Goal: Task Accomplishment & Management: Use online tool/utility

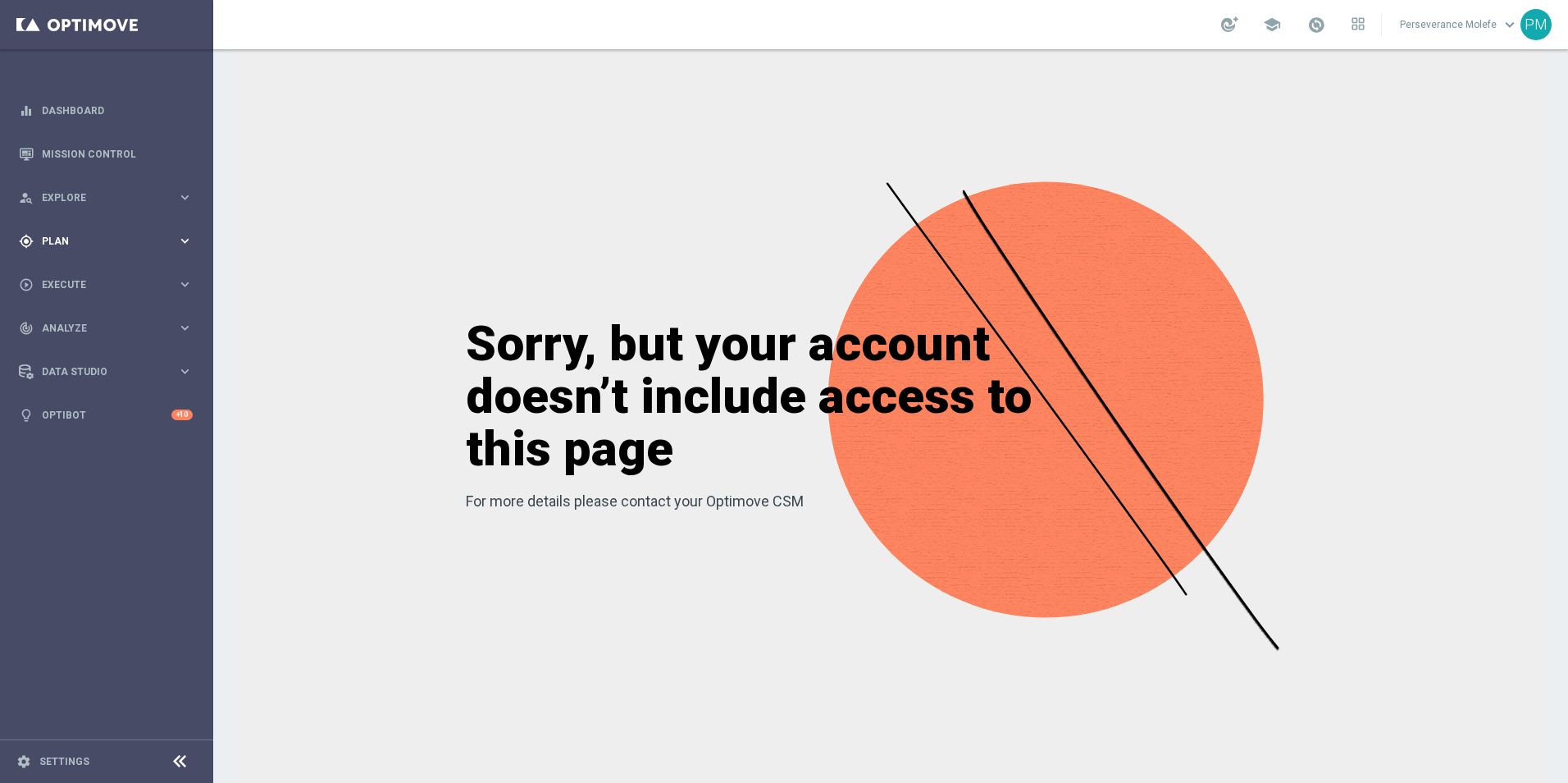
click at [73, 242] on span "Plan" at bounding box center [109, 242] width 136 height 10
click at [69, 325] on span "Templates" at bounding box center [102, 325] width 117 height 10
click at [79, 353] on link "Optimail" at bounding box center [110, 348] width 119 height 13
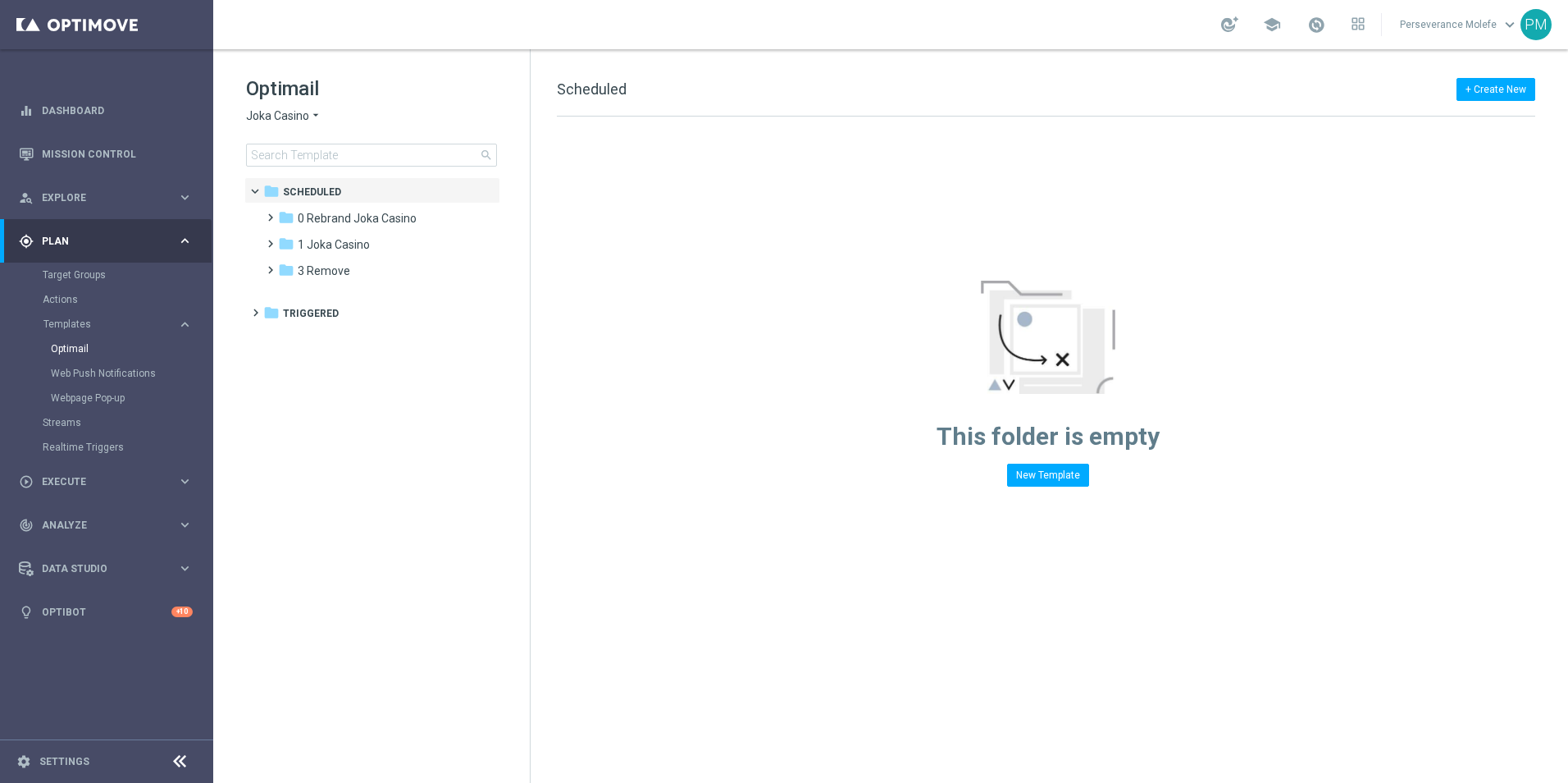
click at [291, 121] on span "Joka Casino" at bounding box center [277, 116] width 64 height 15
click at [303, 264] on div "Casino Joka" at bounding box center [308, 272] width 123 height 19
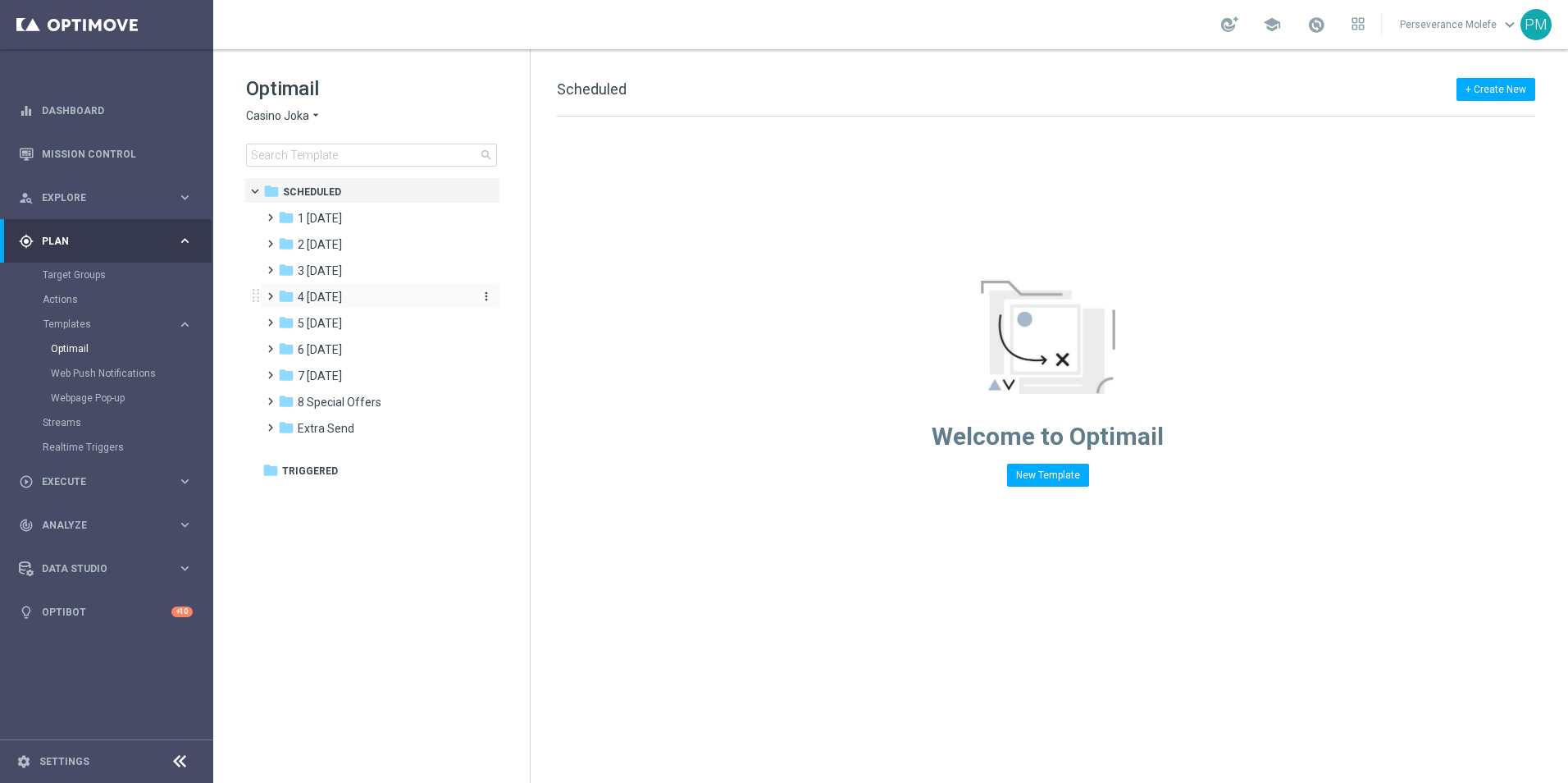
click at [357, 296] on div "folder 4 [DATE]" at bounding box center [372, 297] width 189 height 19
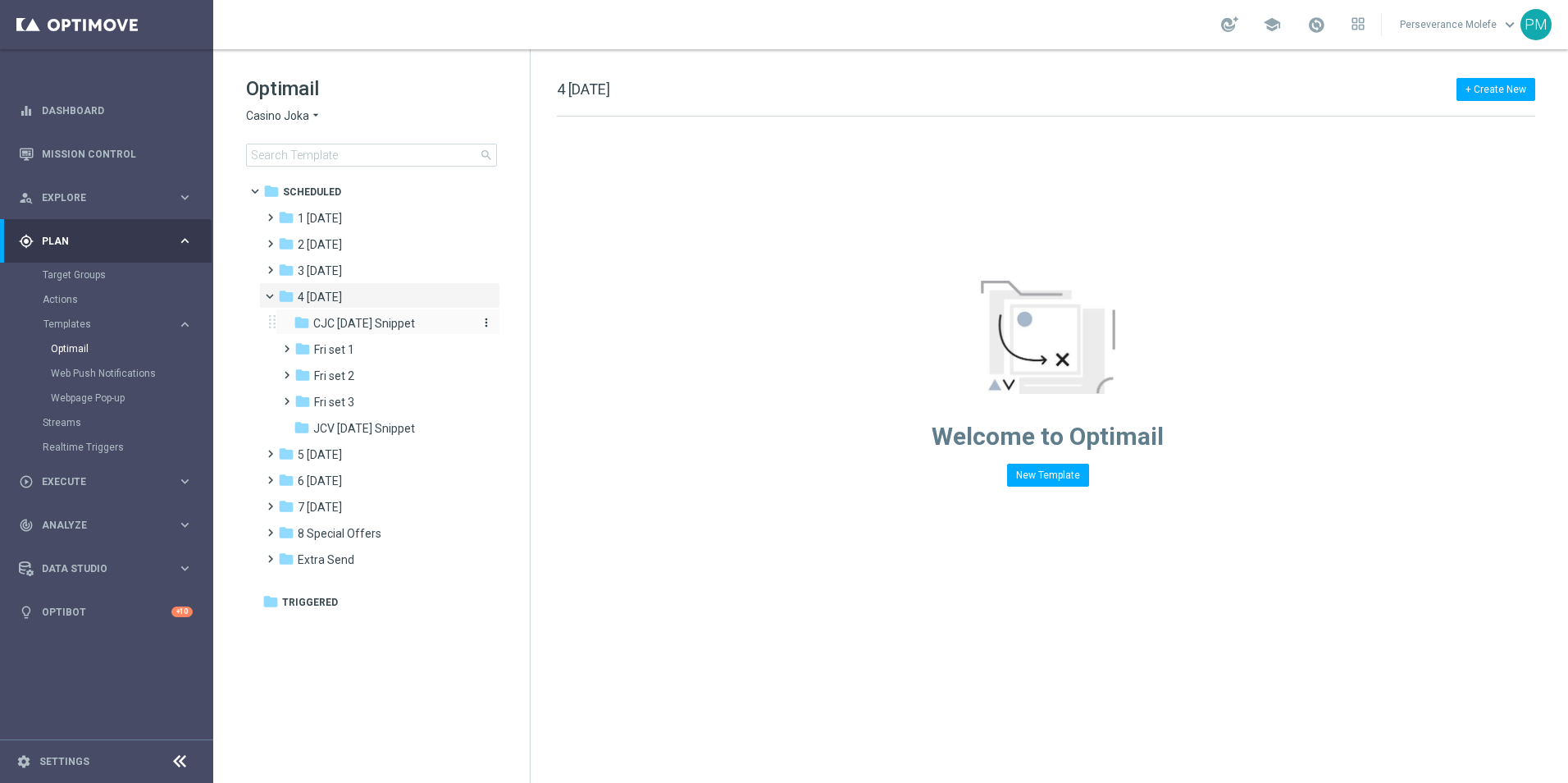
click at [416, 323] on div "folder CJC [DATE] Snippet" at bounding box center [381, 324] width 175 height 19
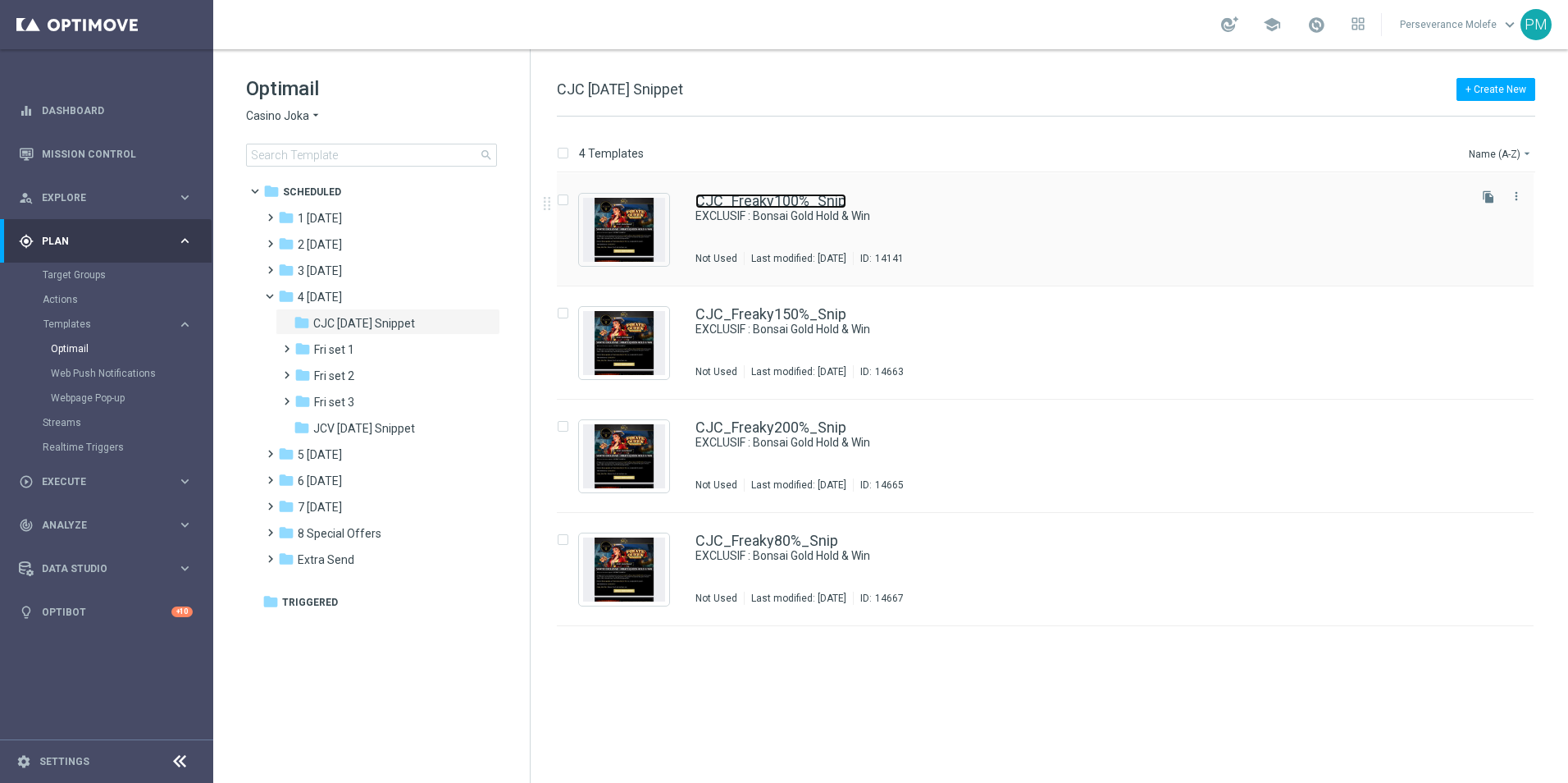
click at [762, 201] on link "CJC_Freaky100%_Snip" at bounding box center [771, 201] width 151 height 14
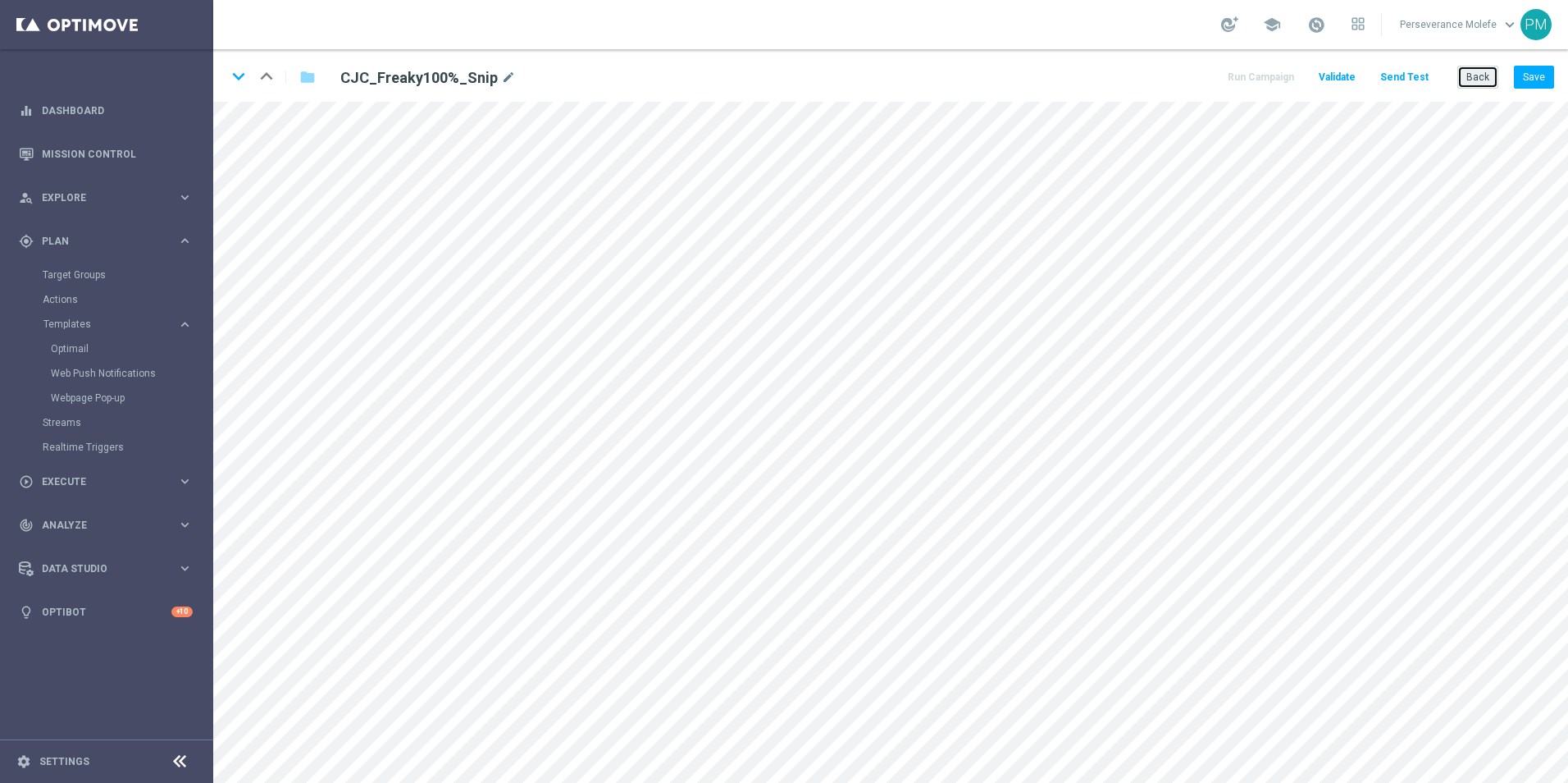
click at [1478, 80] on button "Back" at bounding box center [1478, 76] width 41 height 23
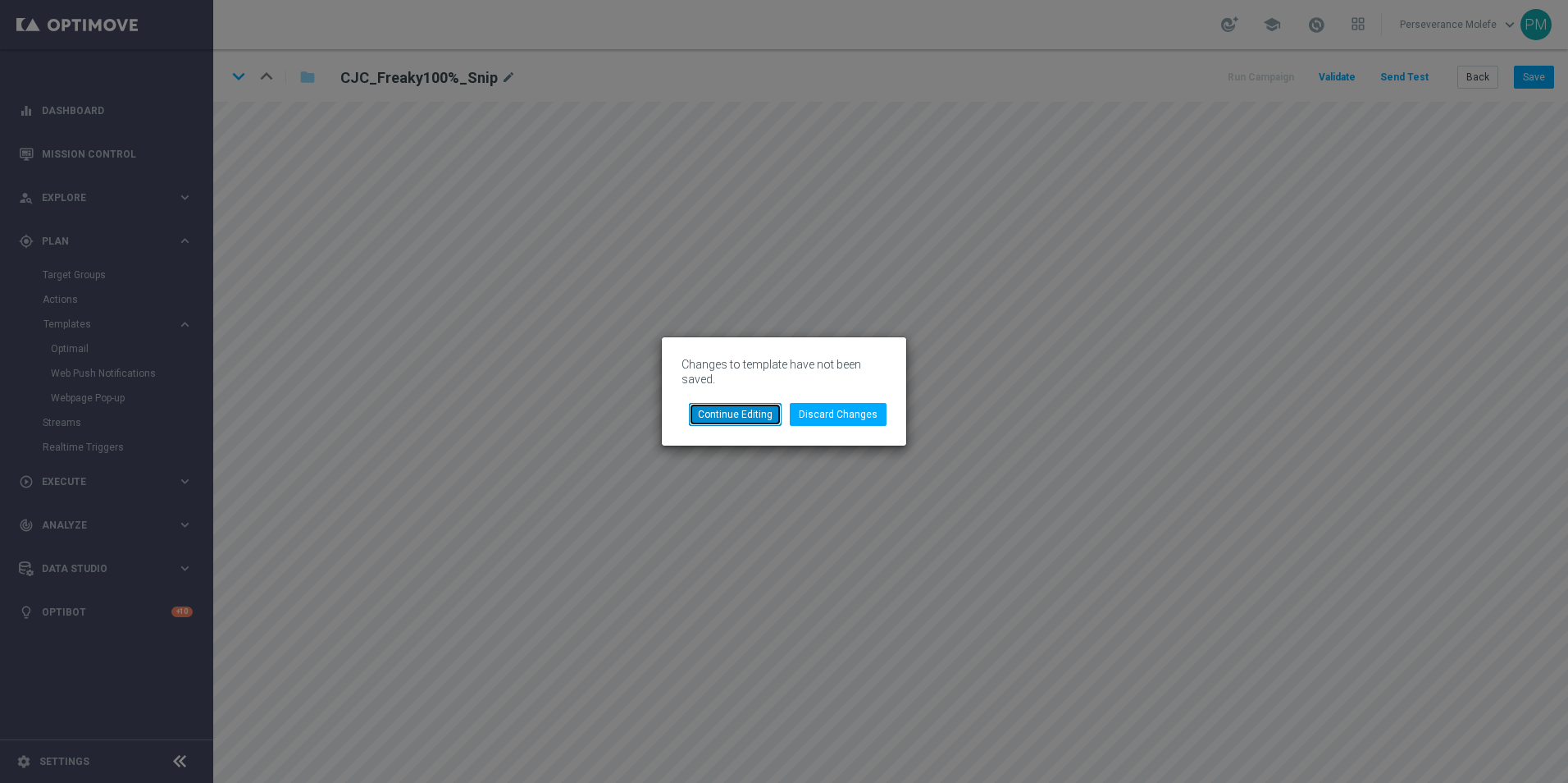
click at [734, 414] on button "Continue Editing" at bounding box center [734, 414] width 92 height 23
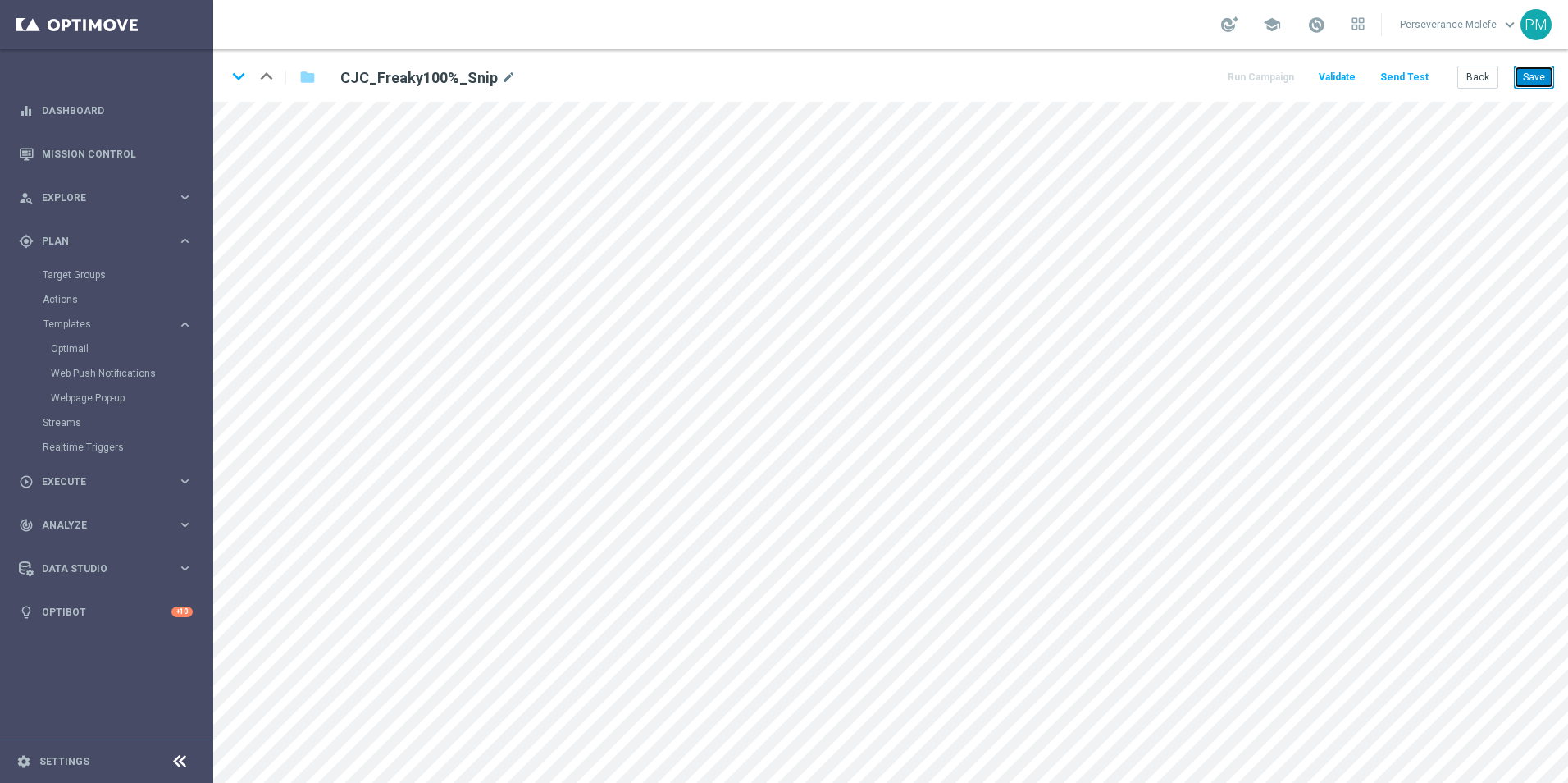
click at [1545, 85] on button "Save" at bounding box center [1533, 76] width 40 height 23
click at [1538, 79] on button "Save" at bounding box center [1533, 76] width 40 height 23
click at [1523, 82] on button "Save" at bounding box center [1533, 76] width 40 height 23
click at [1482, 80] on button "Back" at bounding box center [1478, 76] width 41 height 23
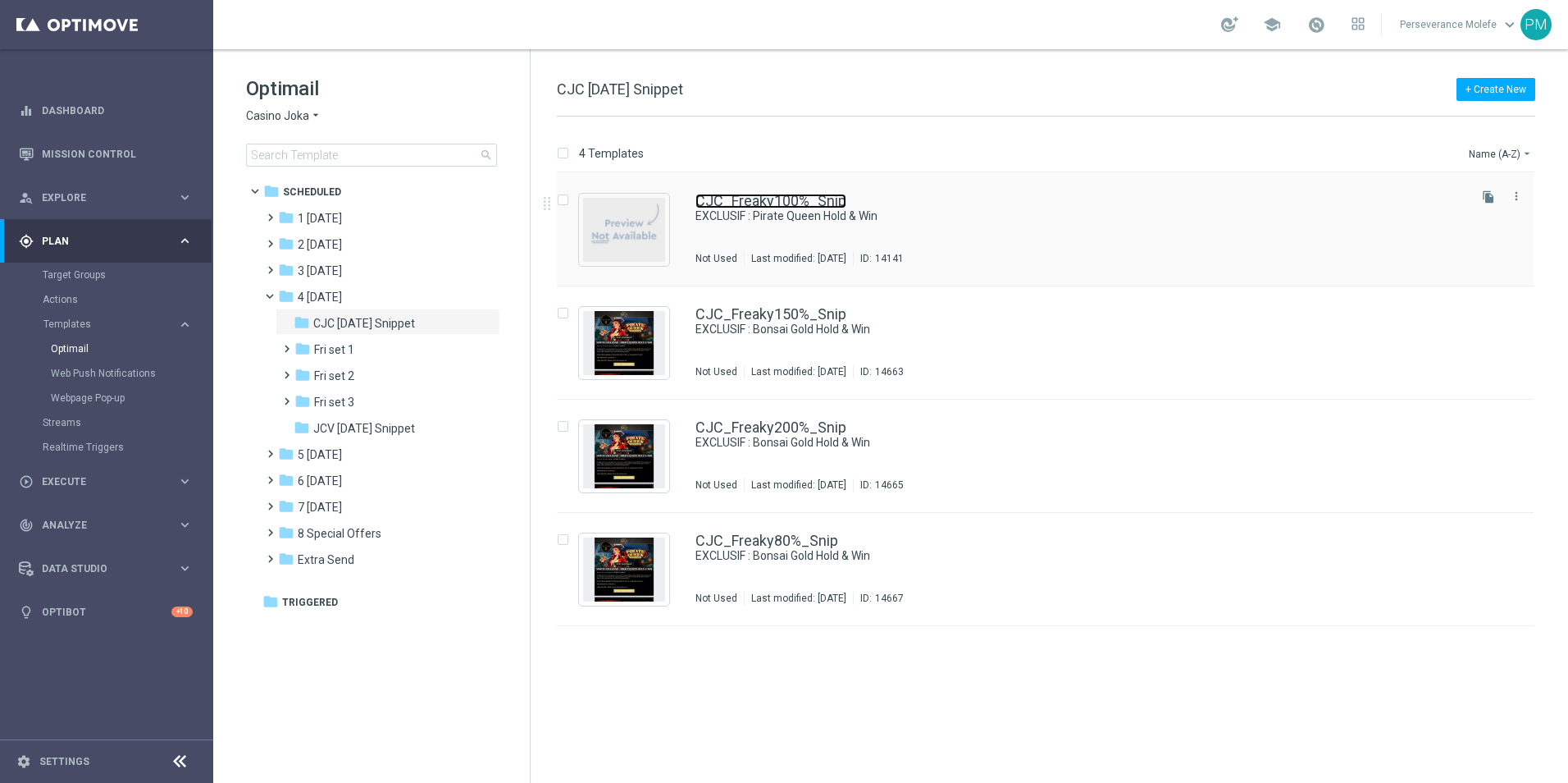
click at [743, 203] on link "CJC_Freaky100%_Snip" at bounding box center [771, 201] width 151 height 14
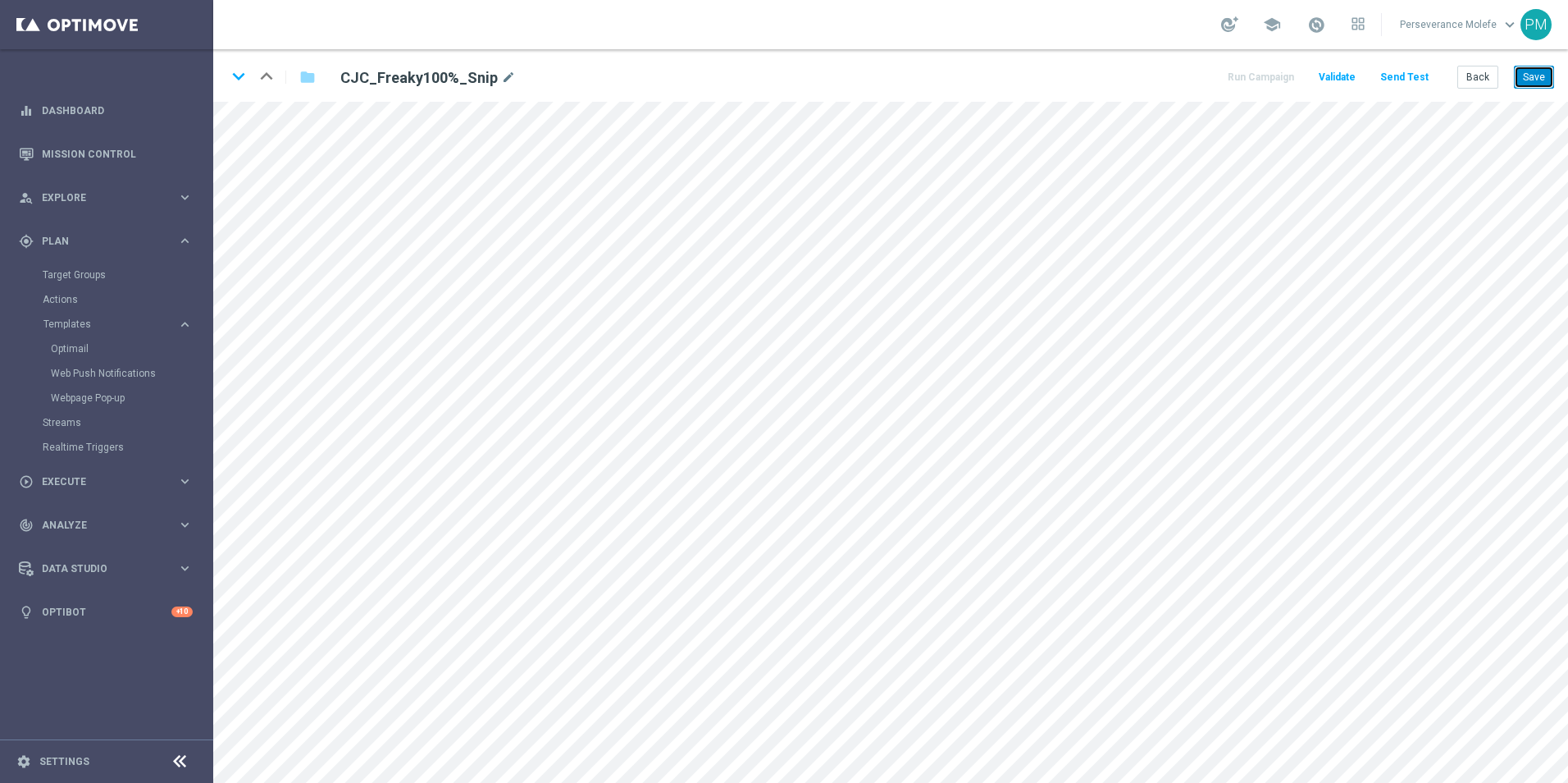
click at [1541, 87] on button "Save" at bounding box center [1533, 76] width 40 height 23
click at [1475, 69] on button "Back" at bounding box center [1478, 76] width 41 height 23
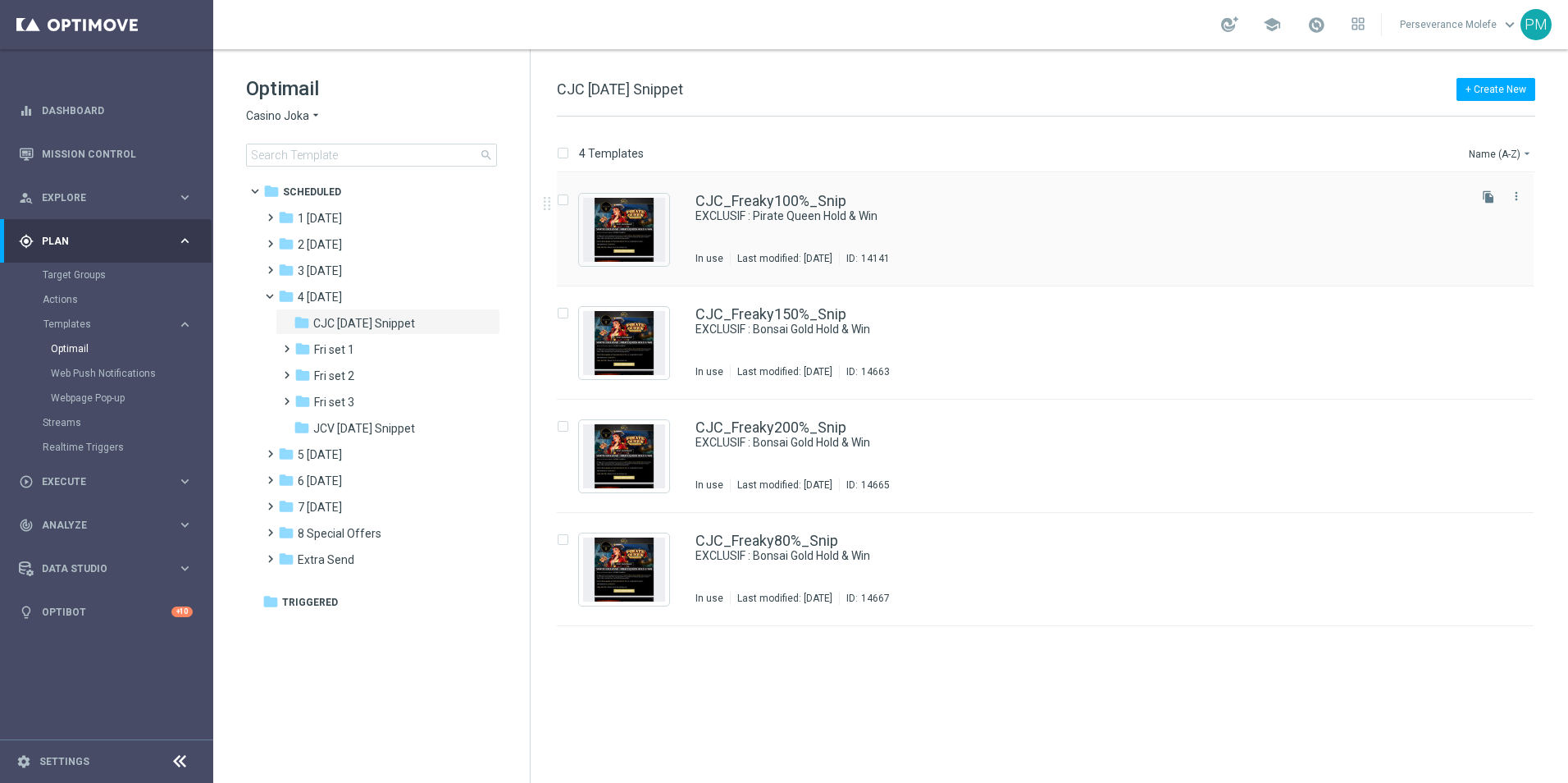
click at [800, 193] on div "CJC_Freaky100%_Snip EXCLUSIF : Pirate Queen Hold & Win In use Last modified: [D…" at bounding box center [1044, 230] width 977 height 114
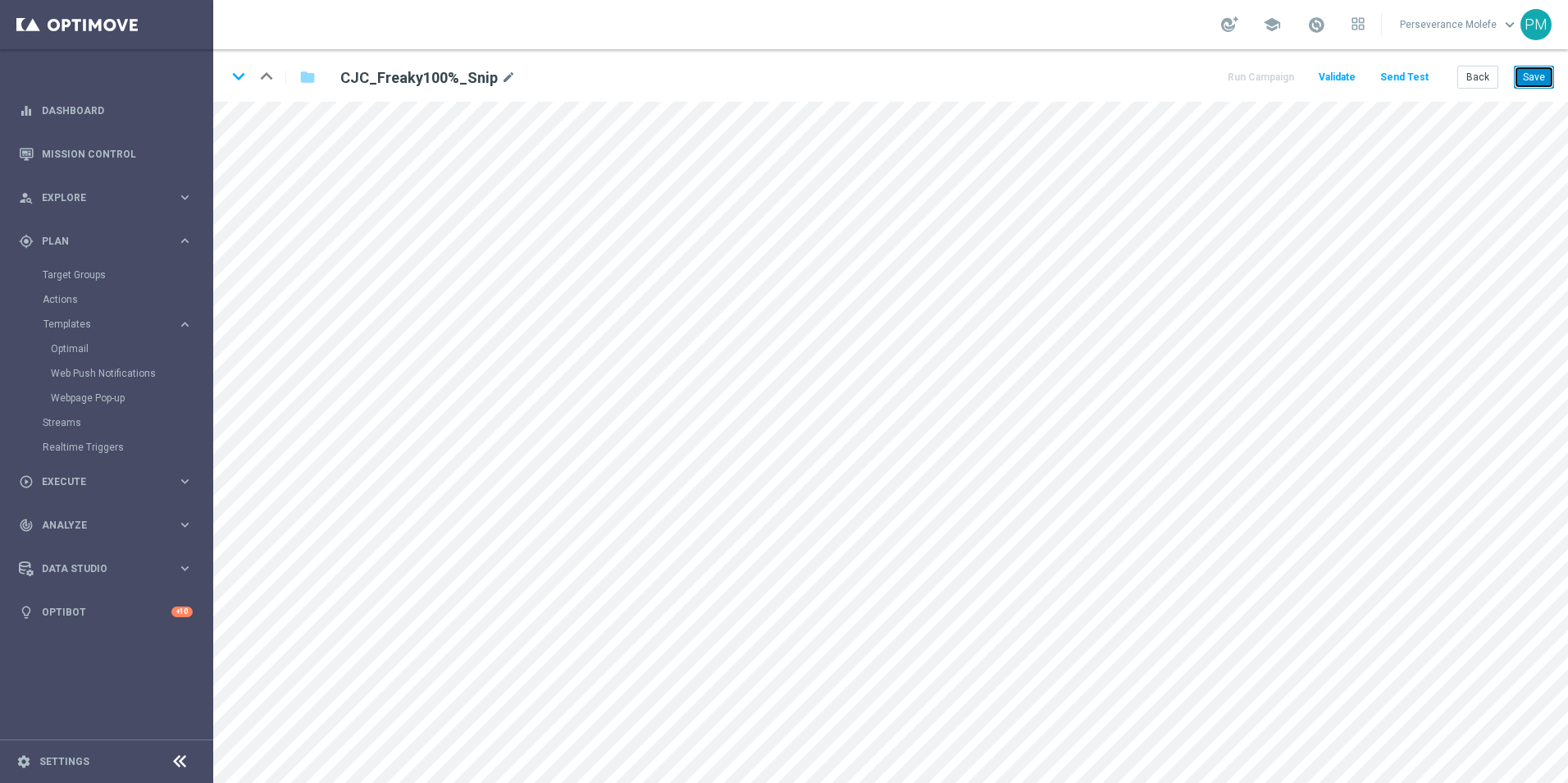
click at [1525, 84] on button "Save" at bounding box center [1533, 76] width 40 height 23
click at [1478, 72] on button "Back" at bounding box center [1478, 76] width 41 height 23
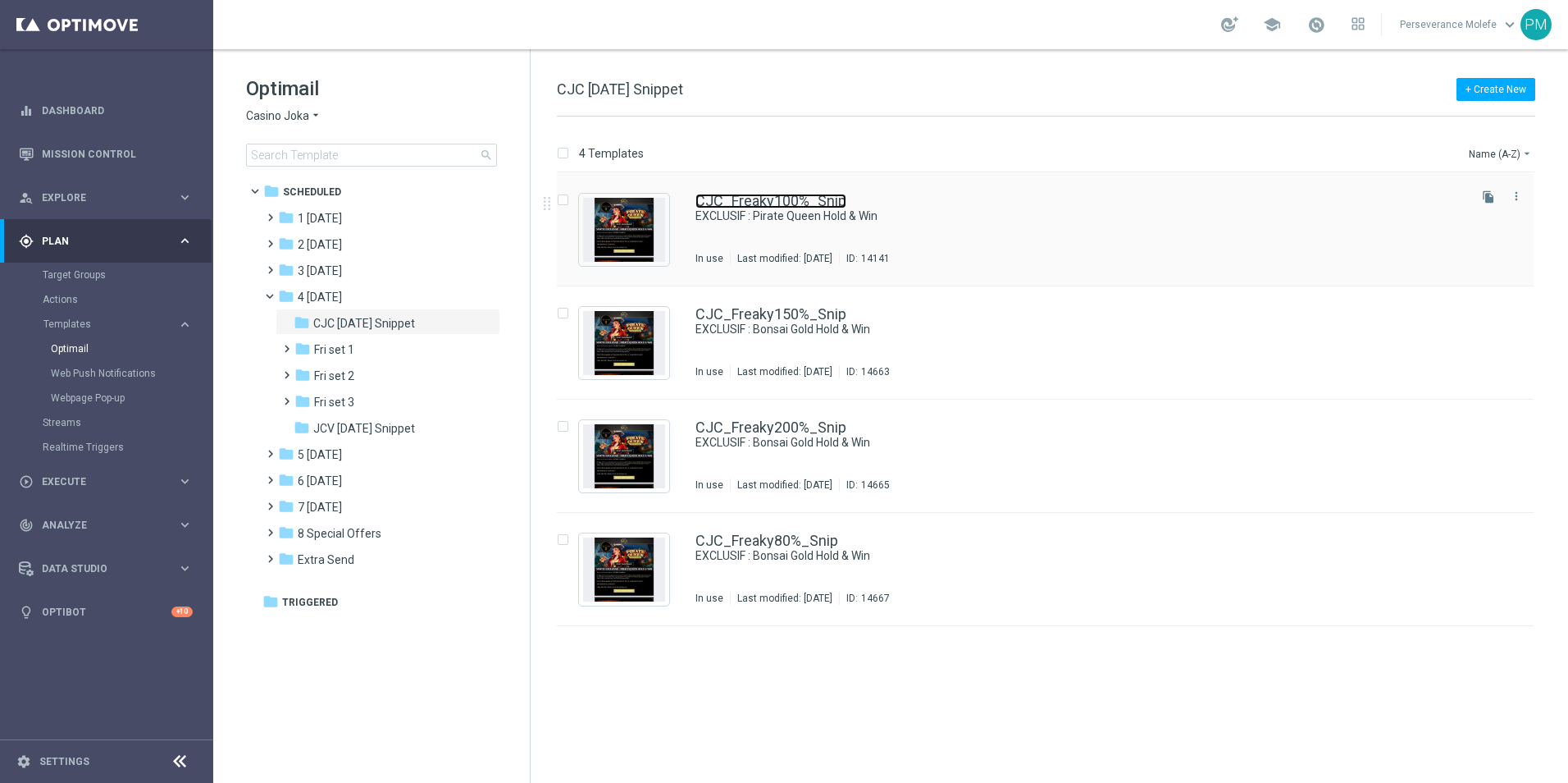
click at [729, 208] on link "CJC_Freaky100%_Snip" at bounding box center [771, 201] width 151 height 14
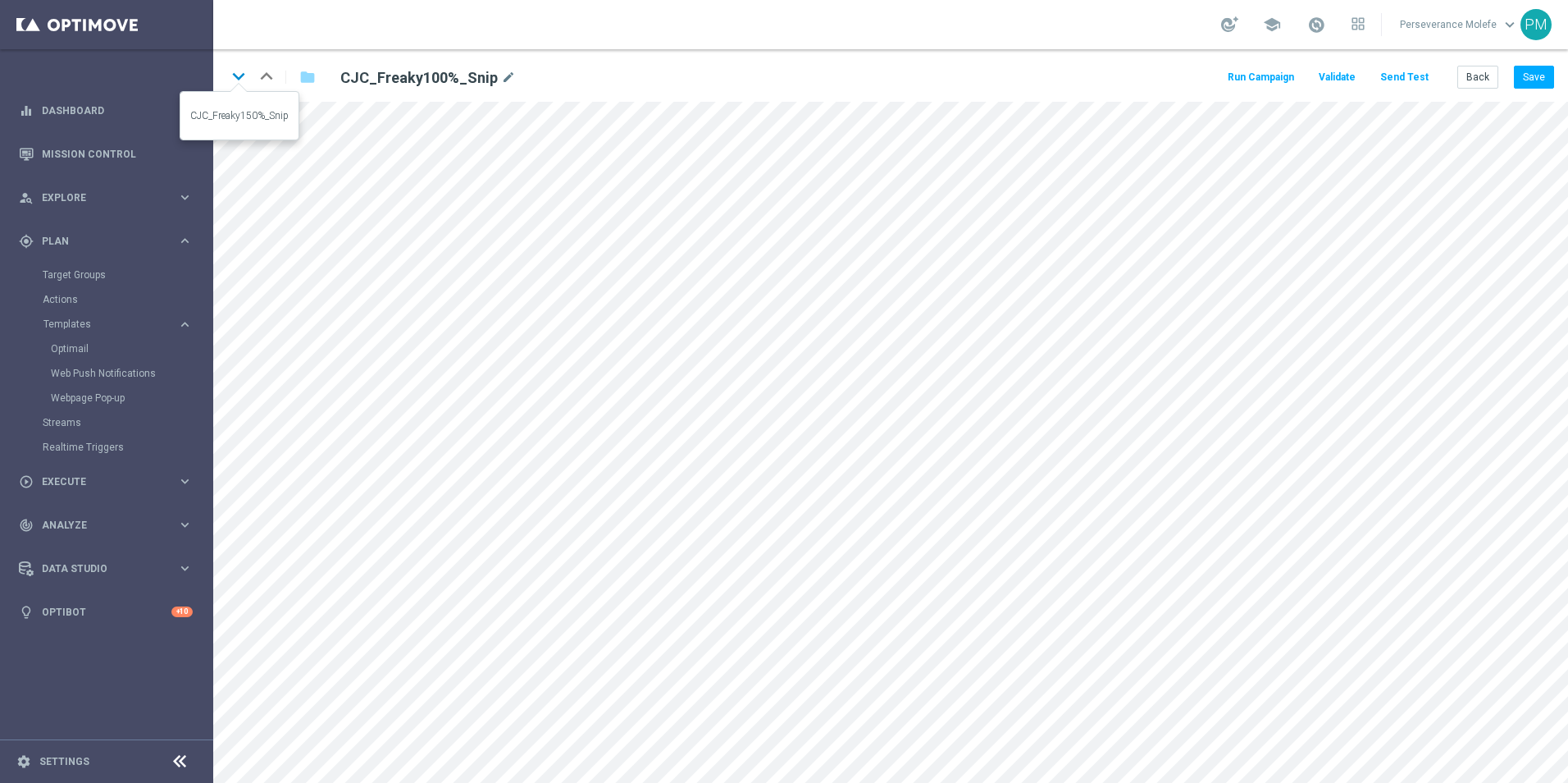
click at [239, 76] on icon "keyboard_arrow_down" at bounding box center [238, 76] width 25 height 25
click at [1538, 74] on button "Save" at bounding box center [1533, 76] width 40 height 23
click at [236, 76] on icon "keyboard_arrow_down" at bounding box center [238, 76] width 25 height 25
click at [1538, 83] on button "Save" at bounding box center [1533, 76] width 40 height 23
click at [240, 74] on icon "keyboard_arrow_down" at bounding box center [238, 76] width 25 height 25
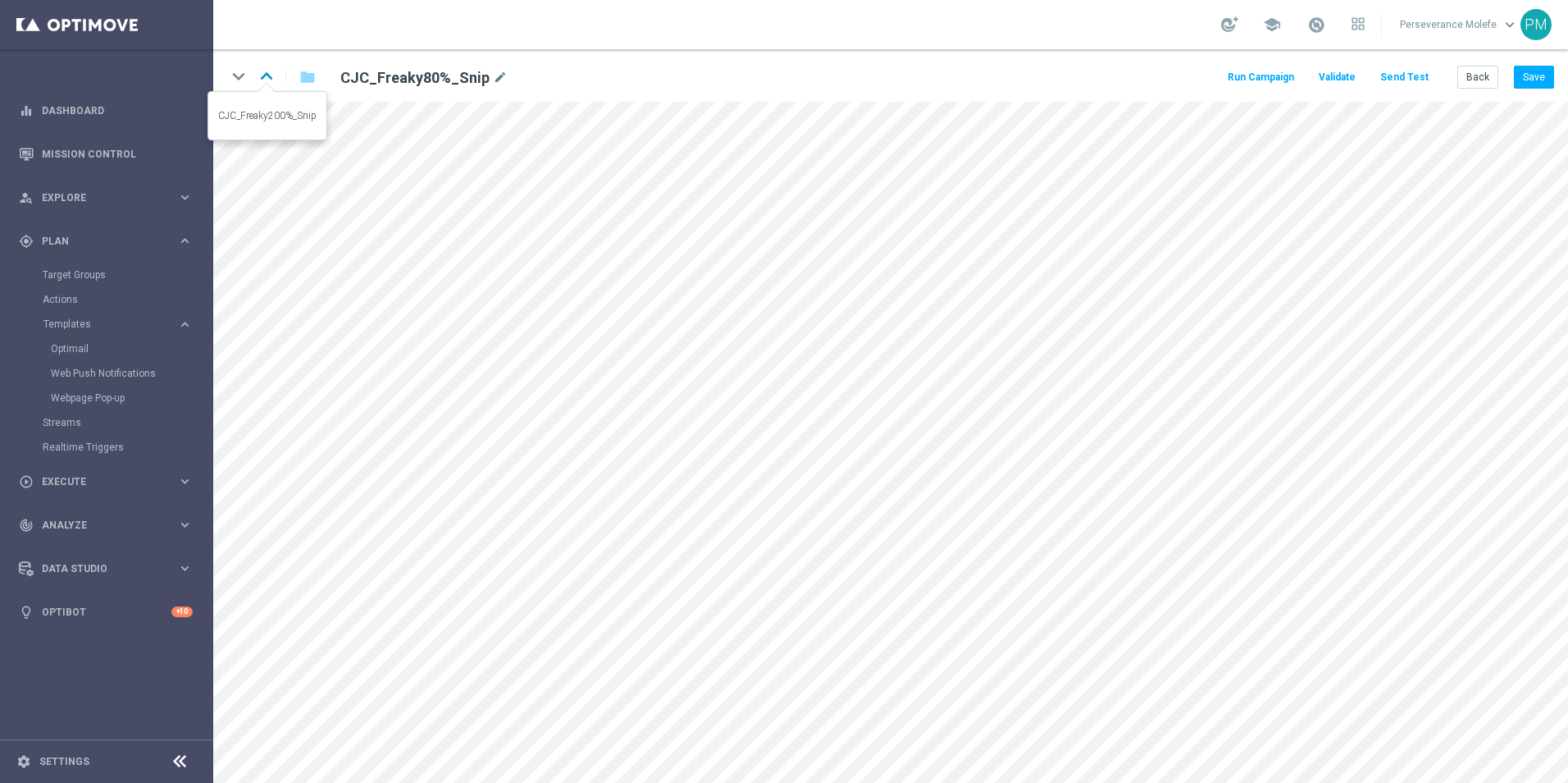
click at [271, 78] on icon "keyboard_arrow_up" at bounding box center [266, 76] width 25 height 25
click at [266, 80] on icon "keyboard_arrow_up" at bounding box center [266, 76] width 25 height 25
click at [271, 78] on icon "keyboard_arrow_up" at bounding box center [266, 76] width 25 height 25
click at [237, 76] on icon "keyboard_arrow_down" at bounding box center [238, 76] width 25 height 25
click at [241, 77] on icon "keyboard_arrow_down" at bounding box center [238, 76] width 25 height 25
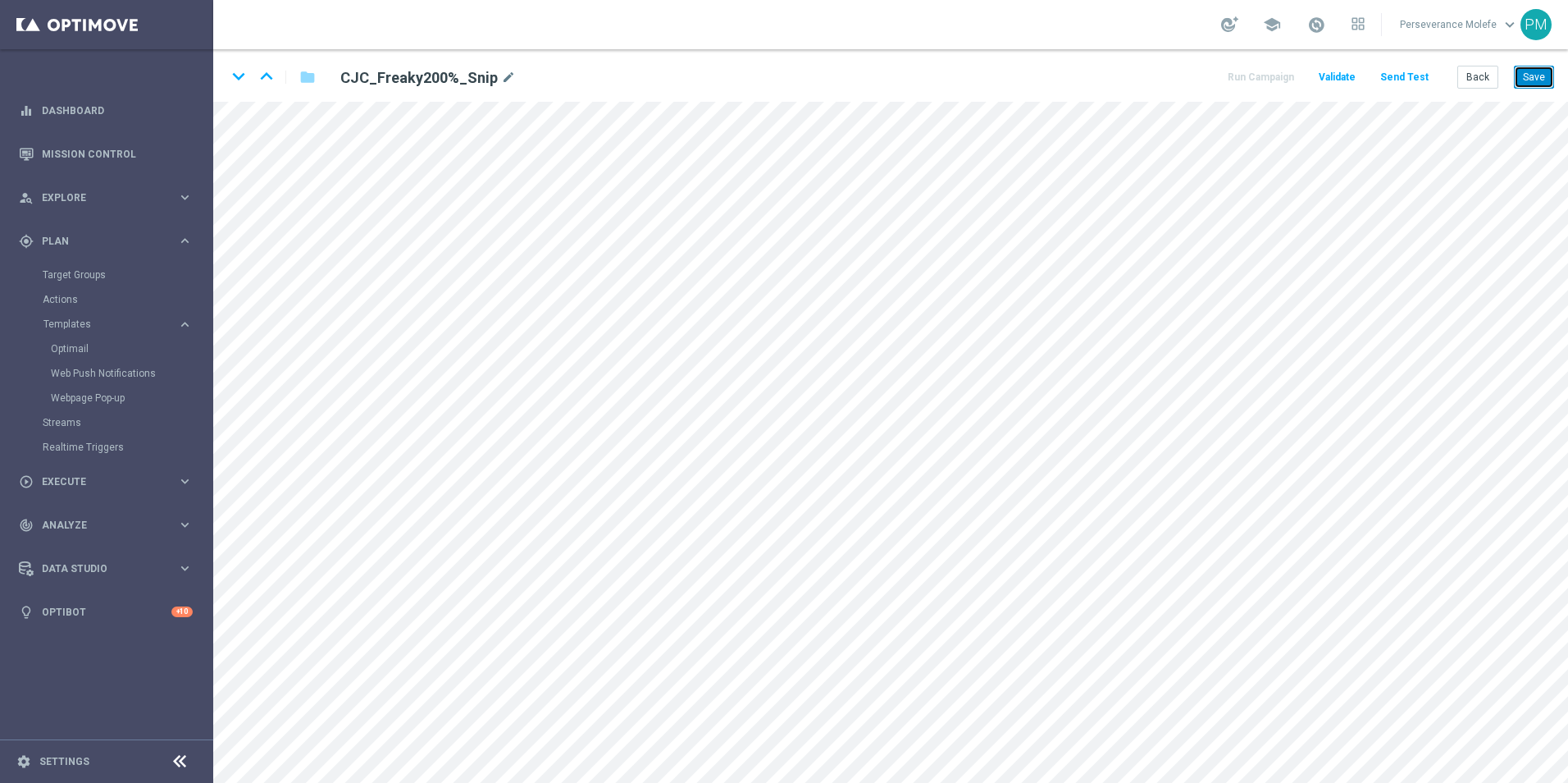
click at [1535, 74] on button "Save" at bounding box center [1533, 76] width 40 height 23
click at [235, 75] on icon "keyboard_arrow_down" at bounding box center [238, 76] width 25 height 25
click at [1541, 69] on button "Save" at bounding box center [1533, 76] width 40 height 23
click at [1521, 78] on button "Save" at bounding box center [1533, 76] width 40 height 23
click at [1457, 74] on div "Run Campaign Validate Send Test Back Save" at bounding box center [1390, 76] width 329 height 23
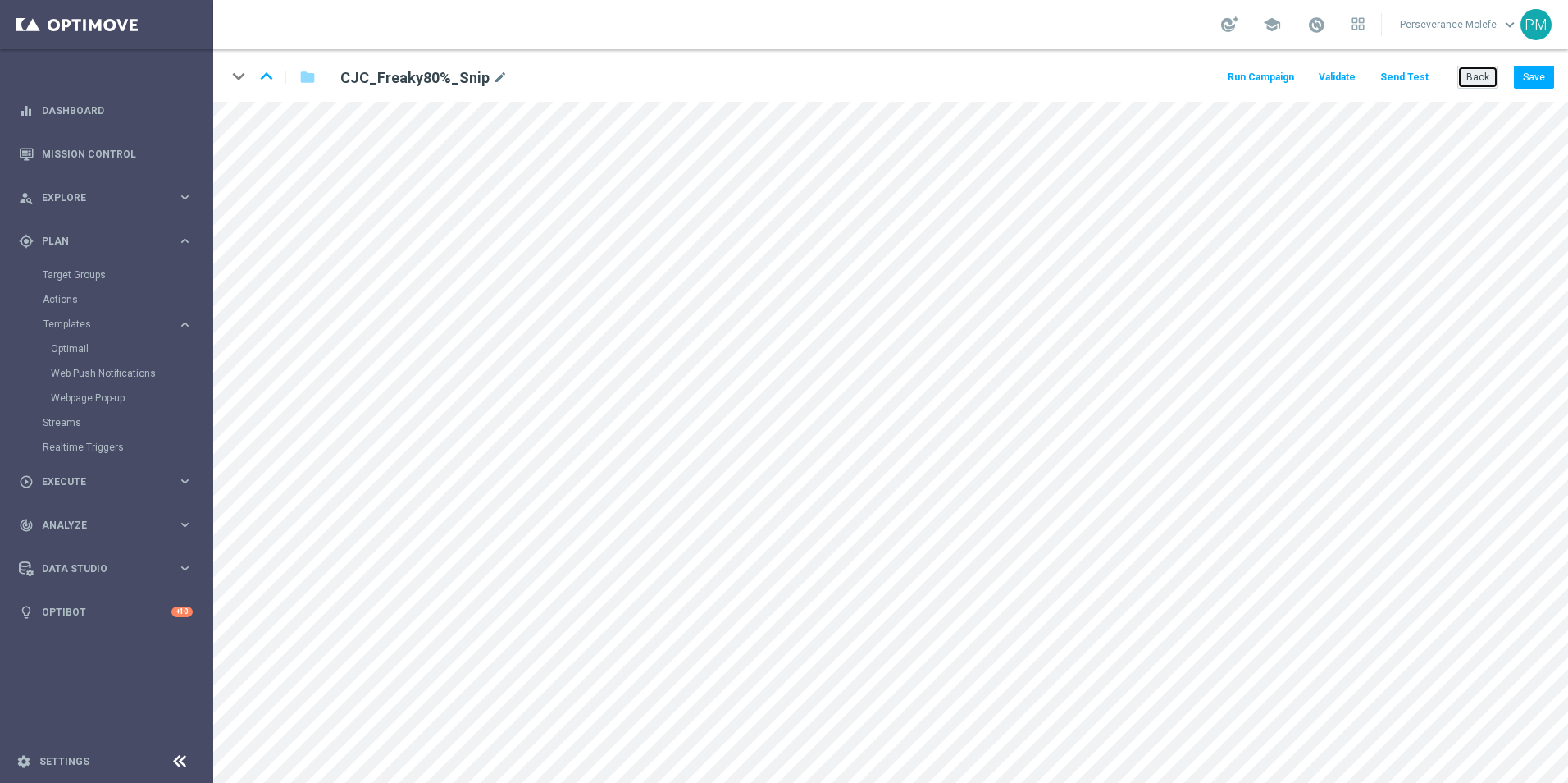
click at [1462, 75] on button "Back" at bounding box center [1478, 76] width 41 height 23
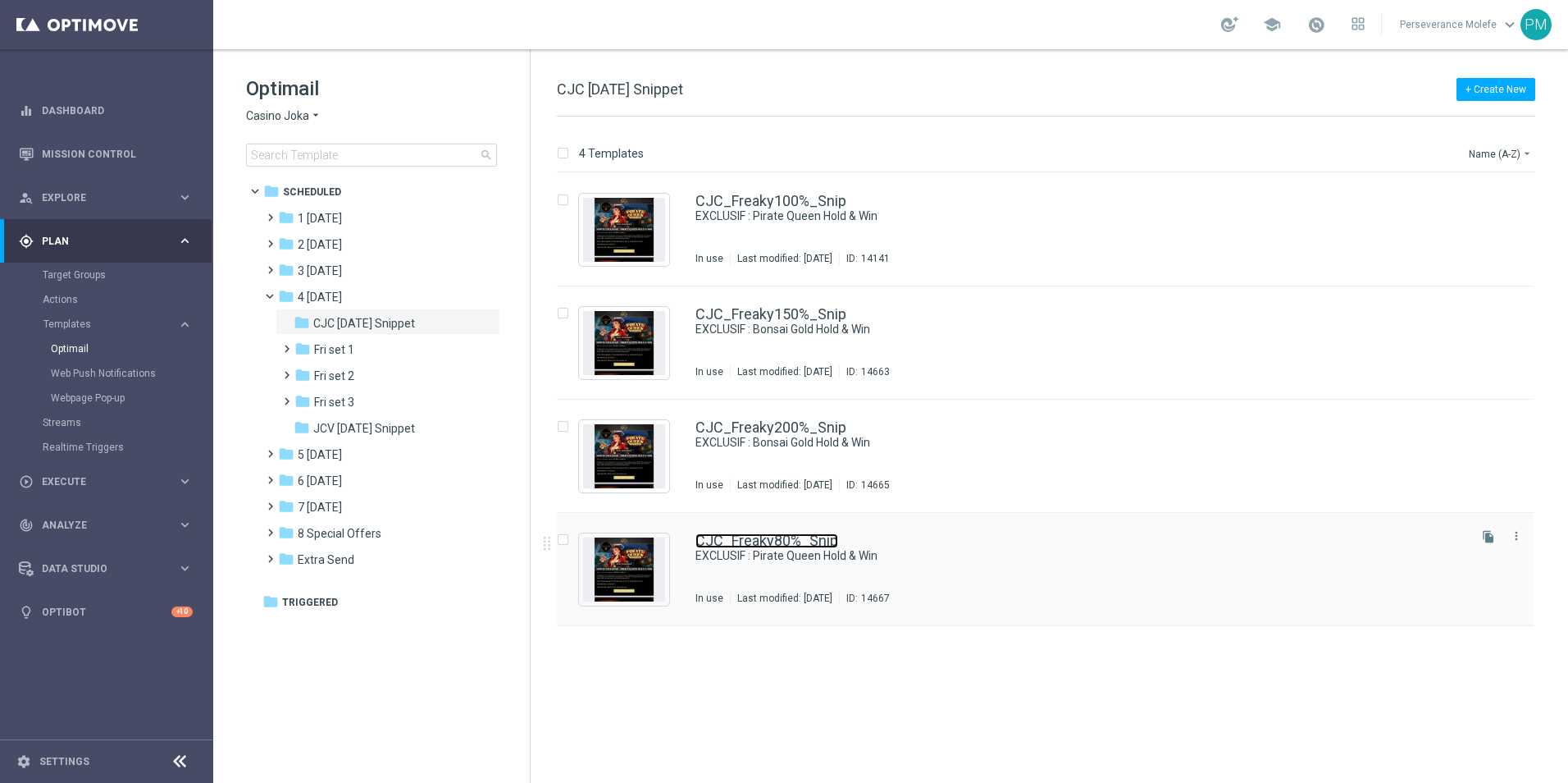
click at [784, 535] on link "CJC_Freaky80%_Snip" at bounding box center [767, 540] width 142 height 14
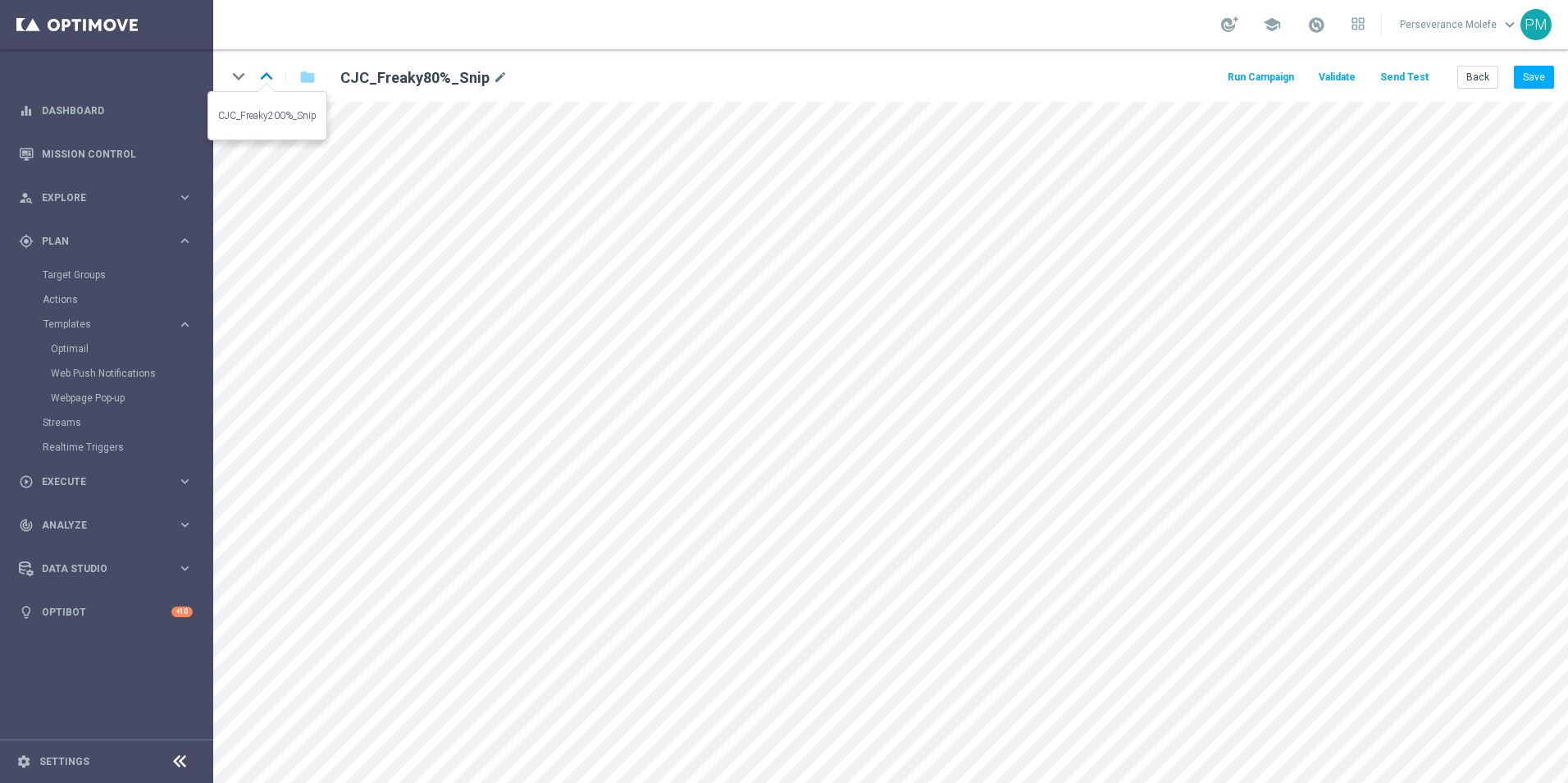
click at [276, 74] on icon "keyboard_arrow_up" at bounding box center [266, 76] width 25 height 25
click at [239, 75] on icon "keyboard_arrow_down" at bounding box center [238, 76] width 25 height 25
click at [271, 80] on icon "keyboard_arrow_up" at bounding box center [266, 76] width 25 height 25
click at [273, 81] on icon "keyboard_arrow_up" at bounding box center [266, 76] width 25 height 25
click at [258, 71] on icon "keyboard_arrow_up" at bounding box center [266, 76] width 25 height 25
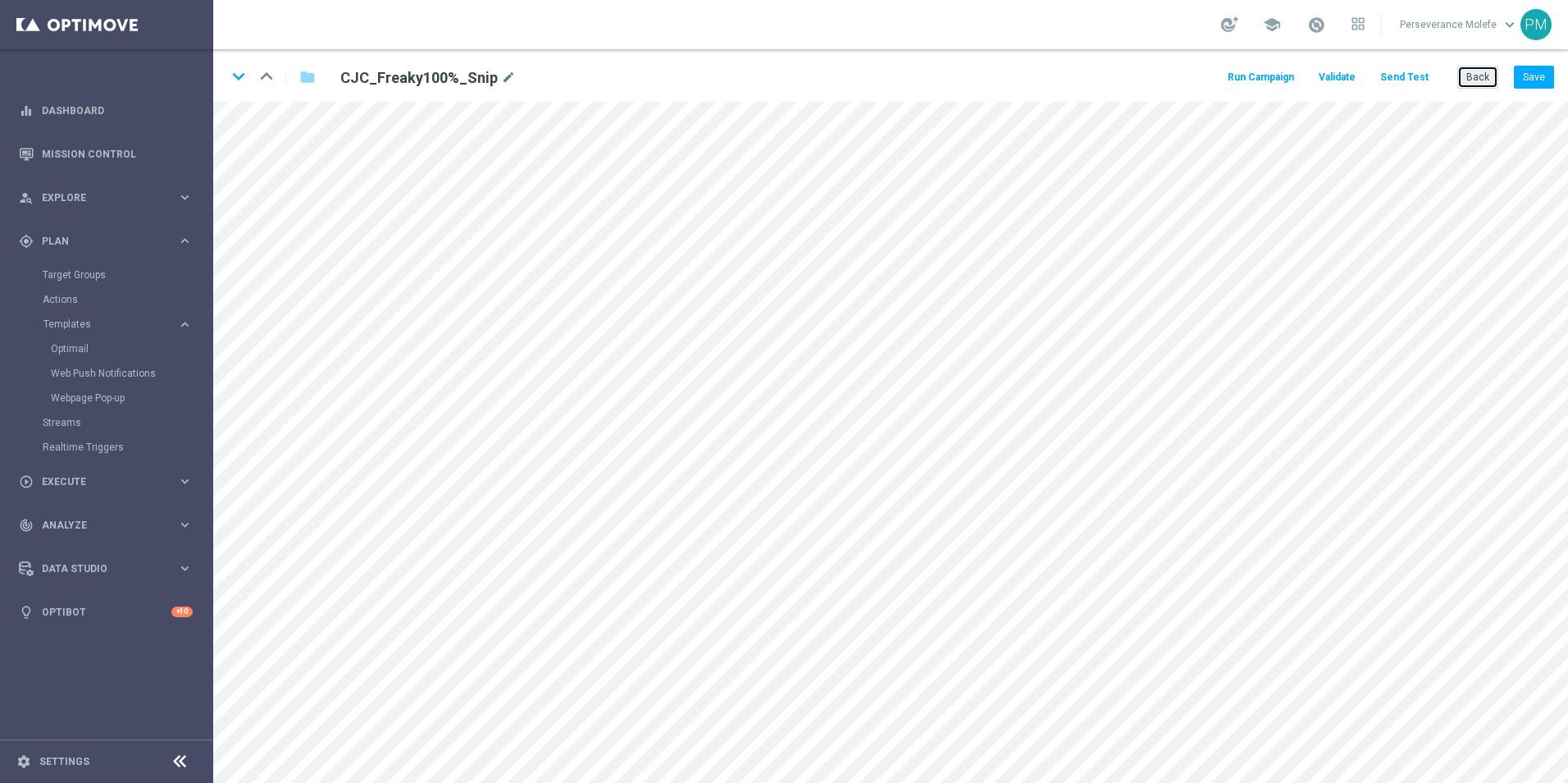
click at [1481, 85] on button "Back" at bounding box center [1478, 76] width 41 height 23
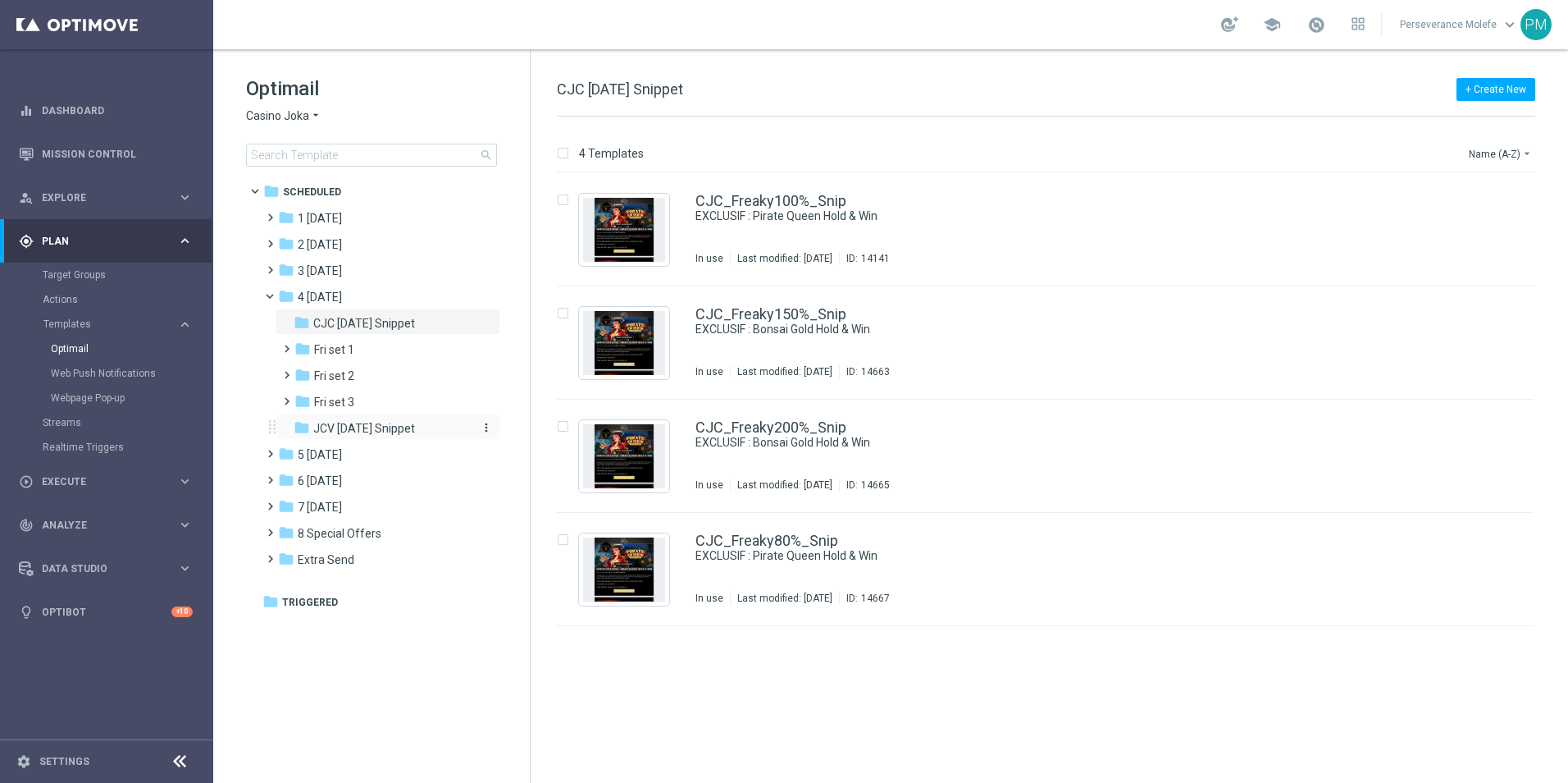
click at [442, 426] on div "folder JCV [DATE] Snippet" at bounding box center [381, 429] width 175 height 19
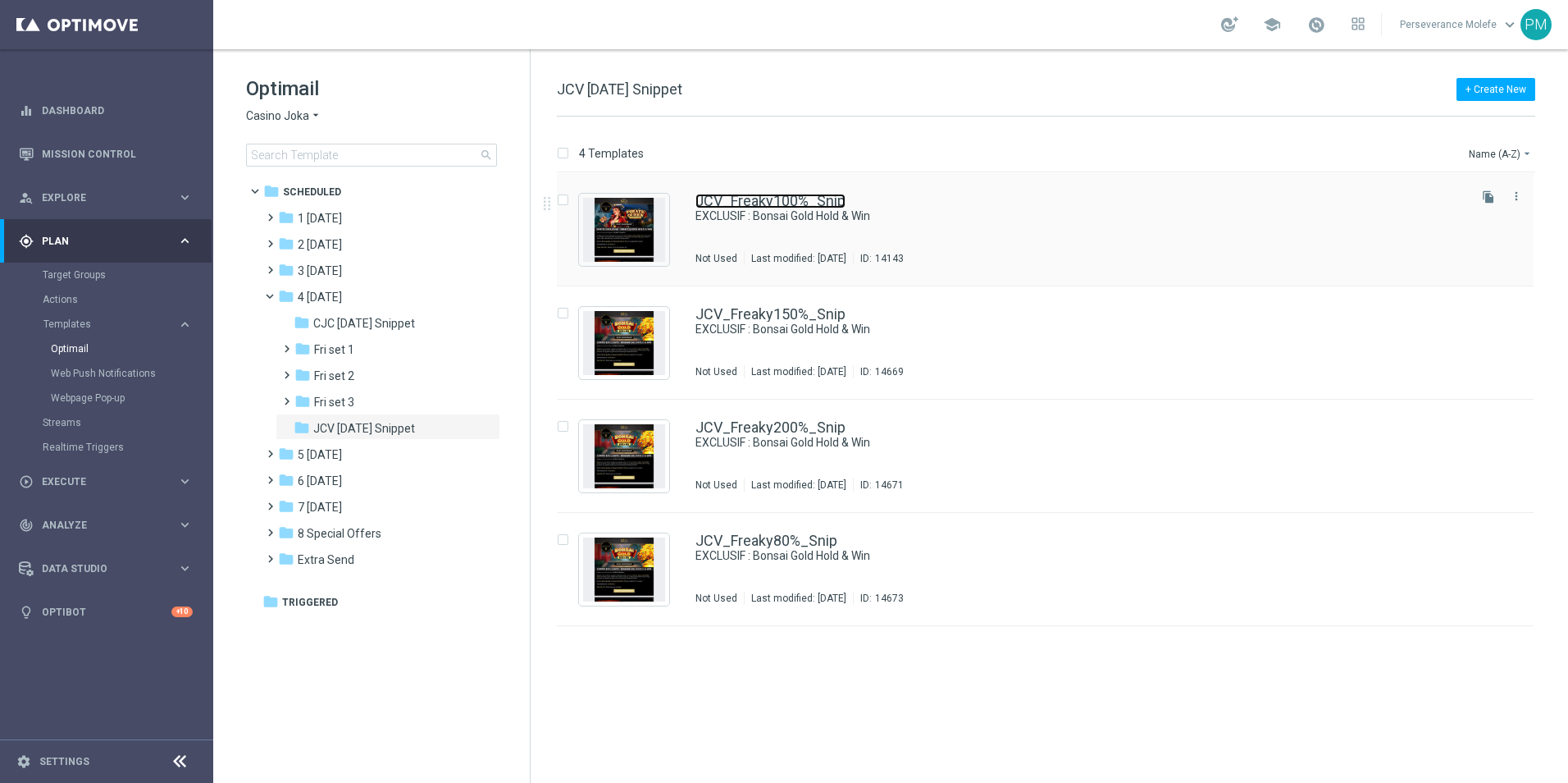
click at [769, 206] on link "JCV_Freaky100%_Snip" at bounding box center [770, 201] width 150 height 14
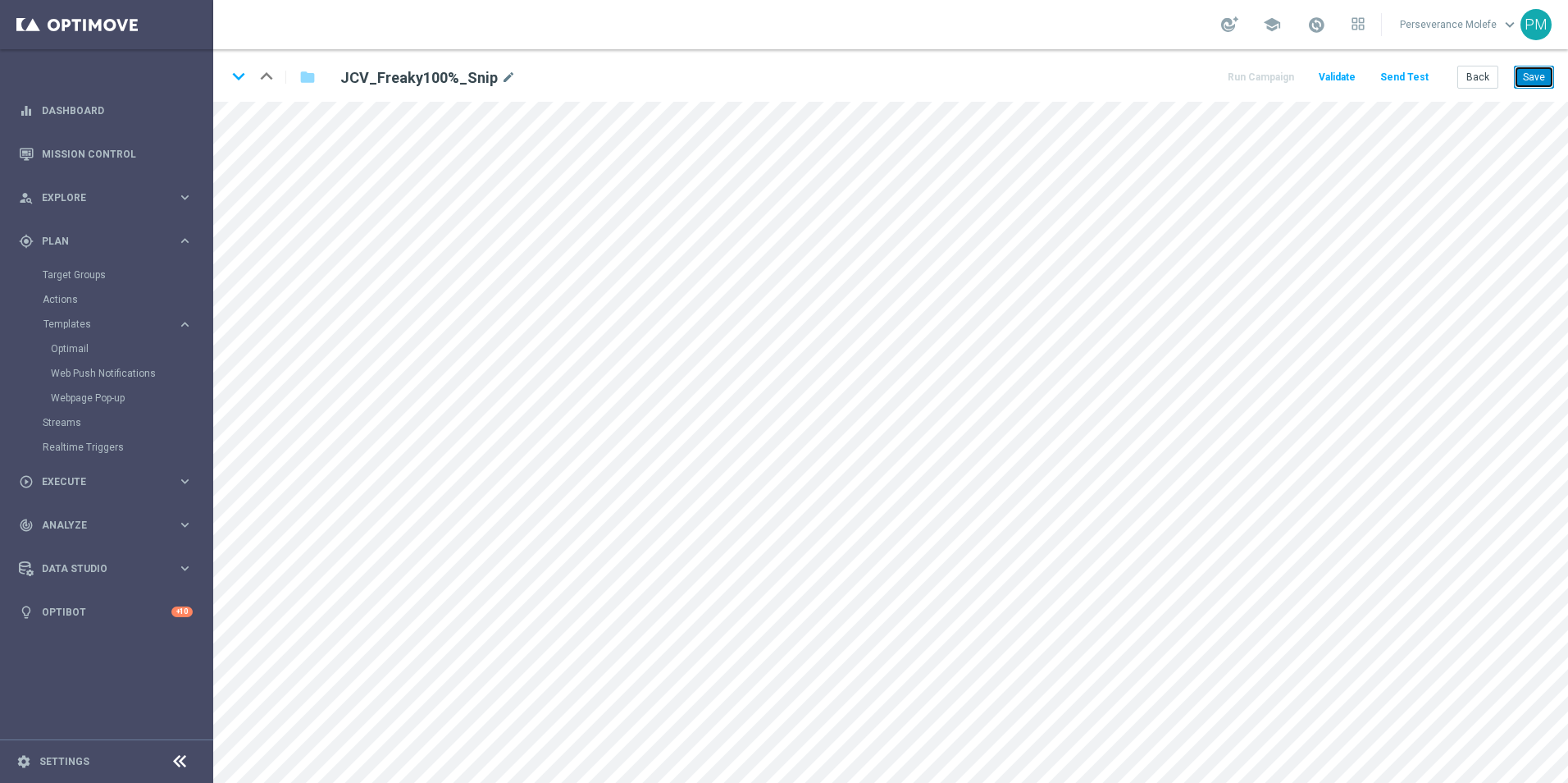
click at [1531, 75] on button "Save" at bounding box center [1533, 76] width 40 height 23
click at [1555, 87] on div "keyboard_arrow_down keyboard_arrow_up folder JCV_Freaky100%_Snip mode_edit Run …" at bounding box center [891, 75] width 1355 height 53
click at [1538, 82] on button "Save" at bounding box center [1533, 76] width 40 height 23
click at [1521, 87] on button "Save" at bounding box center [1533, 76] width 40 height 23
click at [1471, 79] on button "Back" at bounding box center [1478, 76] width 41 height 23
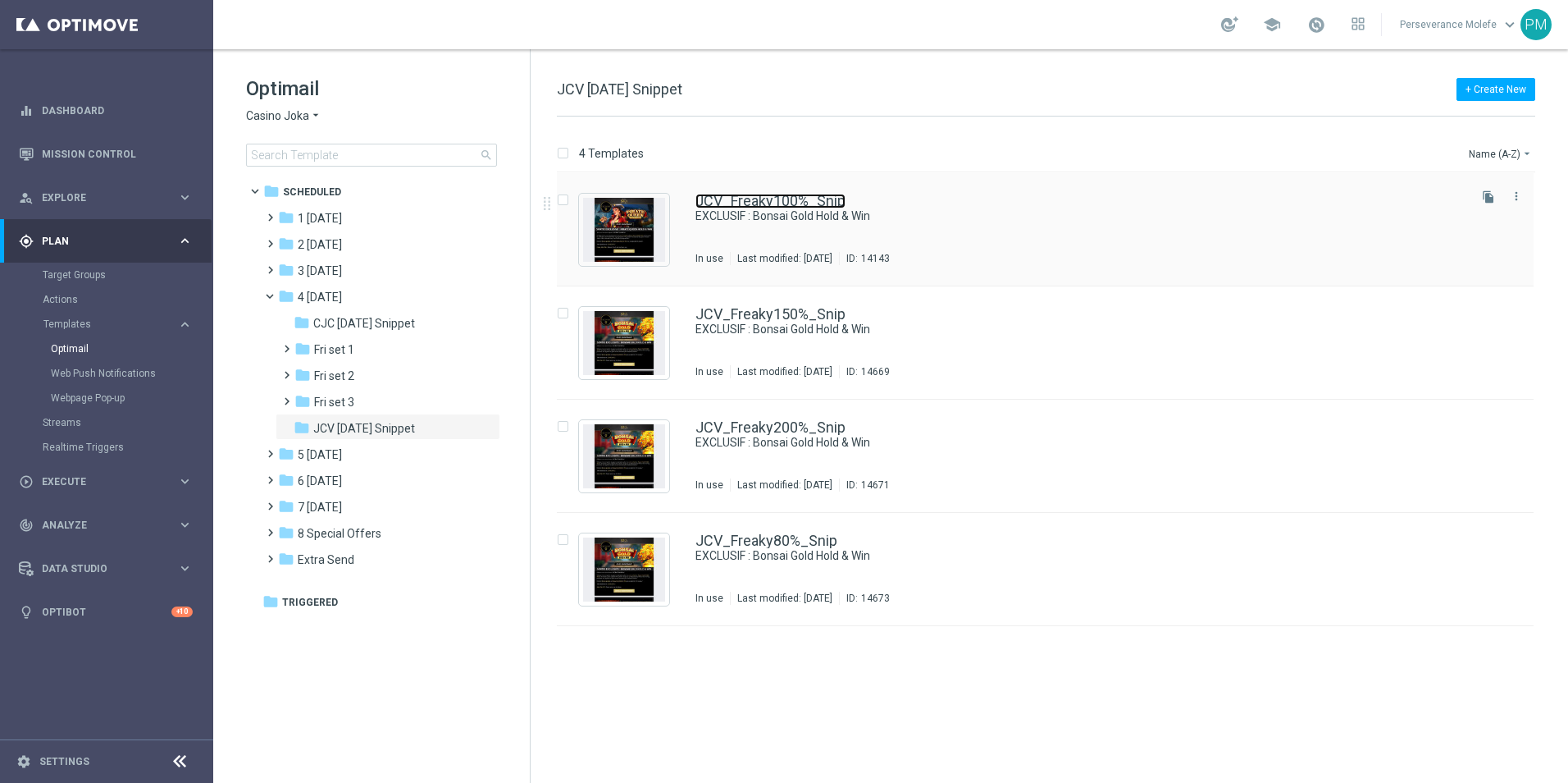
click at [827, 194] on link "JCV_Freaky100%_Snip" at bounding box center [770, 201] width 150 height 14
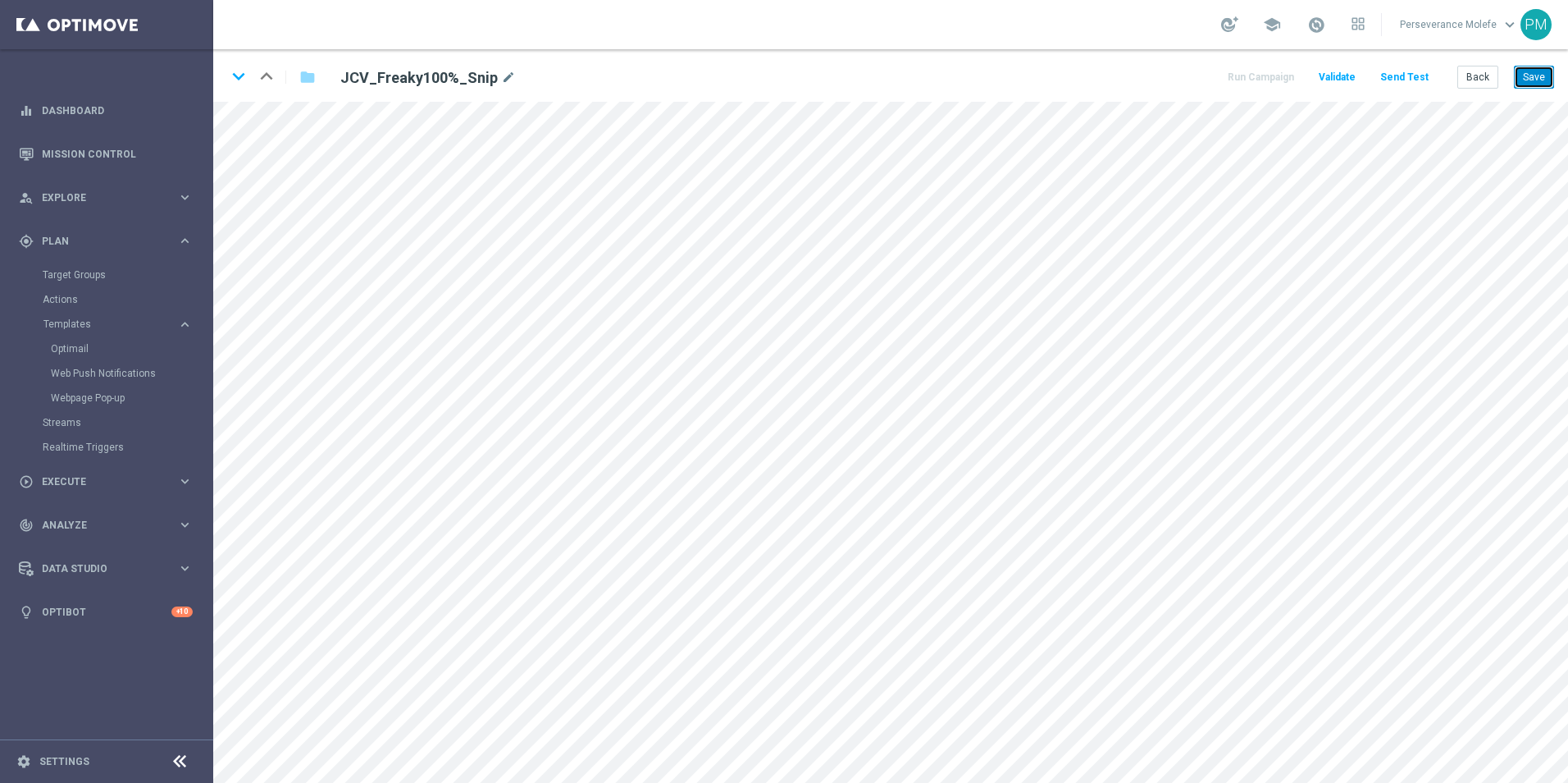
click at [1527, 82] on button "Save" at bounding box center [1533, 76] width 40 height 23
click at [1534, 90] on div "keyboard_arrow_down keyboard_arrow_up folder JCV_Freaky100%_Snip mode_edit Run …" at bounding box center [891, 75] width 1355 height 53
click at [1534, 80] on button "Save" at bounding box center [1533, 76] width 40 height 23
click at [1477, 85] on button "Back" at bounding box center [1478, 76] width 41 height 23
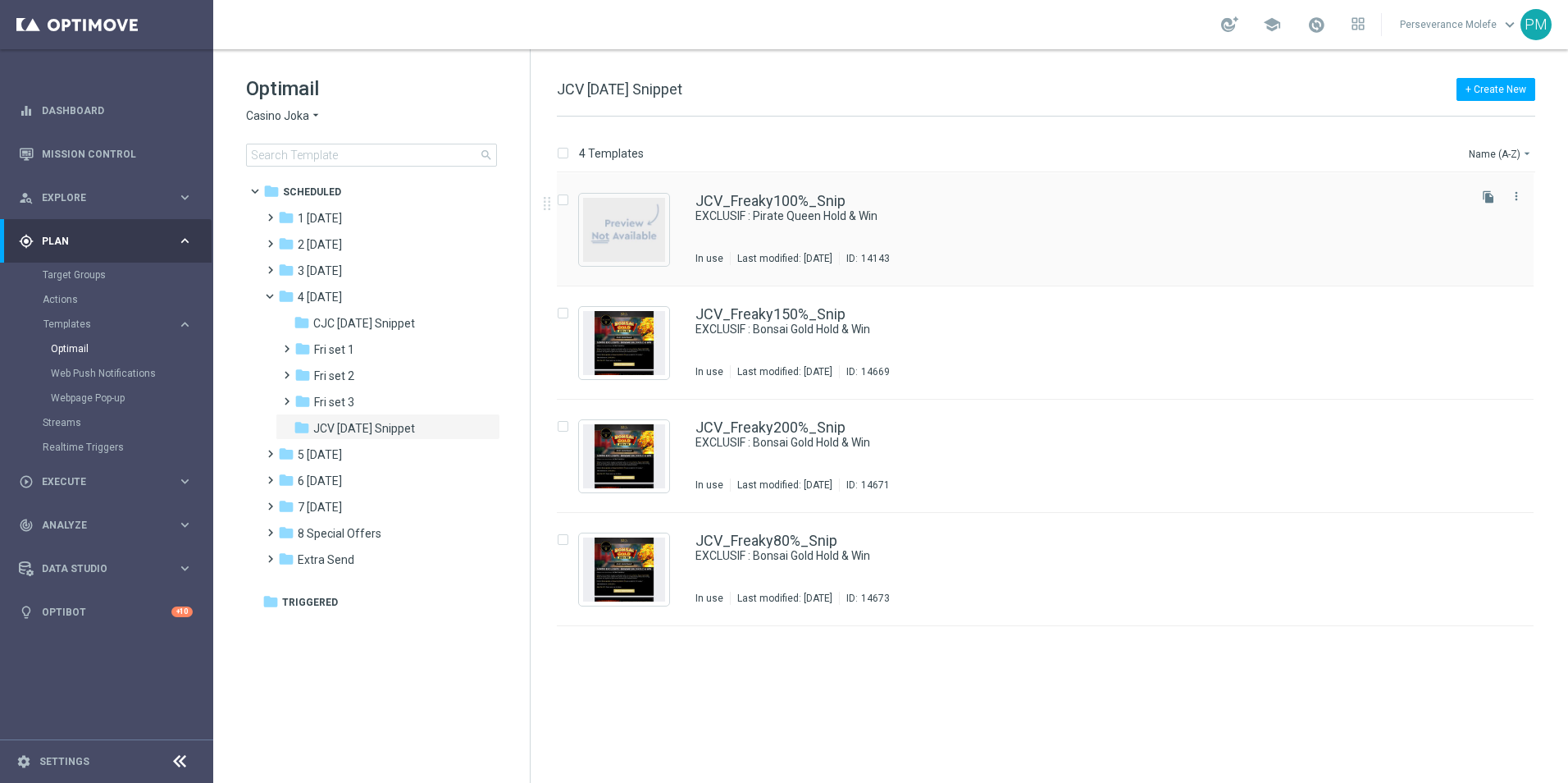
click at [703, 193] on div "JCV_Freaky100%_Snip EXCLUSIF : Pirate Queen Hold & Win In use Last modified: [D…" at bounding box center [1044, 230] width 977 height 114
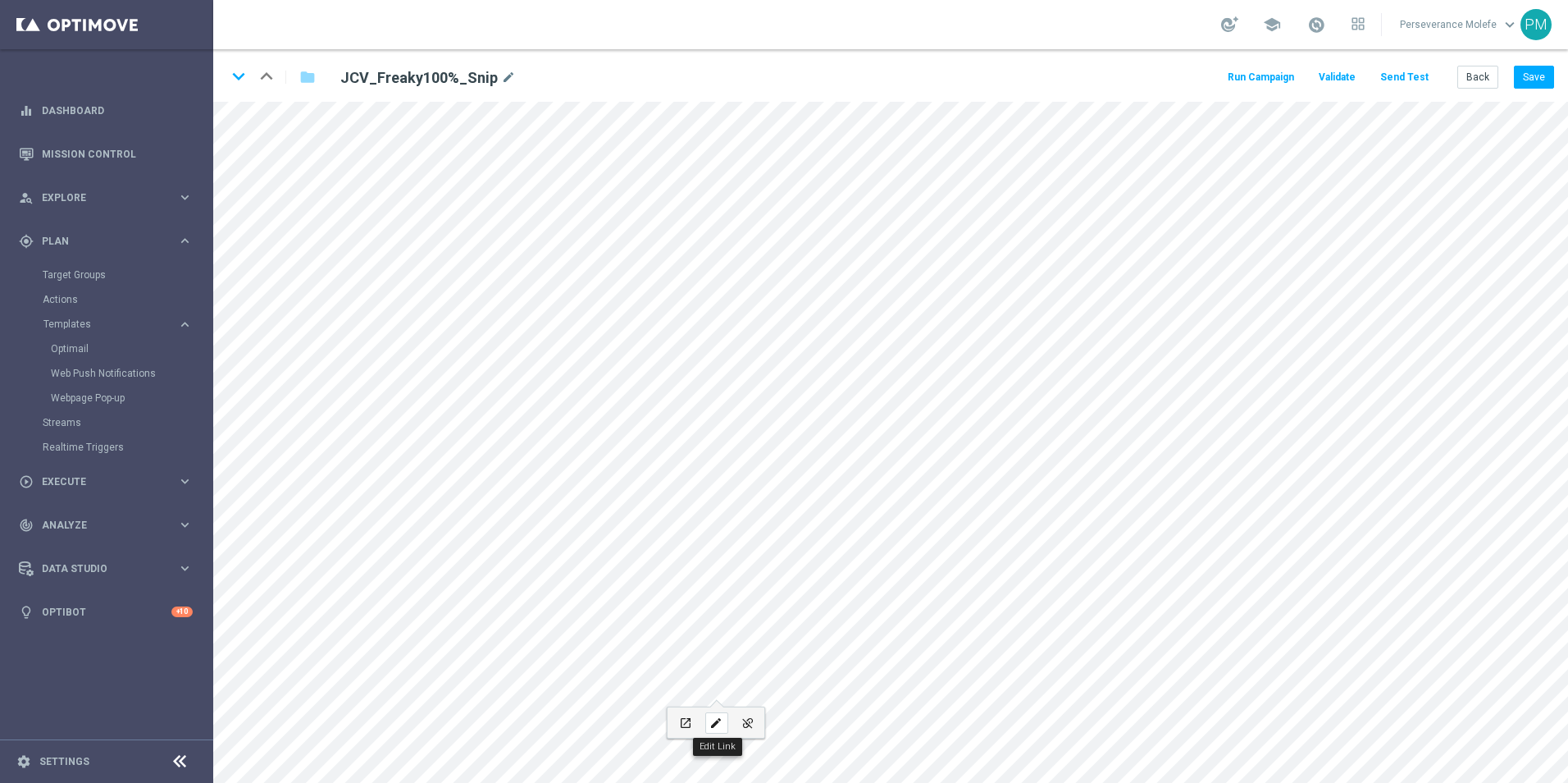
click at [721, 717] on icon "edit" at bounding box center [716, 722] width 13 height 13
click at [597, 447] on icon "edit" at bounding box center [598, 444] width 13 height 13
type input "[URL][DOMAIN_NAME]"
checkbox input "true"
click at [718, 635] on icon "edit" at bounding box center [716, 640] width 13 height 13
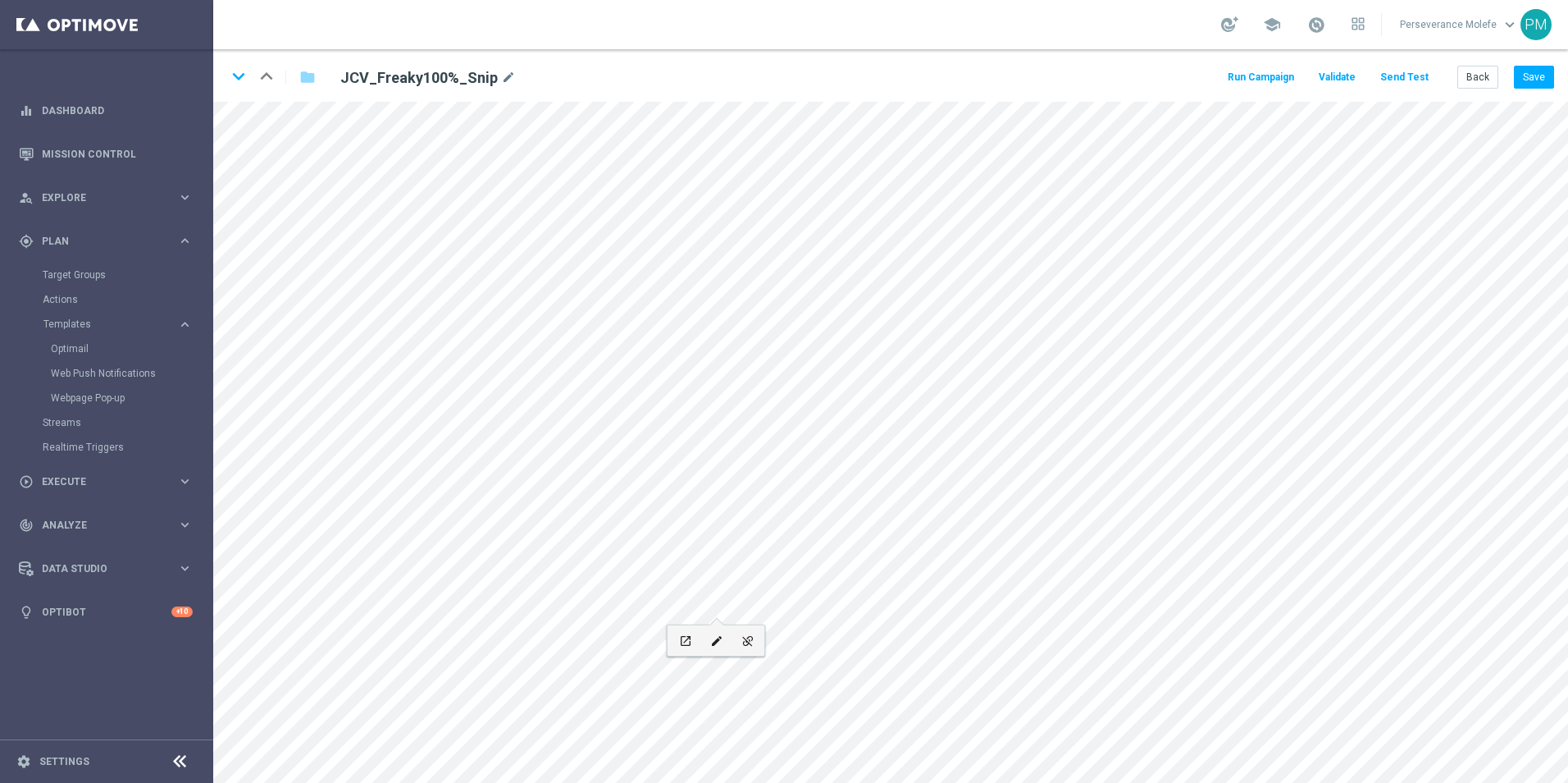
type input "[URL][DOMAIN_NAME]"
type input "JOUEZ MAINTENANT"
checkbox input "true"
paste input "[DOMAIN_NAME][URL]"
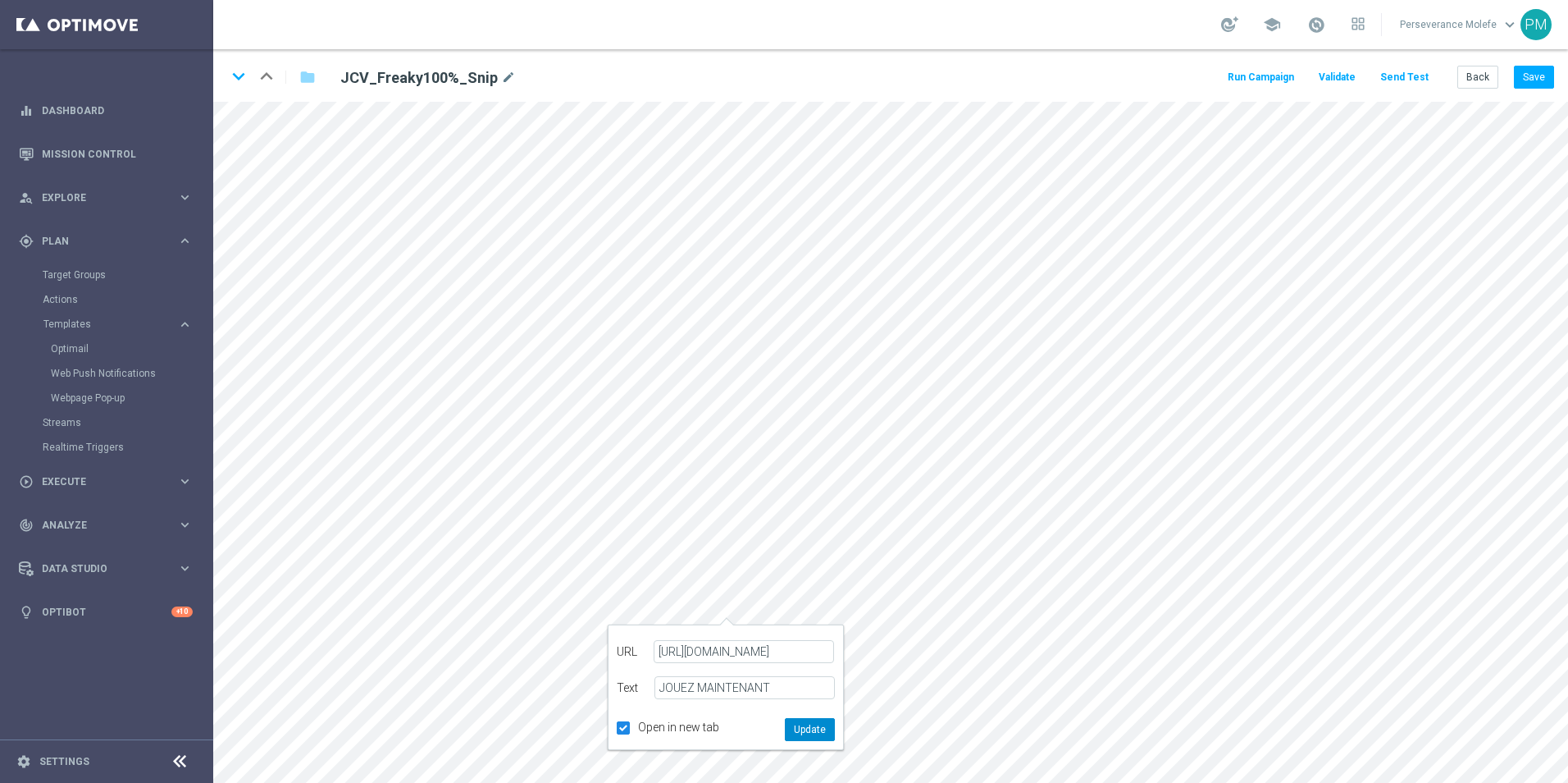
click at [805, 735] on button "Update" at bounding box center [810, 729] width 50 height 23
click at [701, 360] on div "edit" at bounding box center [712, 360] width 31 height 0
type input "[URL][DOMAIN_NAME]"
checkbox input "true"
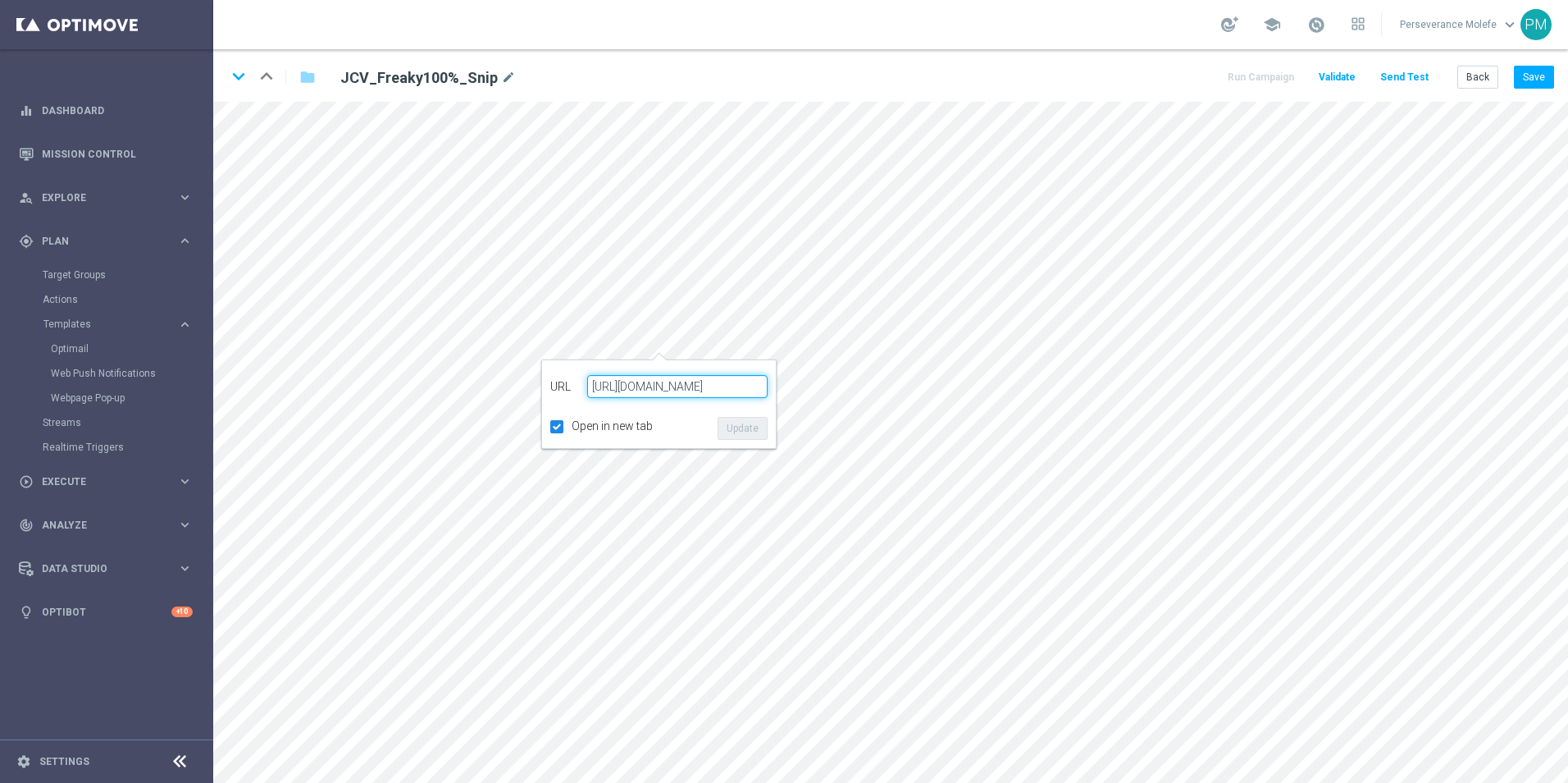
paste input "[DOMAIN_NAME][URL]"
type input "[URL][DOMAIN_NAME]"
click at [735, 424] on button "Update" at bounding box center [742, 428] width 50 height 23
click at [1533, 77] on button "Save" at bounding box center [1533, 76] width 40 height 23
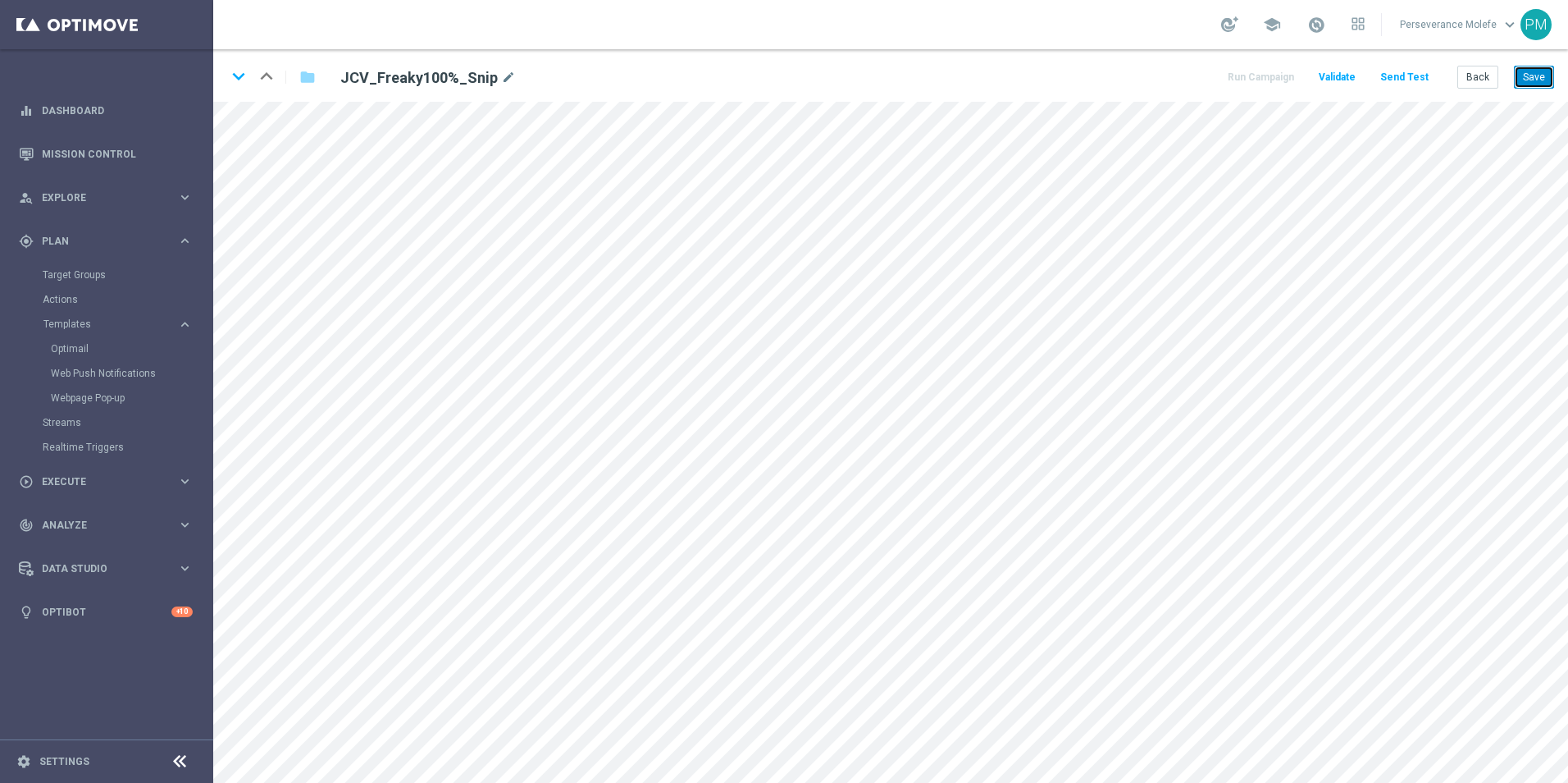
click at [1525, 81] on button "Save" at bounding box center [1533, 76] width 40 height 23
click at [1479, 81] on button "Back" at bounding box center [1478, 76] width 41 height 23
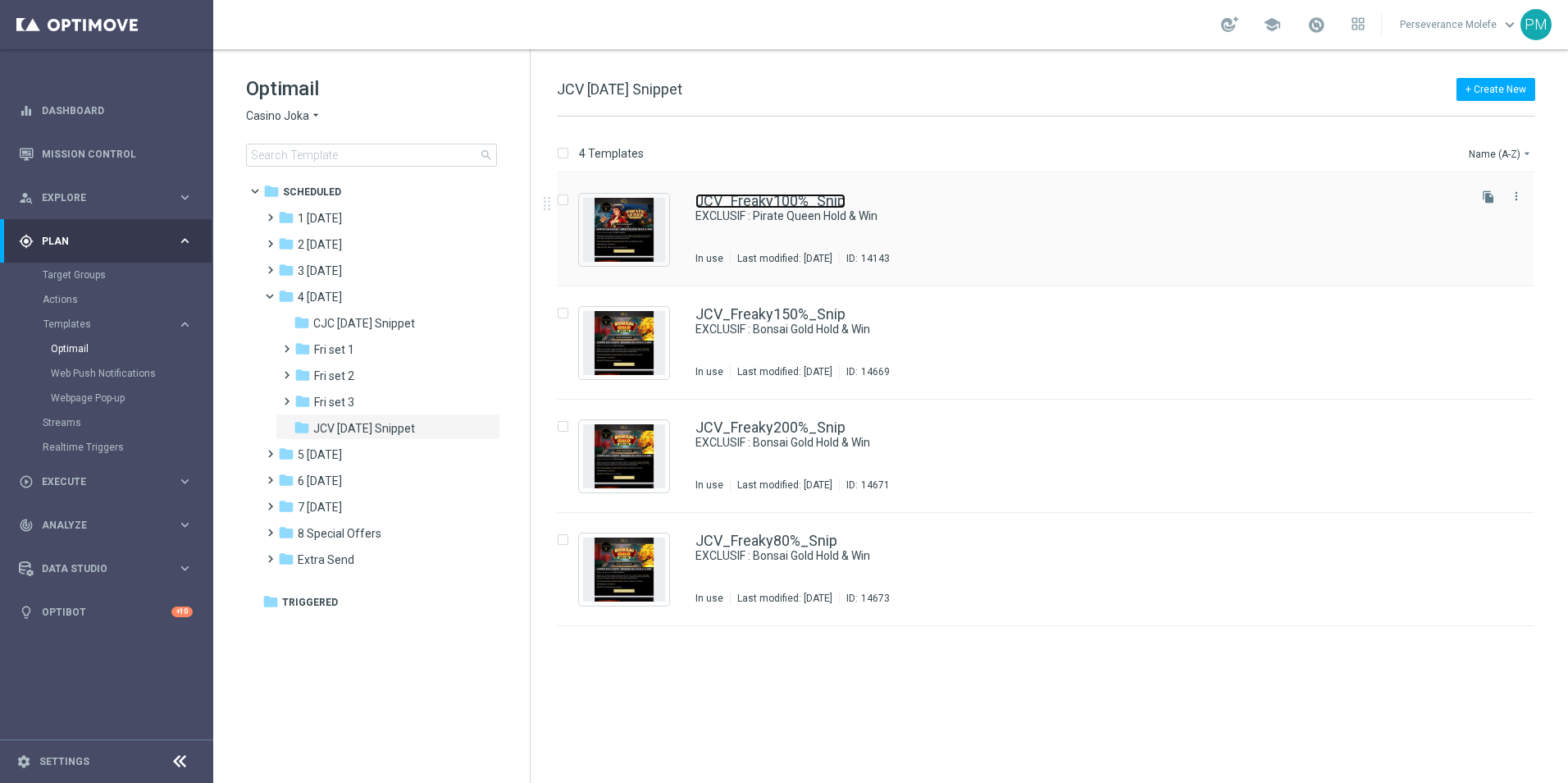
click at [779, 207] on link "JCV_Freaky100%_Snip" at bounding box center [770, 201] width 150 height 14
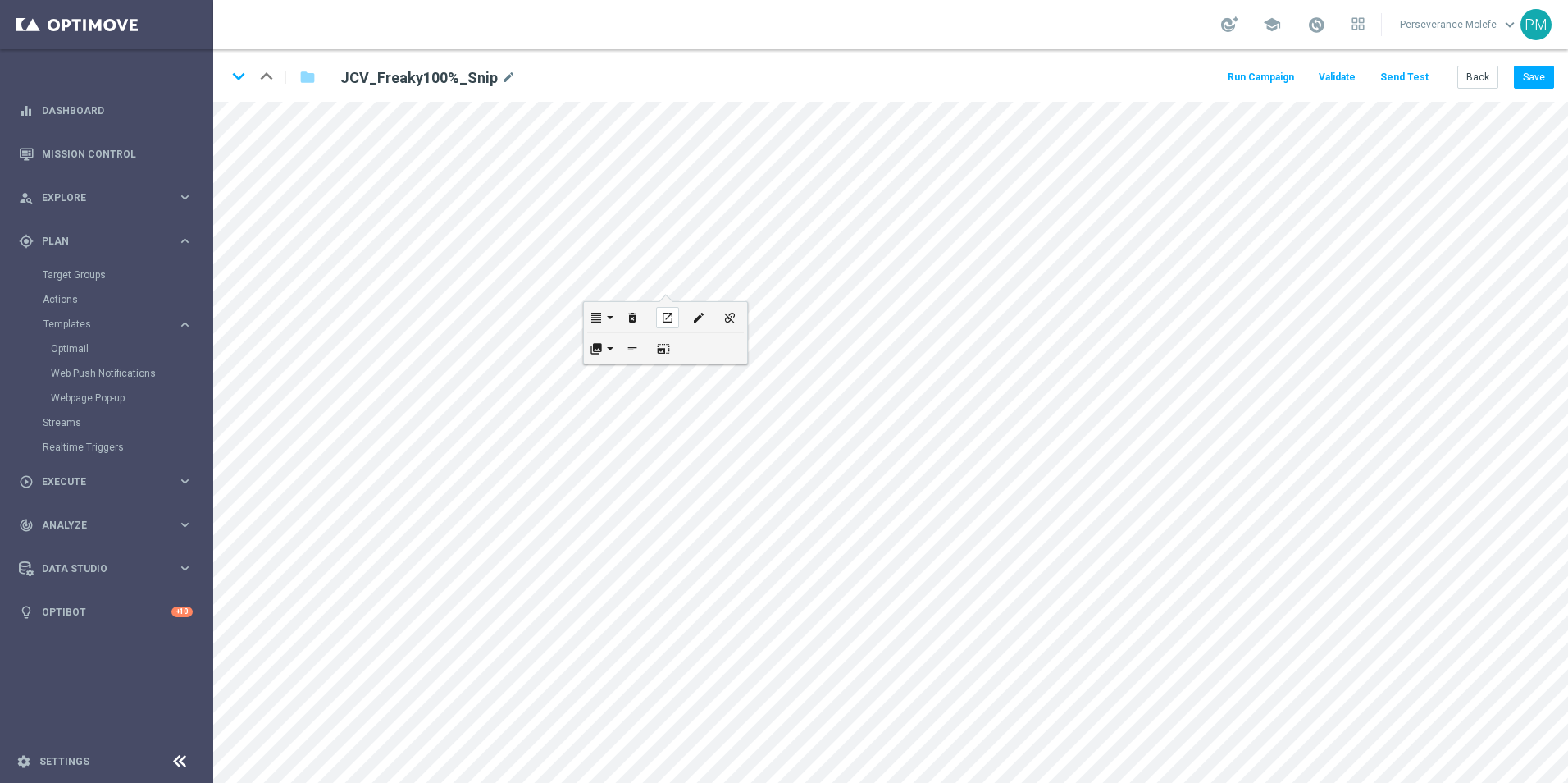
click at [671, 321] on icon "open_in_new" at bounding box center [667, 317] width 13 height 13
click at [682, 553] on icon "open_in_new" at bounding box center [684, 558] width 13 height 13
click at [617, 527] on div "open_in_new" at bounding box center [609, 530] width 23 height 21
click at [235, 83] on icon "keyboard_arrow_down" at bounding box center [238, 76] width 25 height 25
click at [1475, 78] on button "Back" at bounding box center [1478, 76] width 41 height 23
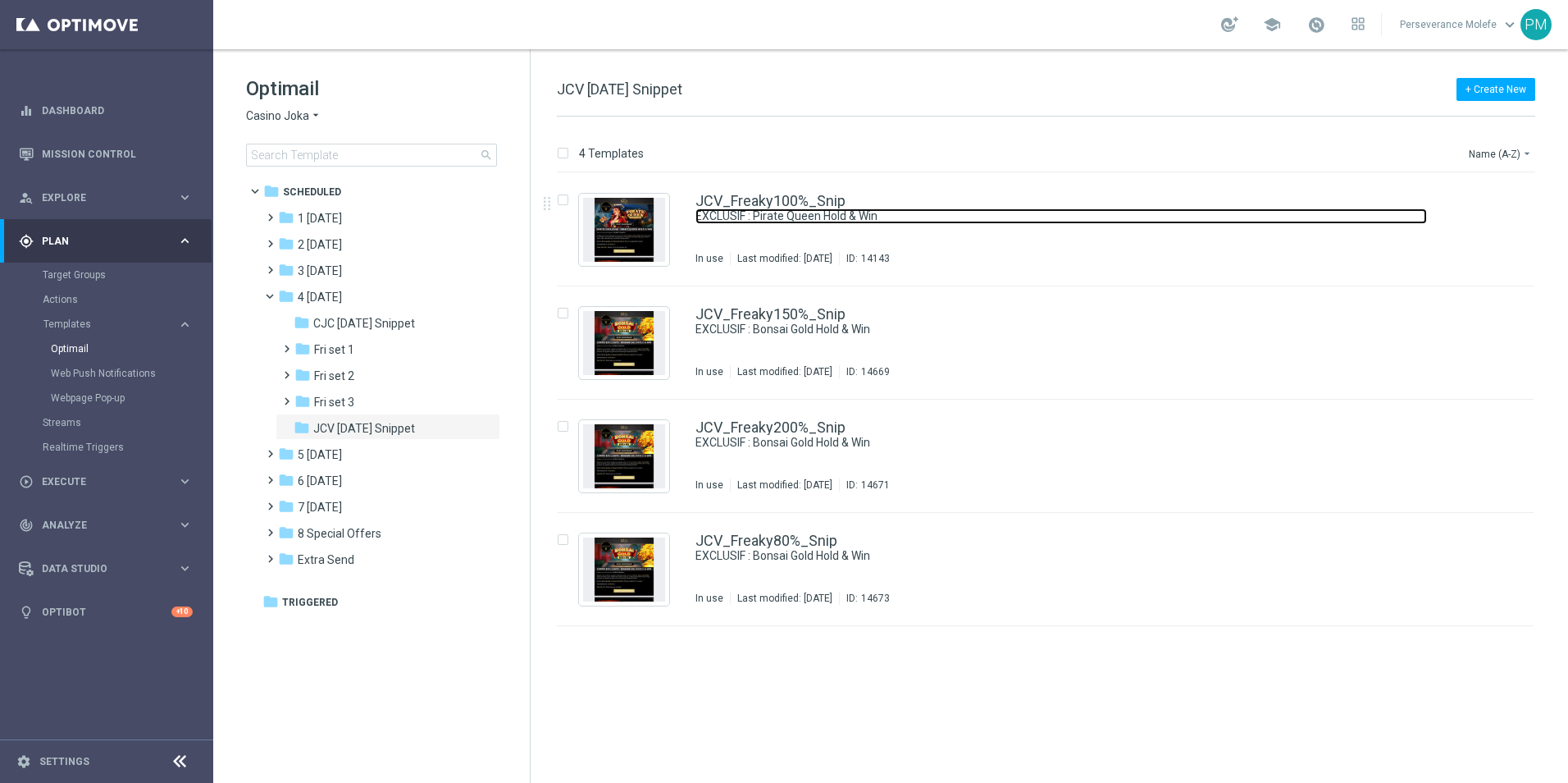
click at [723, 208] on link "EXCLUSIF : Pirate Queen Hold & Win" at bounding box center [1061, 216] width 732 height 15
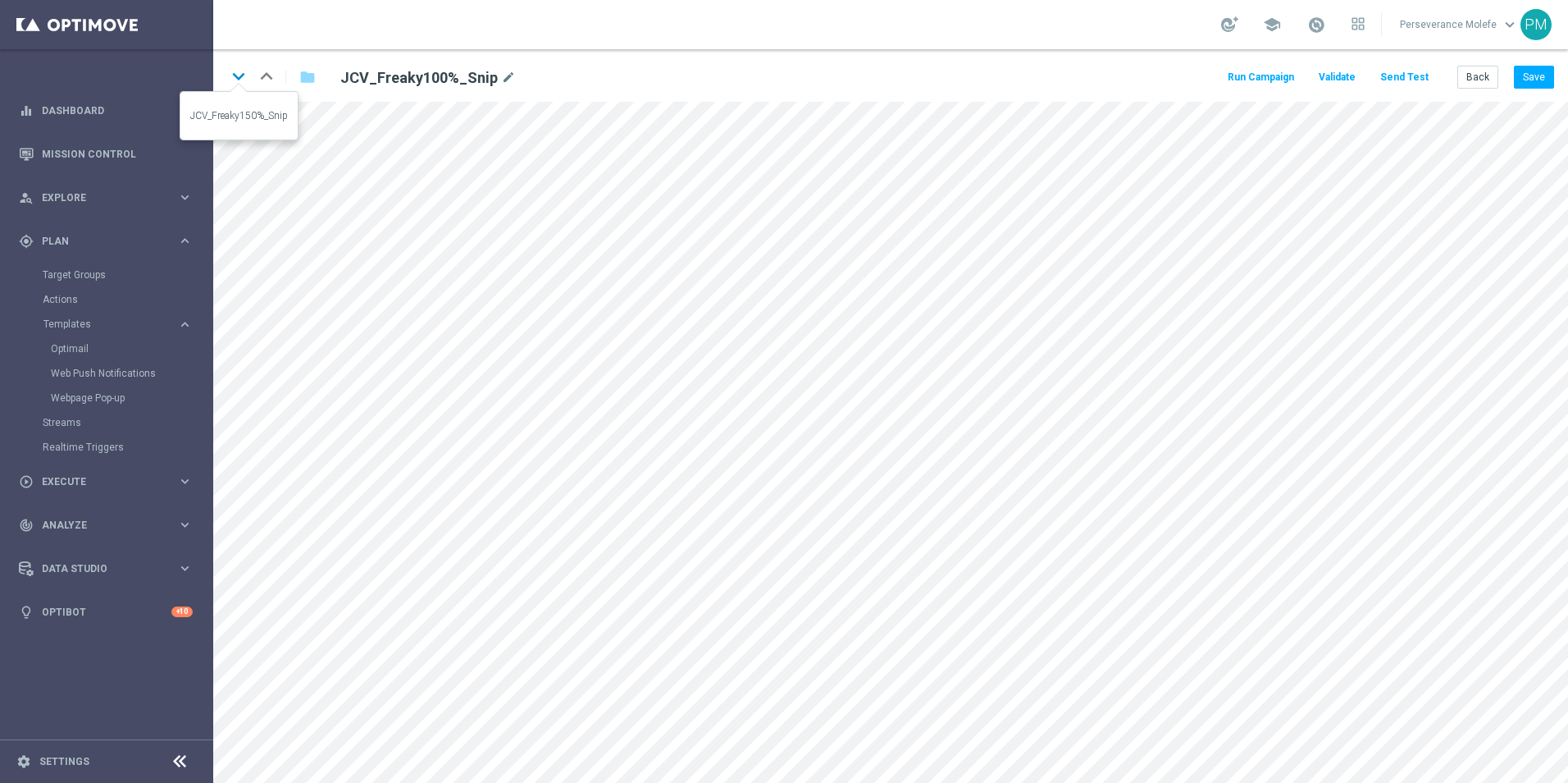
click at [235, 69] on icon "keyboard_arrow_down" at bounding box center [238, 76] width 25 height 25
click at [1532, 72] on button "Save" at bounding box center [1533, 76] width 40 height 23
click at [240, 79] on icon "keyboard_arrow_down" at bounding box center [238, 76] width 25 height 25
click at [1543, 72] on button "Save" at bounding box center [1533, 76] width 40 height 23
click at [238, 75] on icon "keyboard_arrow_down" at bounding box center [238, 76] width 25 height 25
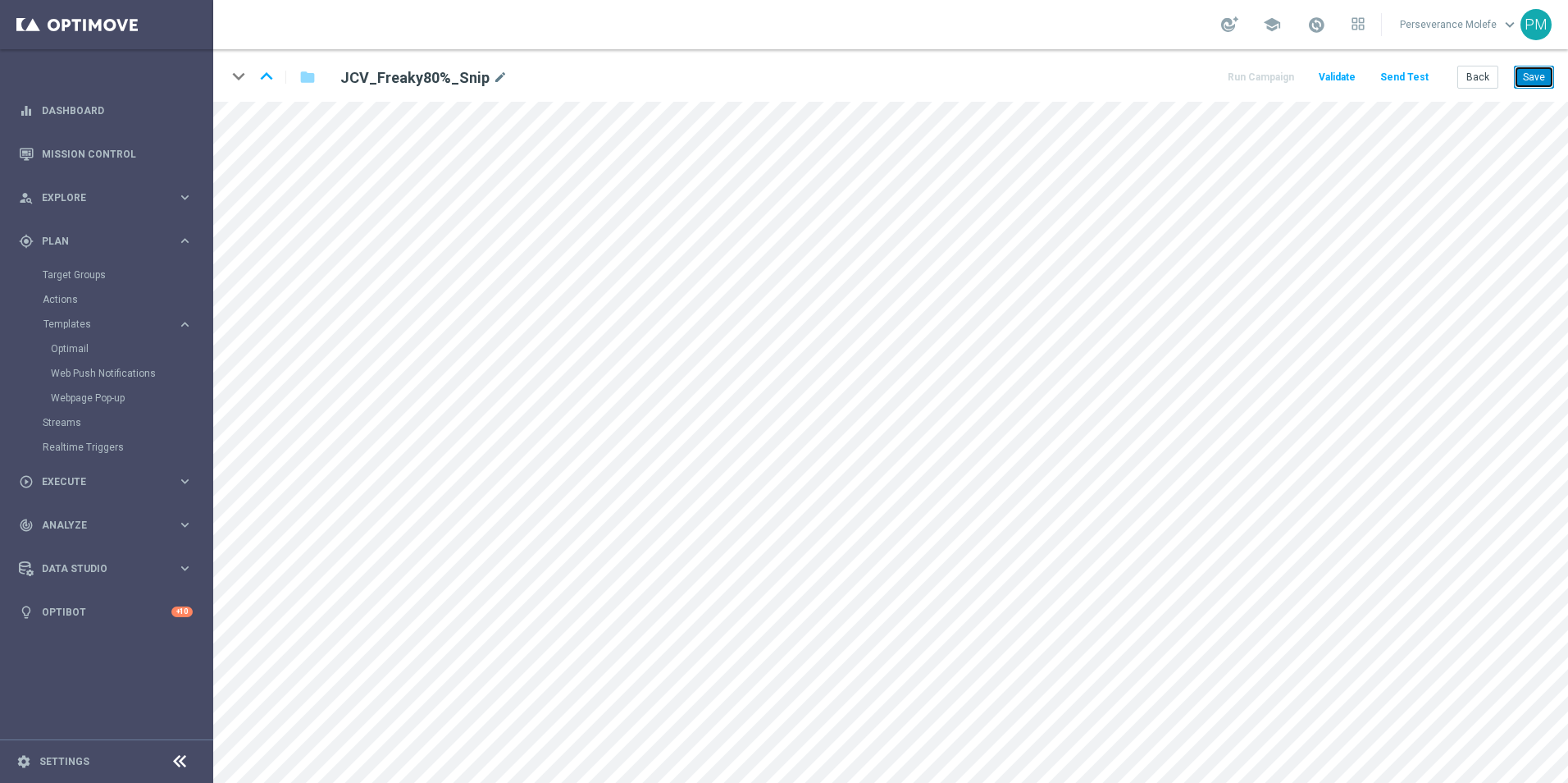
click at [1519, 78] on button "Save" at bounding box center [1533, 76] width 40 height 23
click at [1481, 75] on button "Back" at bounding box center [1478, 76] width 41 height 23
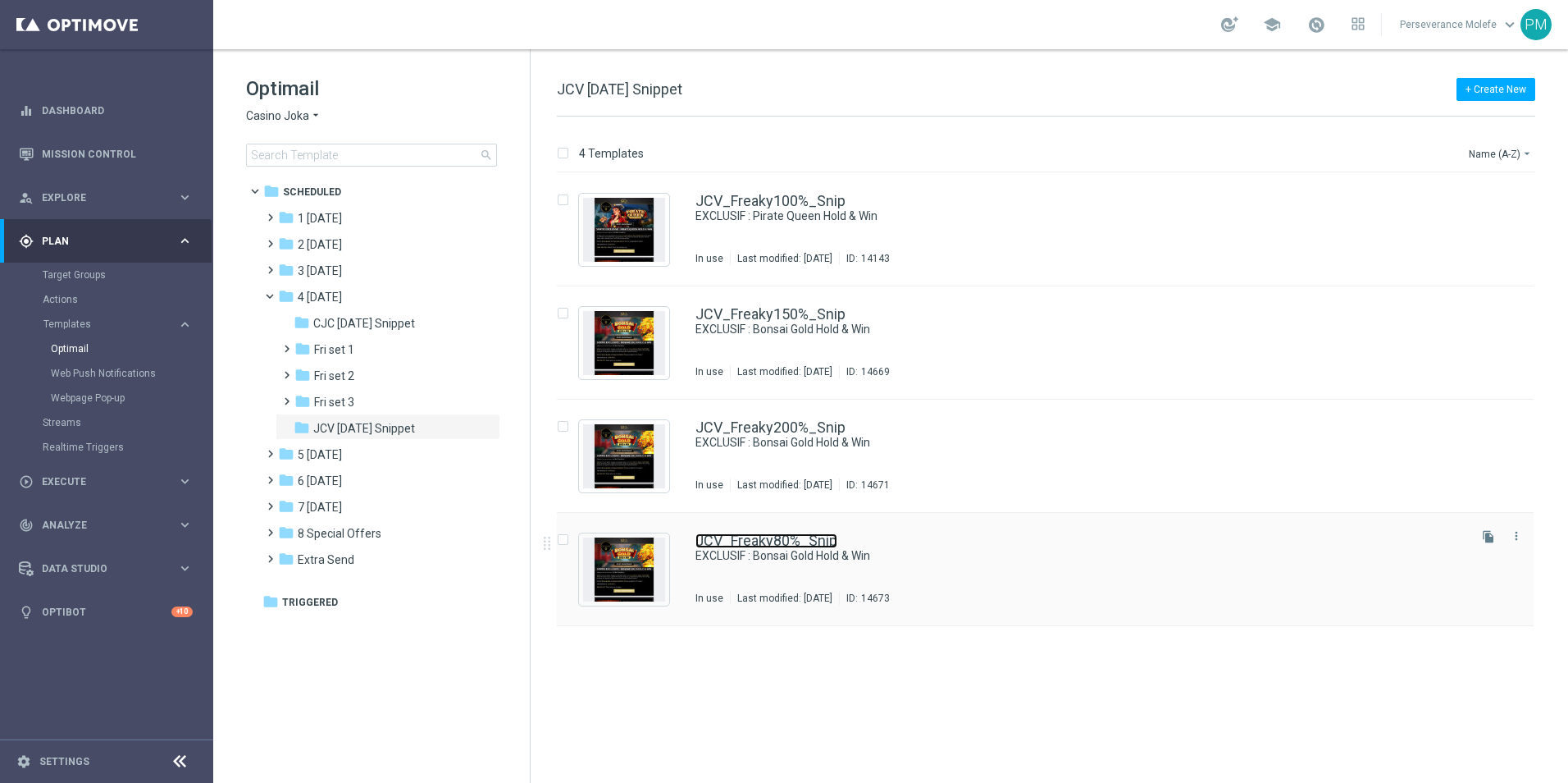
click at [789, 536] on link "JCV_Freaky80%_Snip" at bounding box center [767, 540] width 142 height 14
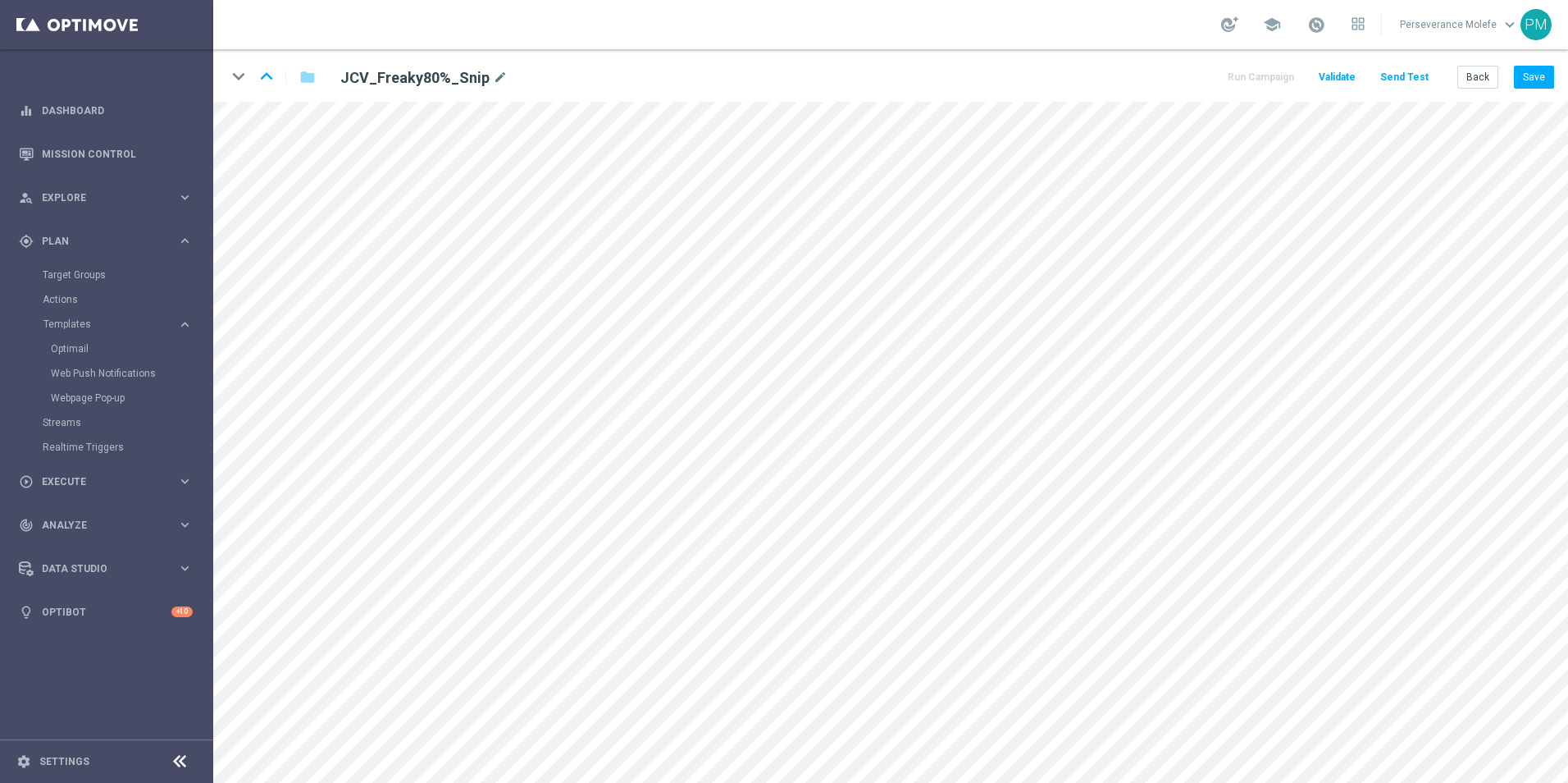
click at [1514, 69] on div "Back Save" at bounding box center [1506, 76] width 97 height 23
click at [1531, 73] on button "Save" at bounding box center [1533, 76] width 40 height 23
click at [269, 76] on icon "keyboard_arrow_up" at bounding box center [266, 76] width 25 height 25
click at [1523, 84] on button "Save" at bounding box center [1533, 76] width 40 height 23
click at [269, 76] on icon "keyboard_arrow_up" at bounding box center [266, 76] width 25 height 25
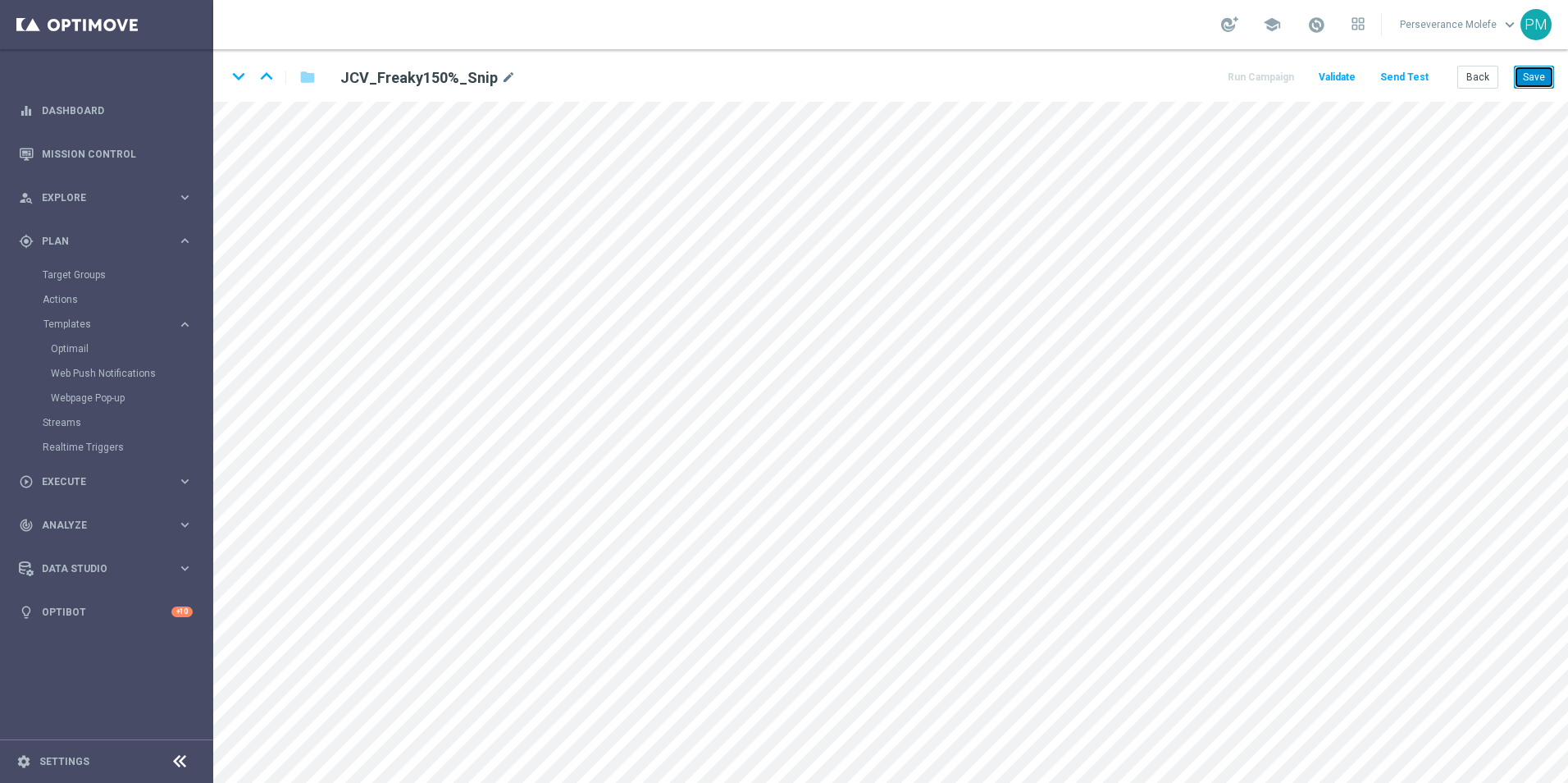
click at [1534, 80] on button "Save" at bounding box center [1533, 76] width 40 height 23
click at [269, 81] on icon "keyboard_arrow_up" at bounding box center [266, 76] width 25 height 25
click at [234, 75] on icon "keyboard_arrow_down" at bounding box center [238, 76] width 25 height 25
click at [246, 74] on icon "keyboard_arrow_down" at bounding box center [238, 76] width 25 height 25
click at [230, 79] on icon "keyboard_arrow_down" at bounding box center [238, 76] width 25 height 25
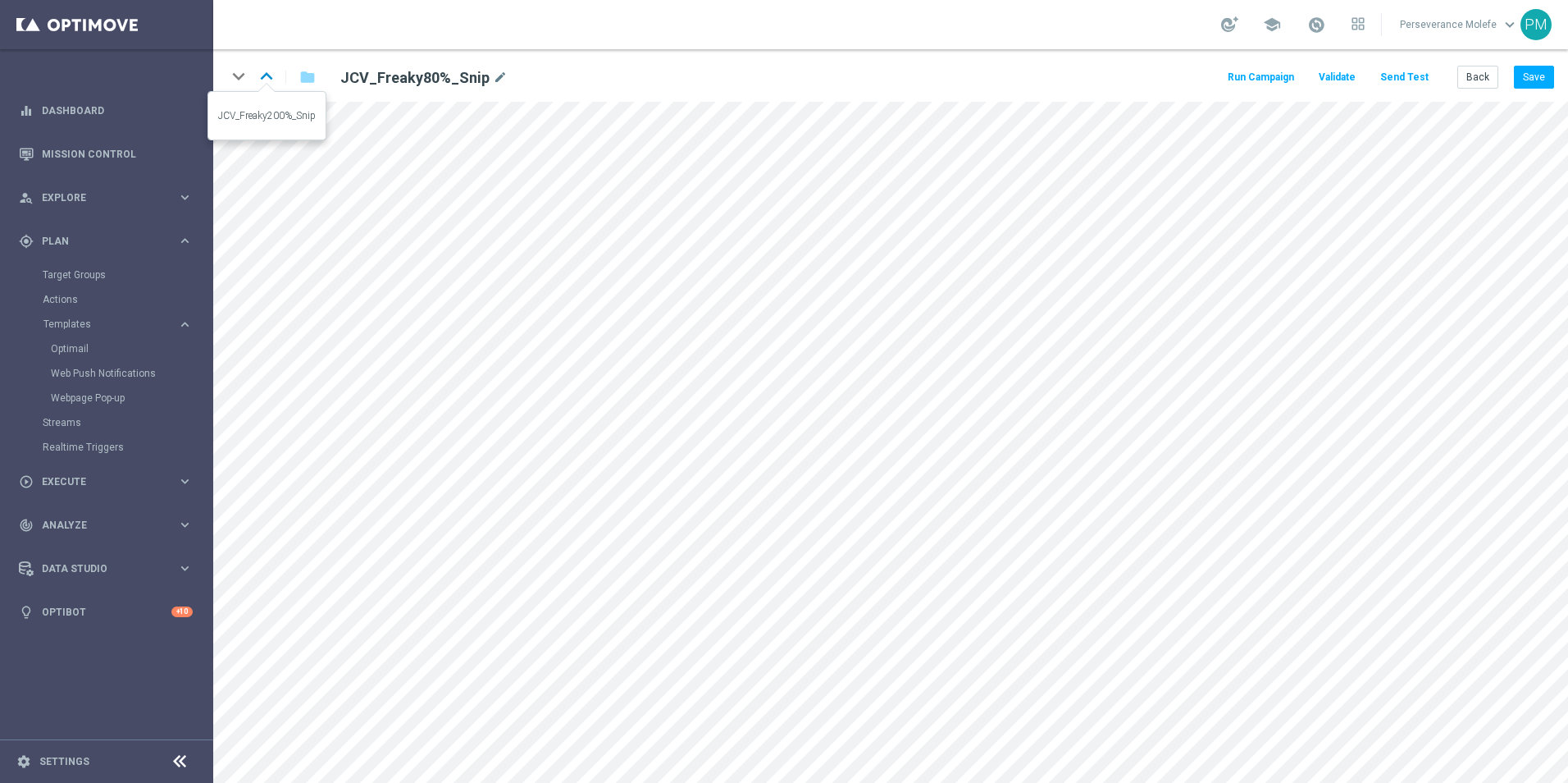
click at [265, 86] on icon "keyboard_arrow_up" at bounding box center [266, 76] width 25 height 25
click at [271, 81] on icon "keyboard_arrow_up" at bounding box center [266, 76] width 25 height 25
click at [266, 76] on icon "keyboard_arrow_up" at bounding box center [266, 76] width 25 height 25
click at [1479, 86] on button "Back" at bounding box center [1478, 76] width 41 height 23
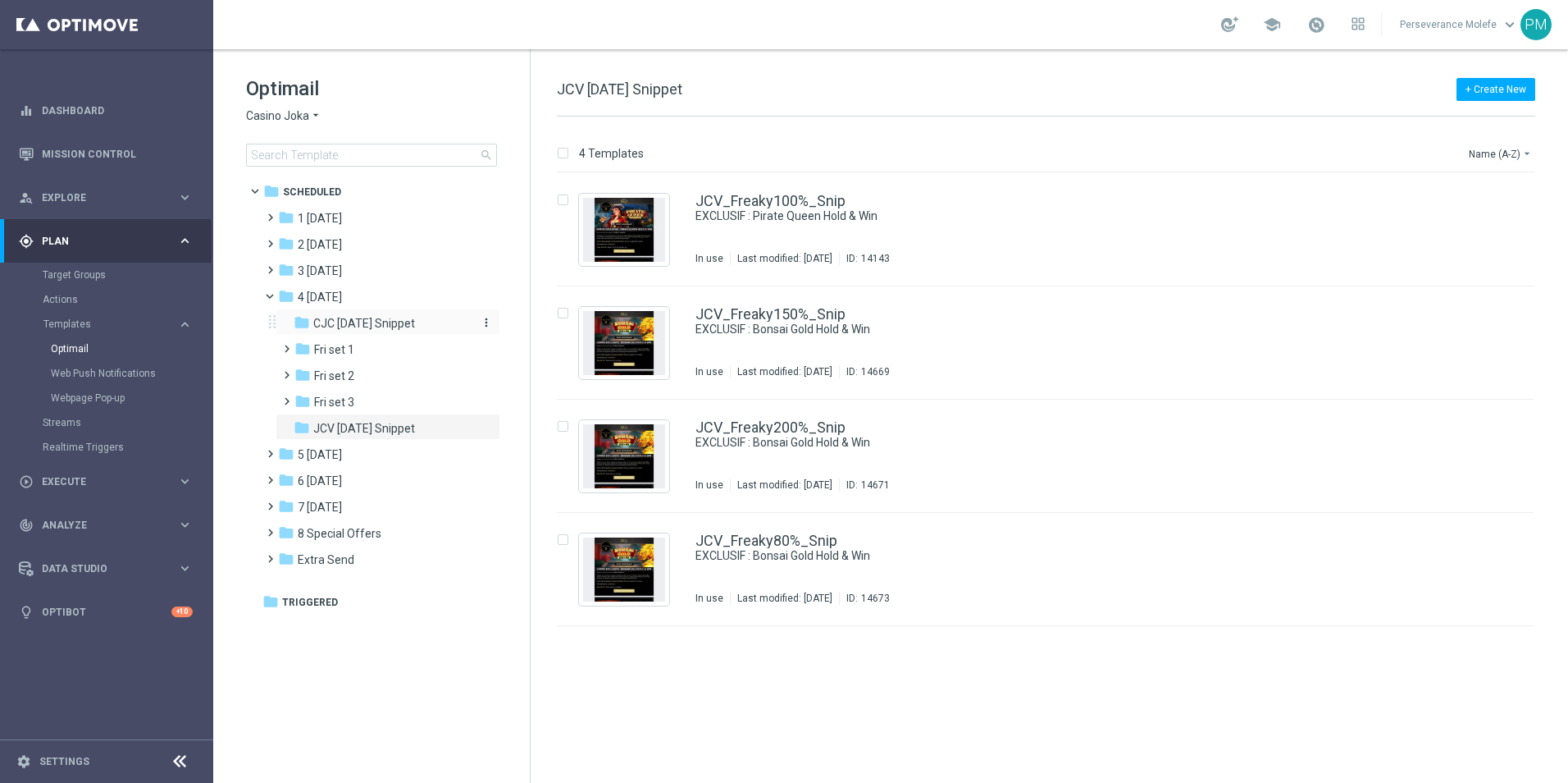
click at [358, 332] on div "folder CJC [DATE] Snippet" at bounding box center [381, 324] width 175 height 19
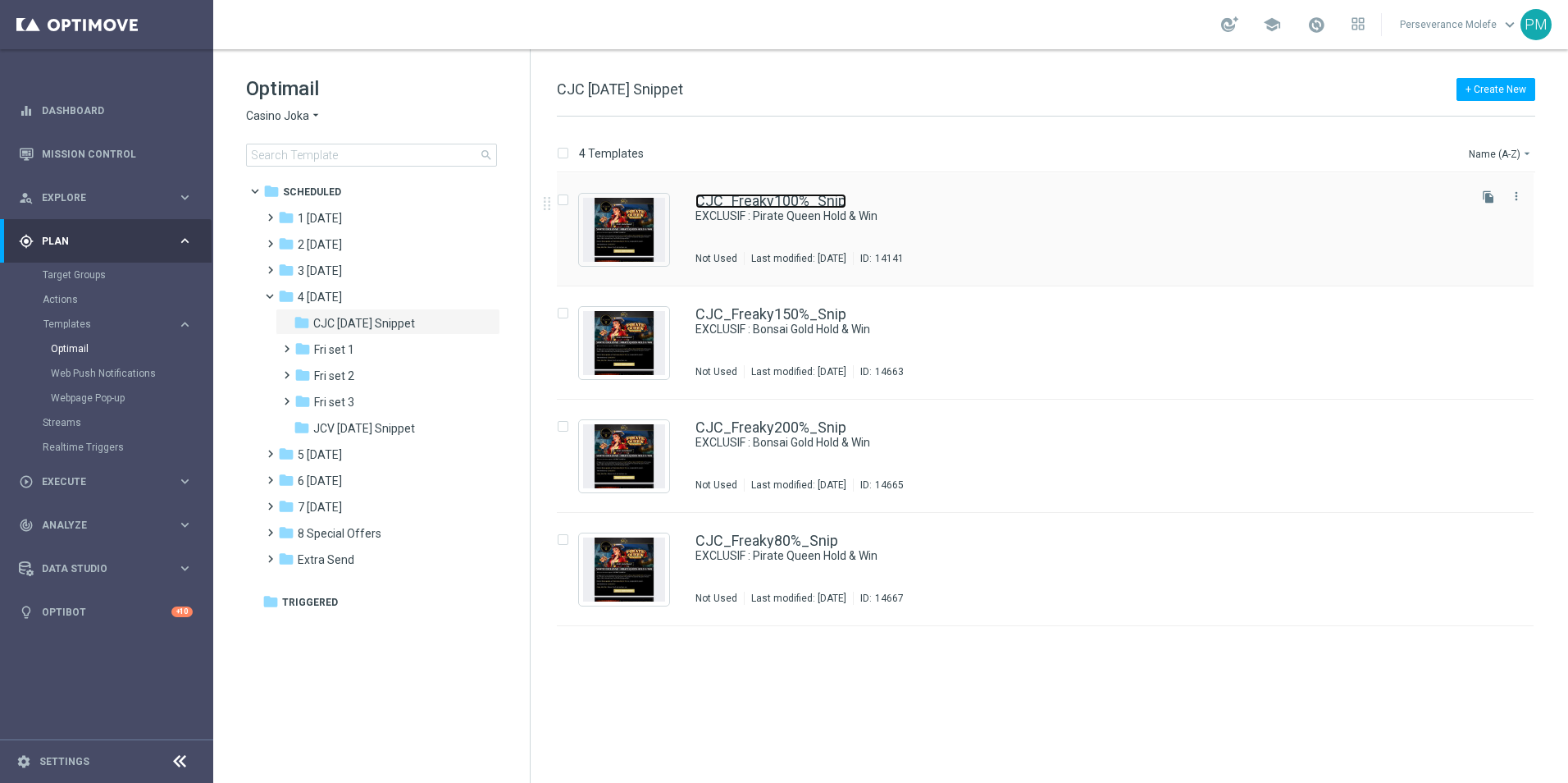
click at [755, 197] on link "CJC_Freaky100%_Snip" at bounding box center [771, 201] width 151 height 14
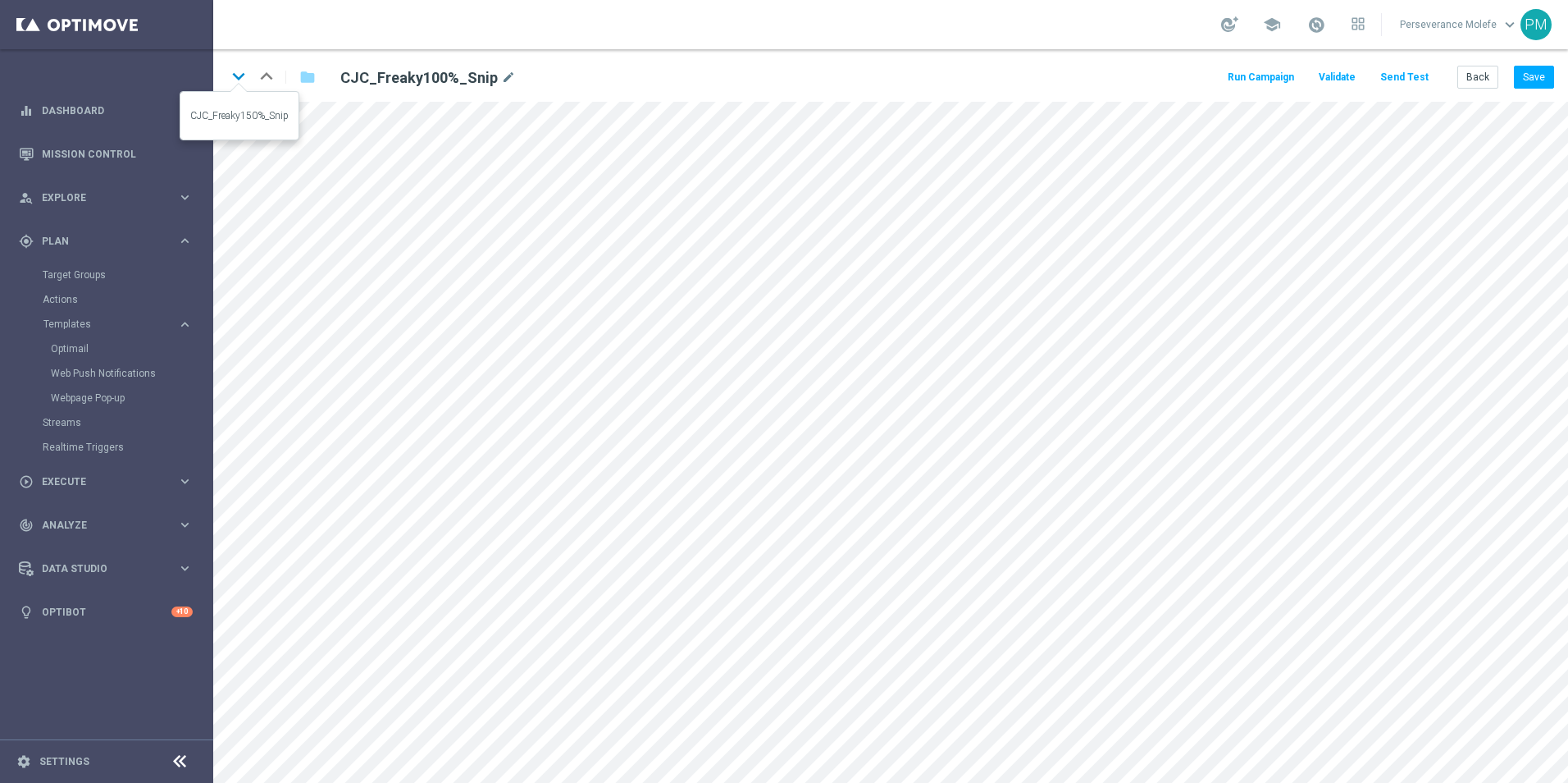
click at [234, 80] on icon "keyboard_arrow_down" at bounding box center [238, 76] width 25 height 25
click at [241, 78] on icon "keyboard_arrow_down" at bounding box center [238, 76] width 25 height 25
click at [235, 84] on icon "keyboard_arrow_down" at bounding box center [238, 76] width 25 height 25
click at [1479, 84] on button "Back" at bounding box center [1478, 76] width 41 height 23
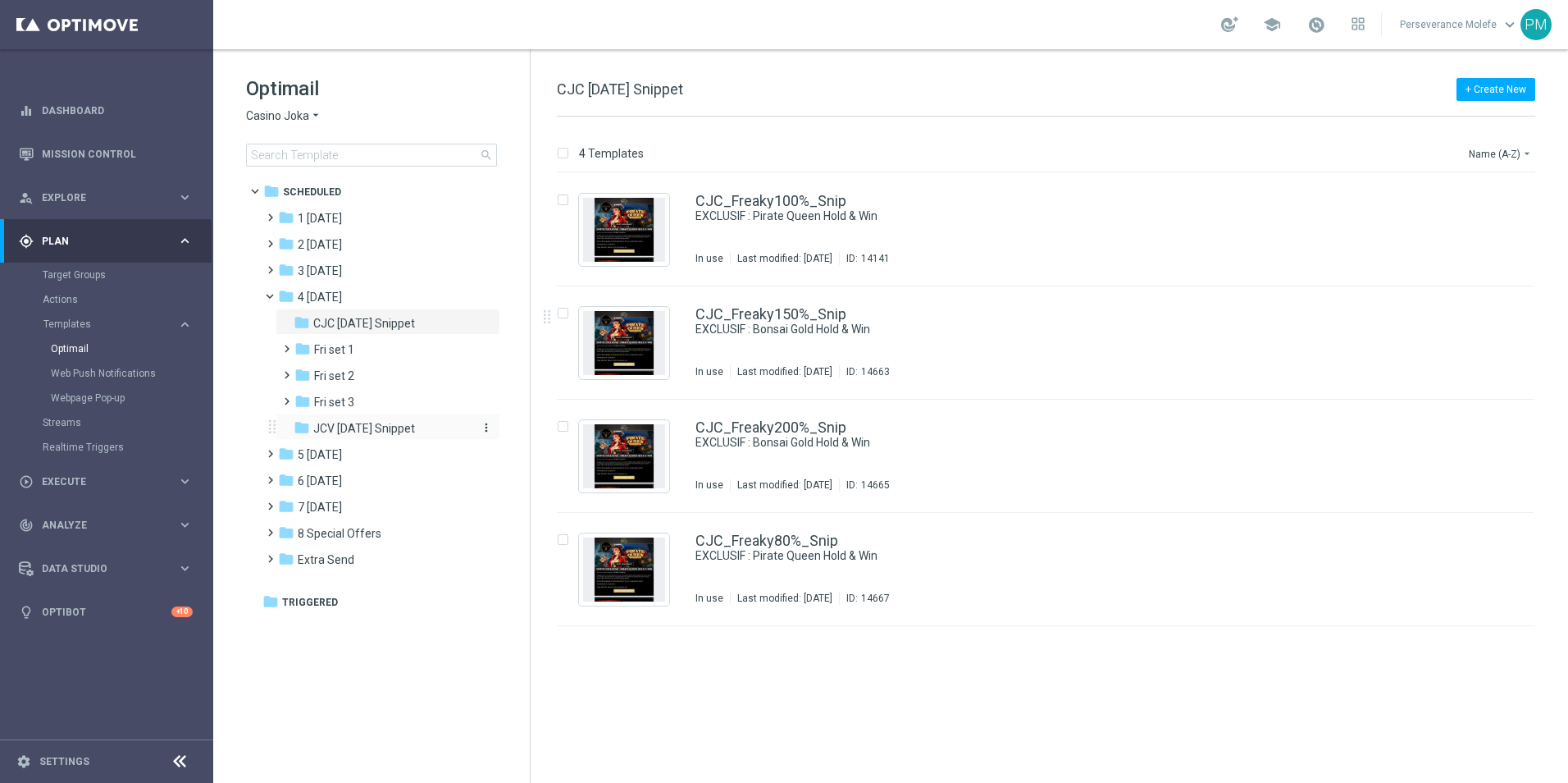
click at [430, 425] on div "folder JCV [DATE] Snippet" at bounding box center [381, 429] width 175 height 19
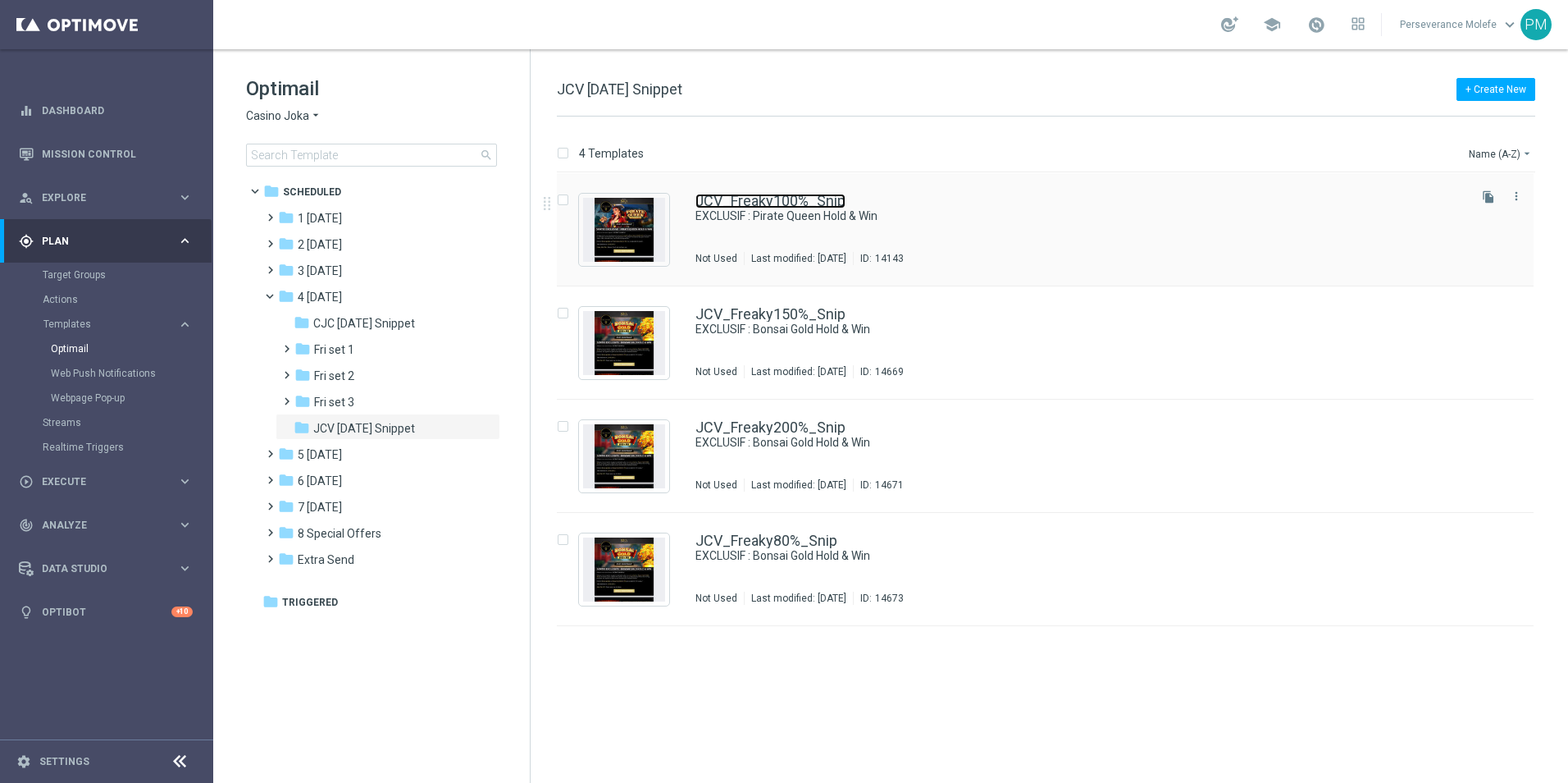
click at [751, 204] on link "JCV_Freaky100%_Snip" at bounding box center [770, 201] width 150 height 14
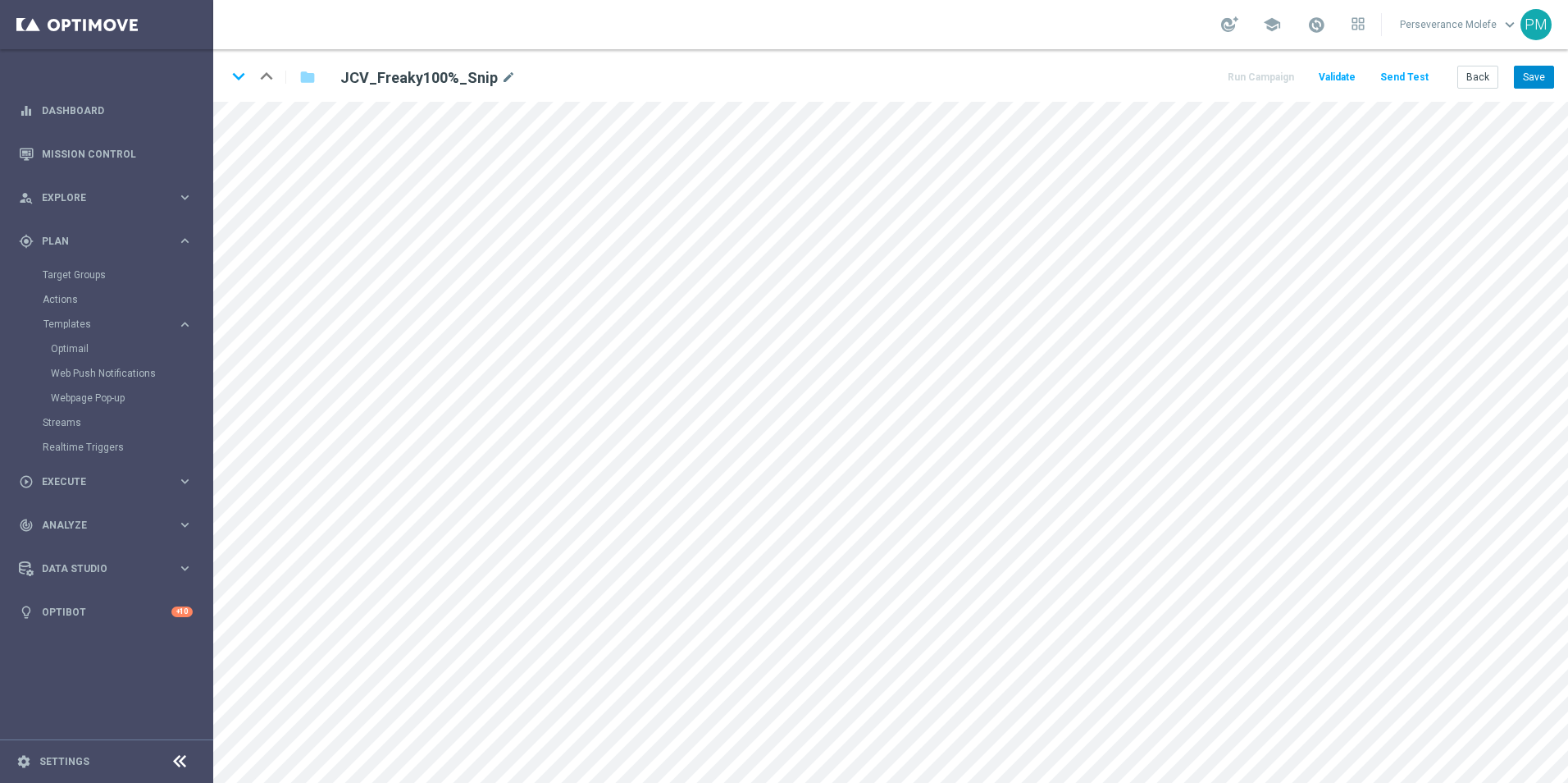
click at [1537, 65] on div "keyboard_arrow_down keyboard_arrow_up folder JCV_Freaky100%_Snip mode_edit Run …" at bounding box center [891, 75] width 1355 height 53
click at [1529, 77] on button "Save" at bounding box center [1533, 76] width 40 height 23
click at [241, 79] on icon "keyboard_arrow_down" at bounding box center [238, 76] width 25 height 25
click at [1543, 75] on button "Save" at bounding box center [1533, 76] width 40 height 23
click at [241, 76] on icon "keyboard_arrow_down" at bounding box center [238, 76] width 25 height 25
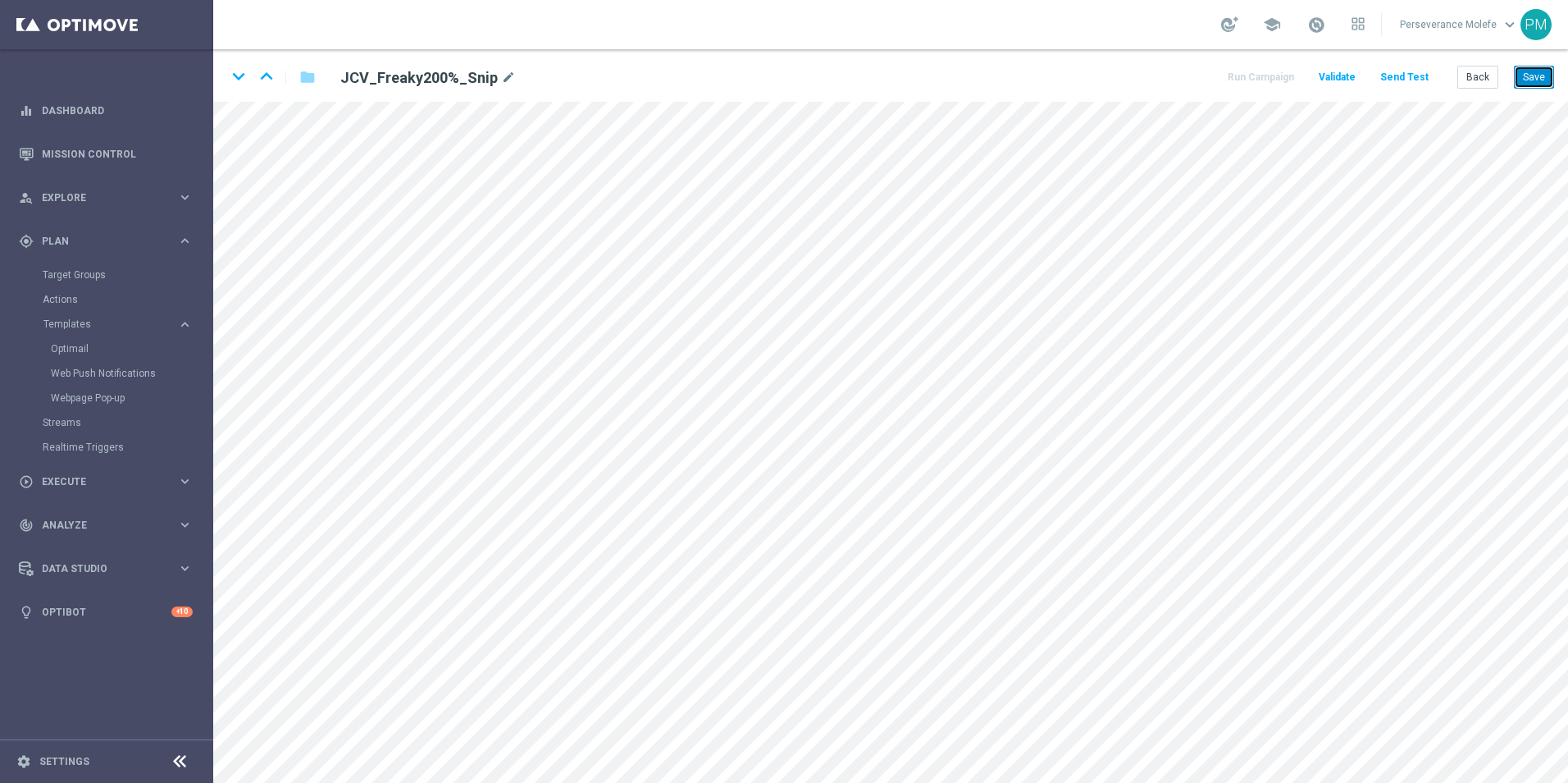
click at [1529, 80] on button "Save" at bounding box center [1533, 76] width 40 height 23
click at [228, 75] on icon "keyboard_arrow_down" at bounding box center [238, 76] width 25 height 25
click at [1535, 75] on button "Save" at bounding box center [1533, 76] width 40 height 23
click at [1459, 79] on button "Back" at bounding box center [1478, 76] width 41 height 23
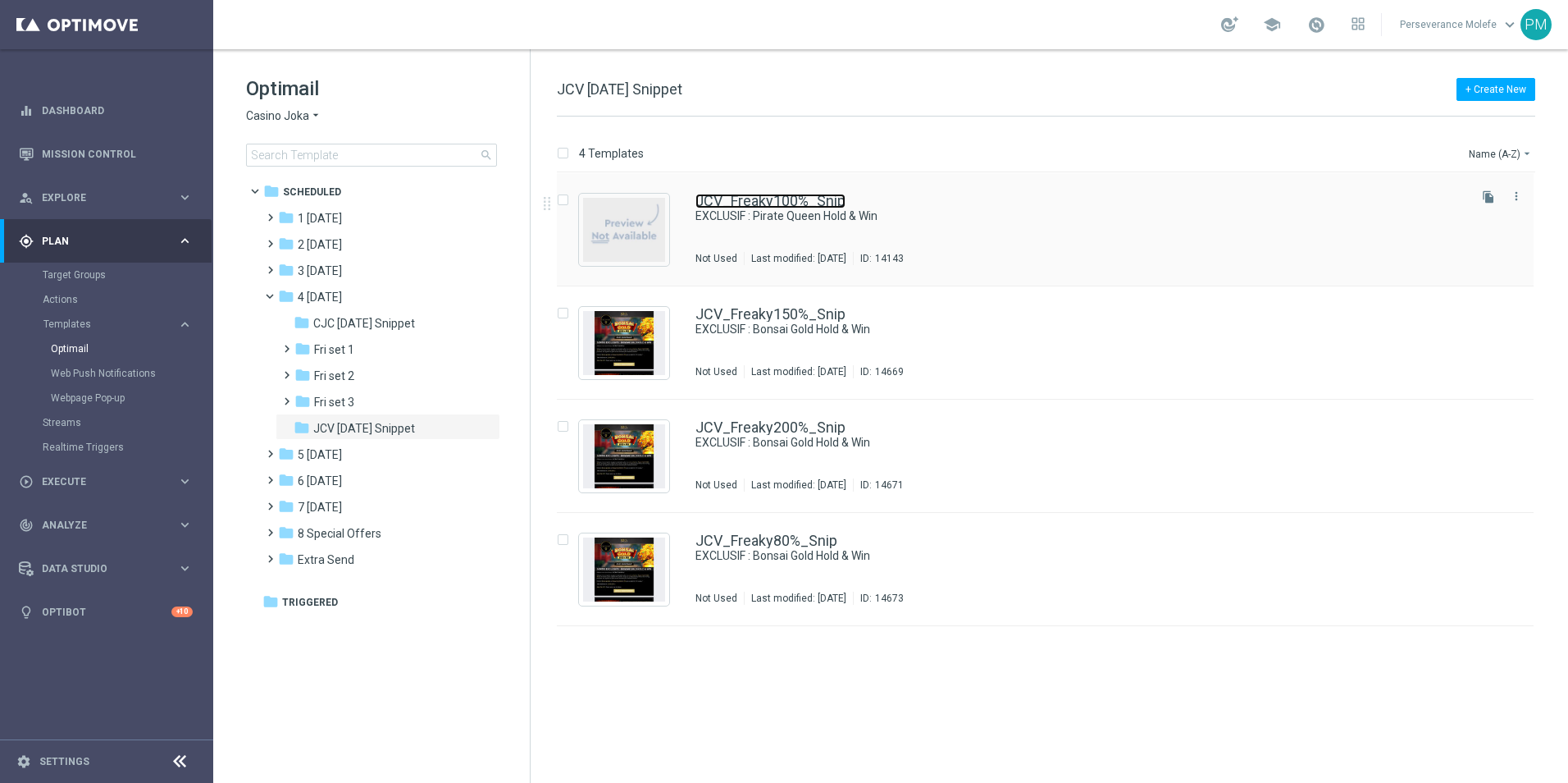
click at [741, 203] on link "JCV_Freaky100%_Snip" at bounding box center [770, 201] width 150 height 14
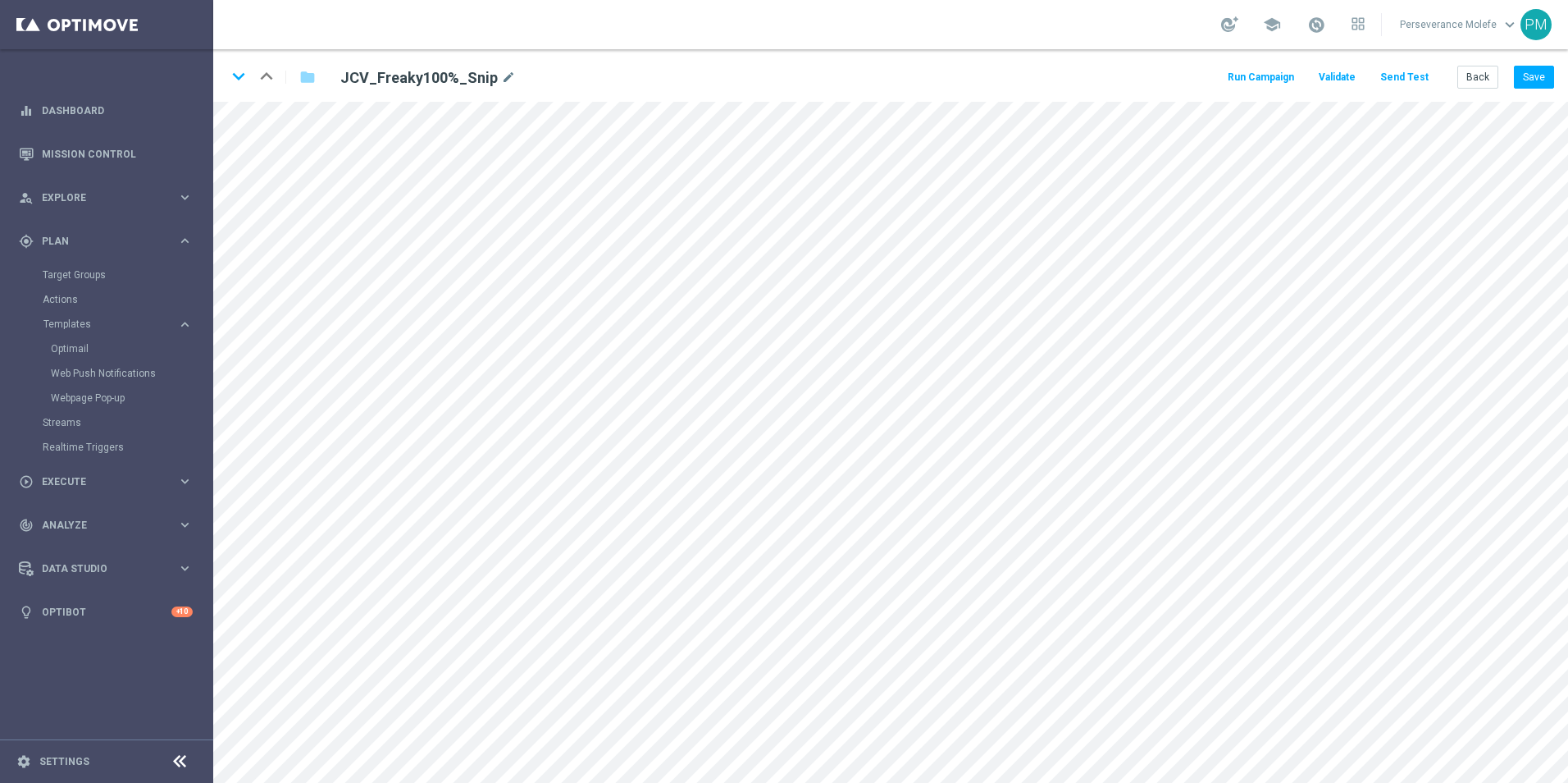
click at [1416, 81] on button "Send Test" at bounding box center [1405, 77] width 53 height 22
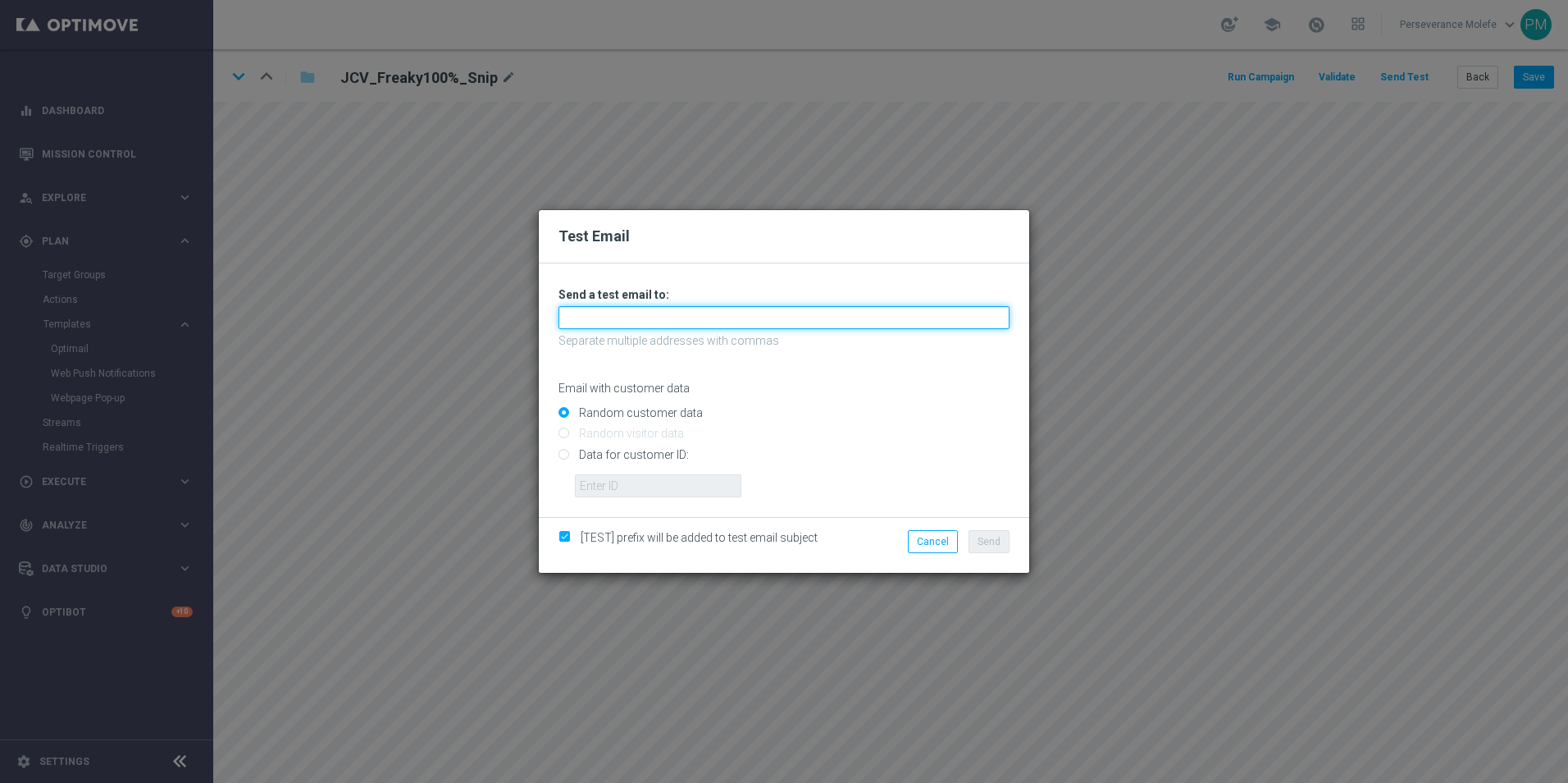
click at [785, 312] on input "text" at bounding box center [784, 317] width 452 height 23
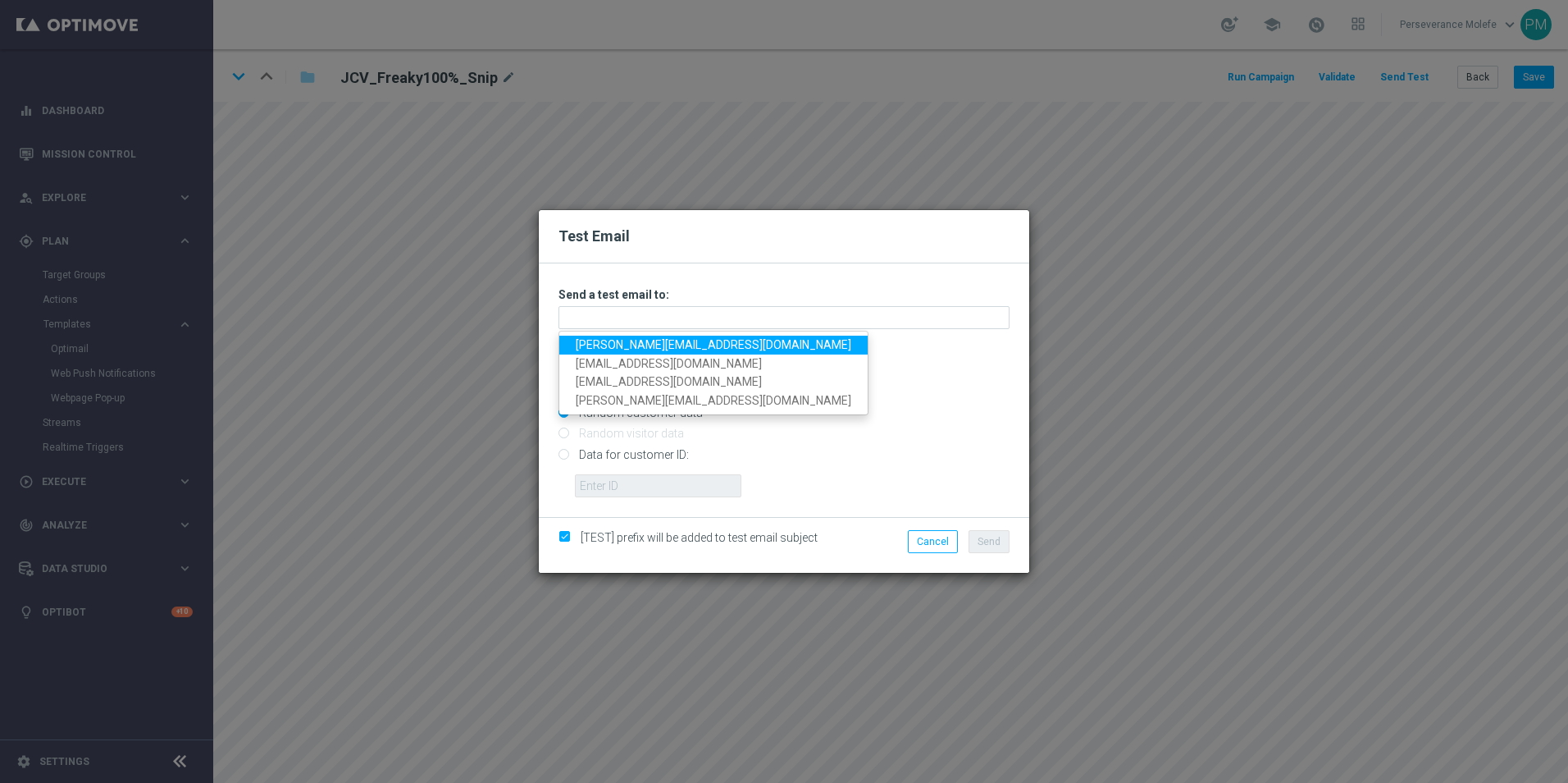
click at [677, 338] on link "[PERSON_NAME][EMAIL_ADDRESS][DOMAIN_NAME]" at bounding box center [713, 345] width 308 height 19
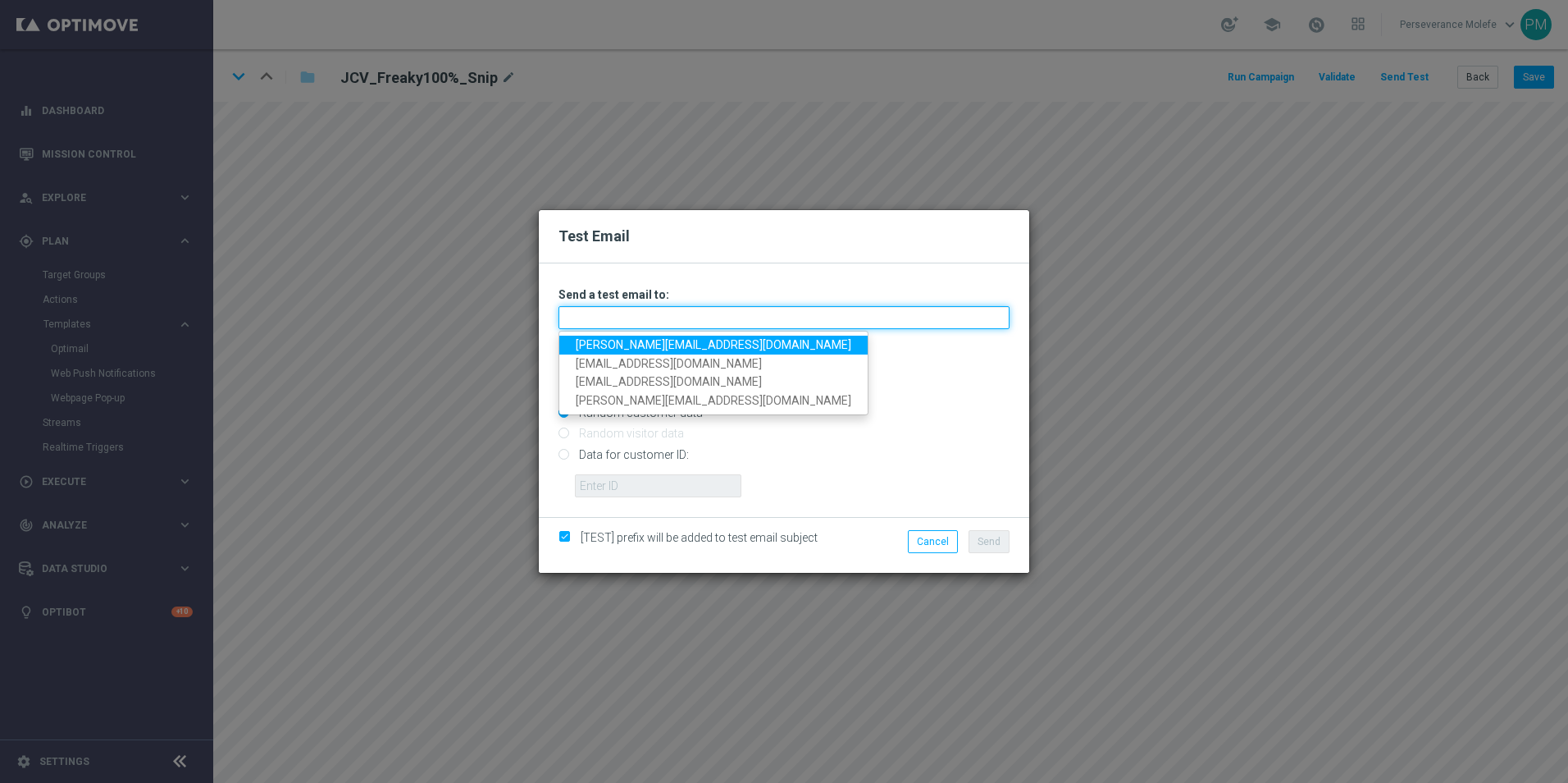
type input "[PERSON_NAME][EMAIL_ADDRESS][DOMAIN_NAME]"
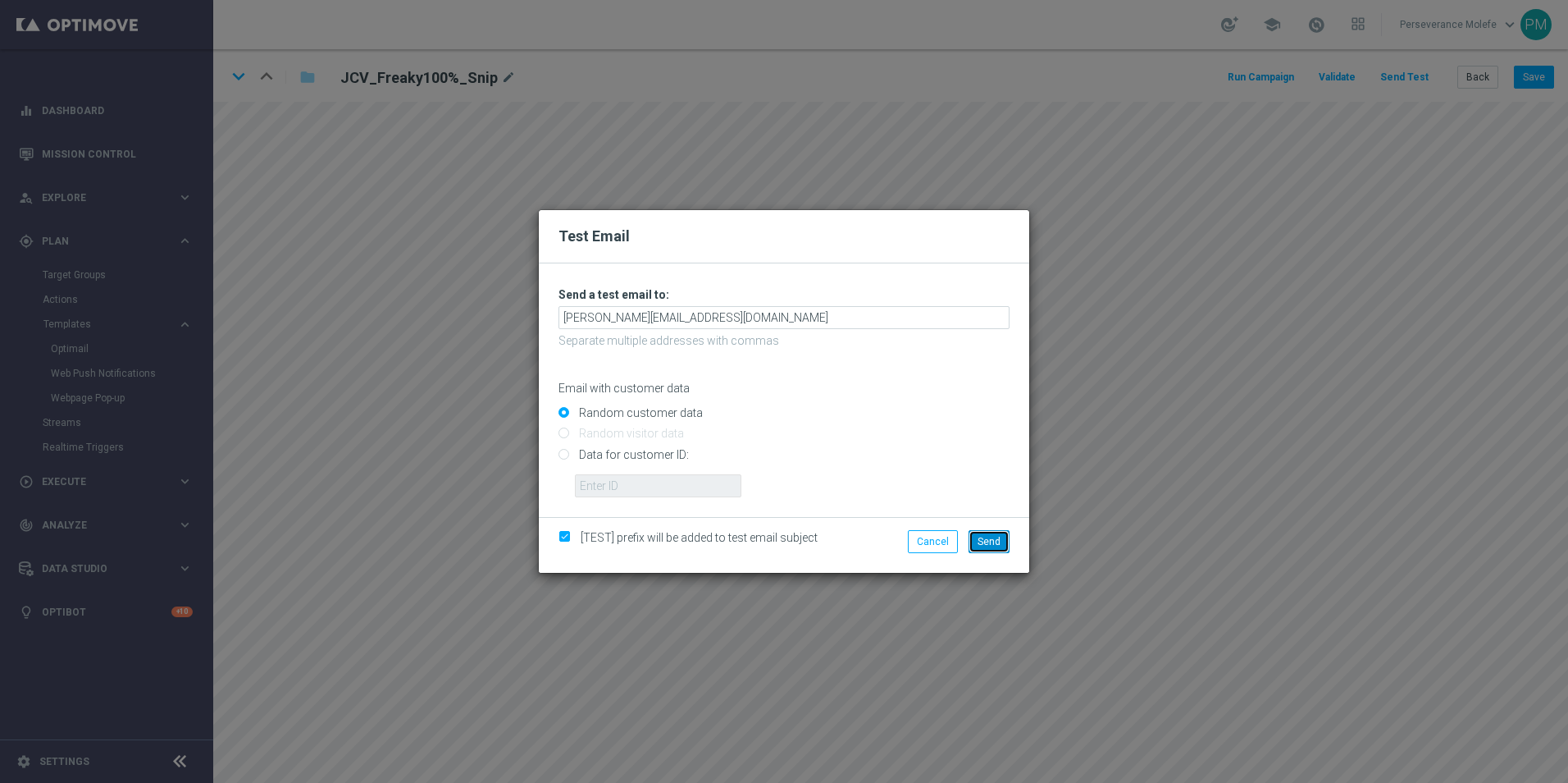
click at [991, 537] on span "Send" at bounding box center [989, 541] width 23 height 12
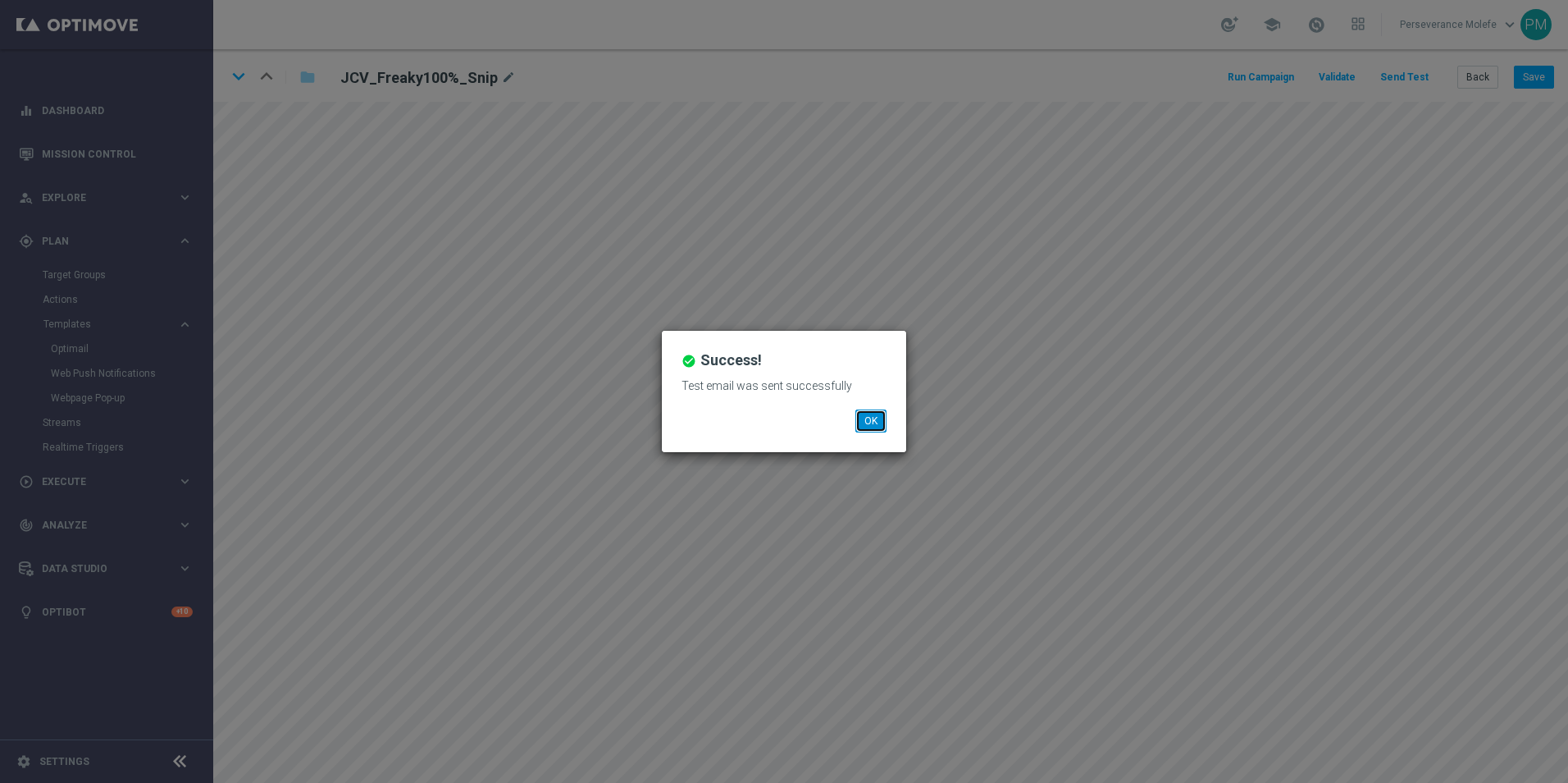
click at [884, 415] on button "OK" at bounding box center [871, 420] width 31 height 23
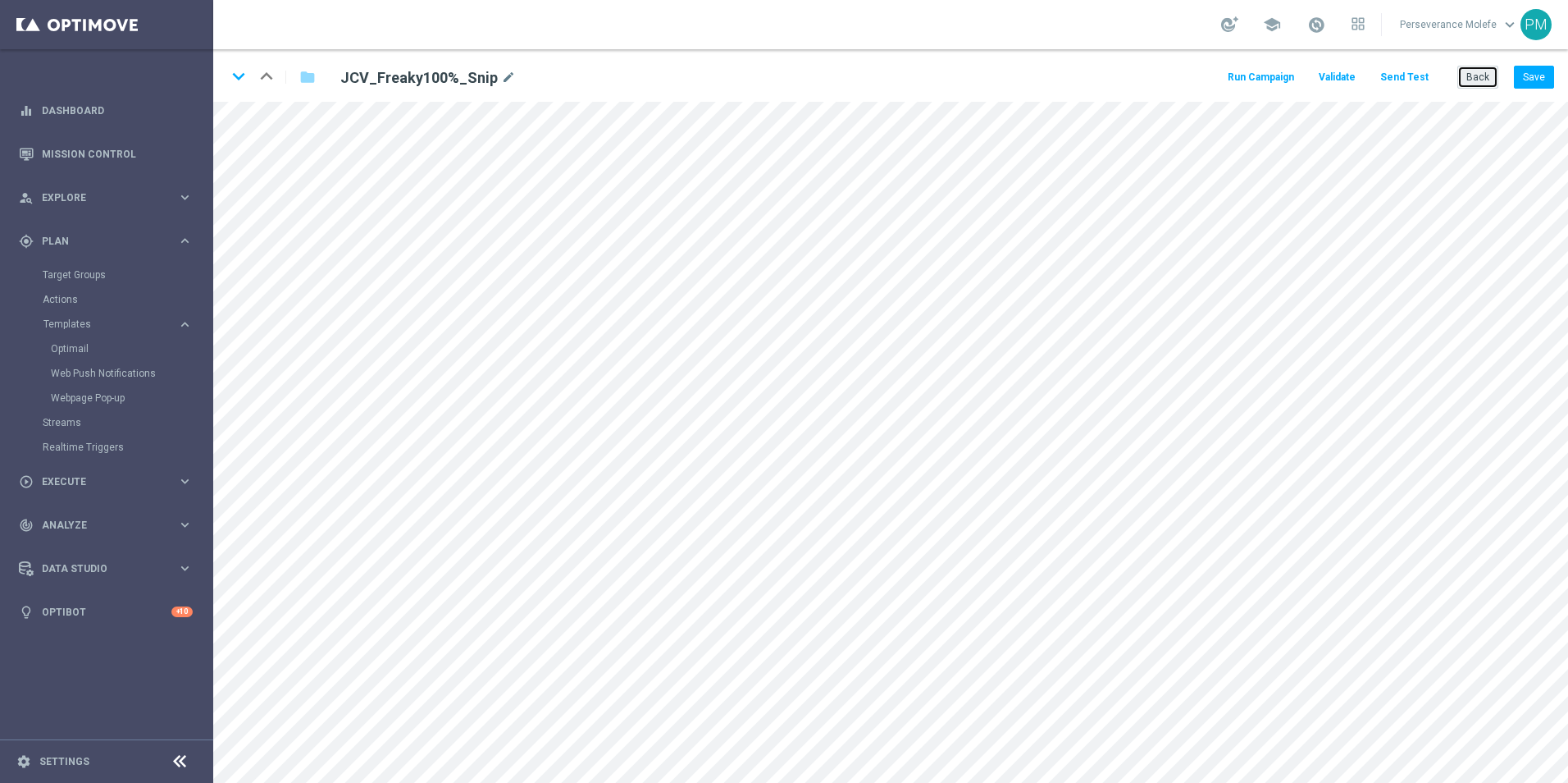
click at [1478, 73] on button "Back" at bounding box center [1478, 76] width 41 height 23
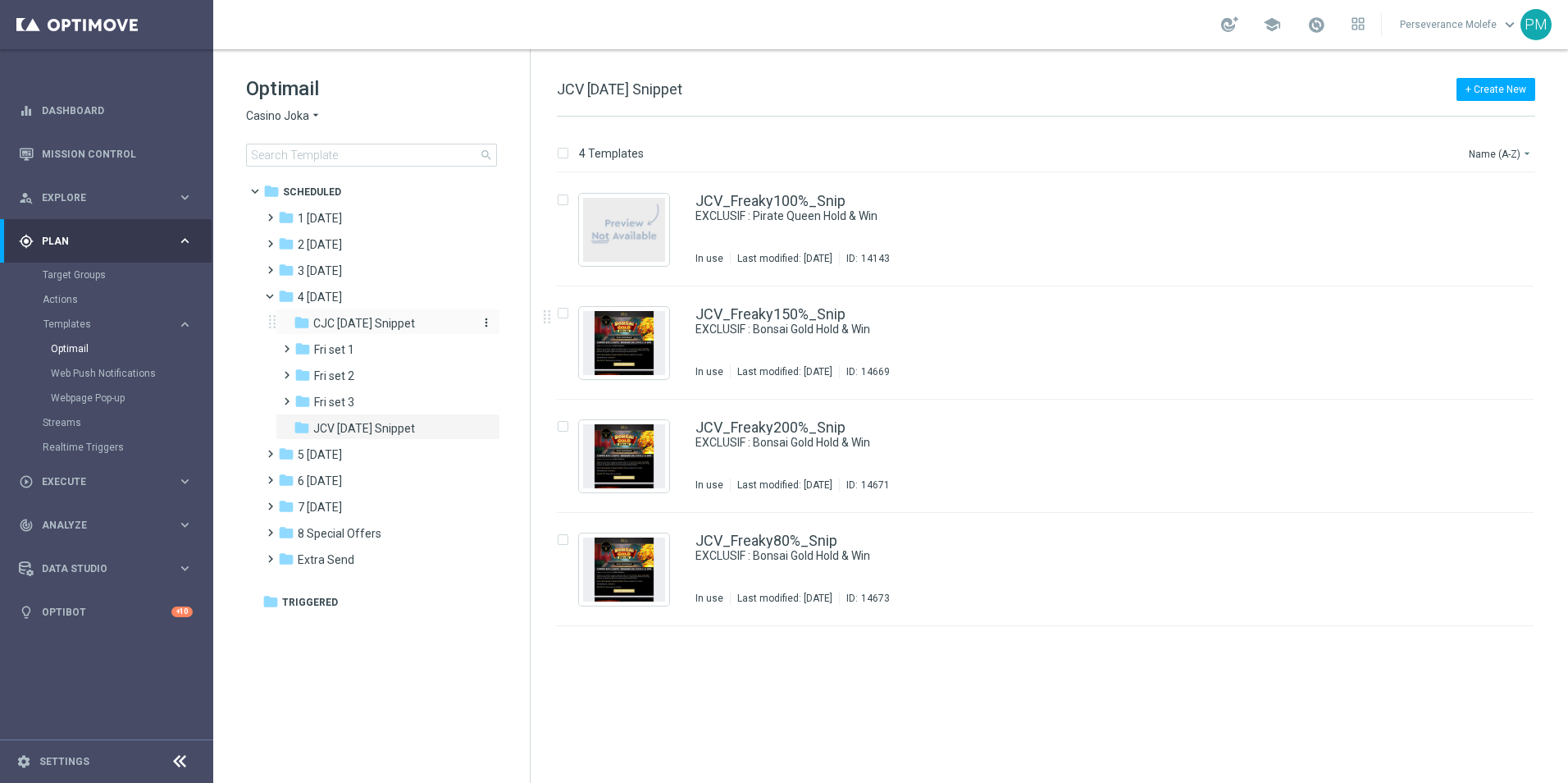
click at [362, 323] on span "CJC [DATE] Snippet" at bounding box center [364, 323] width 102 height 14
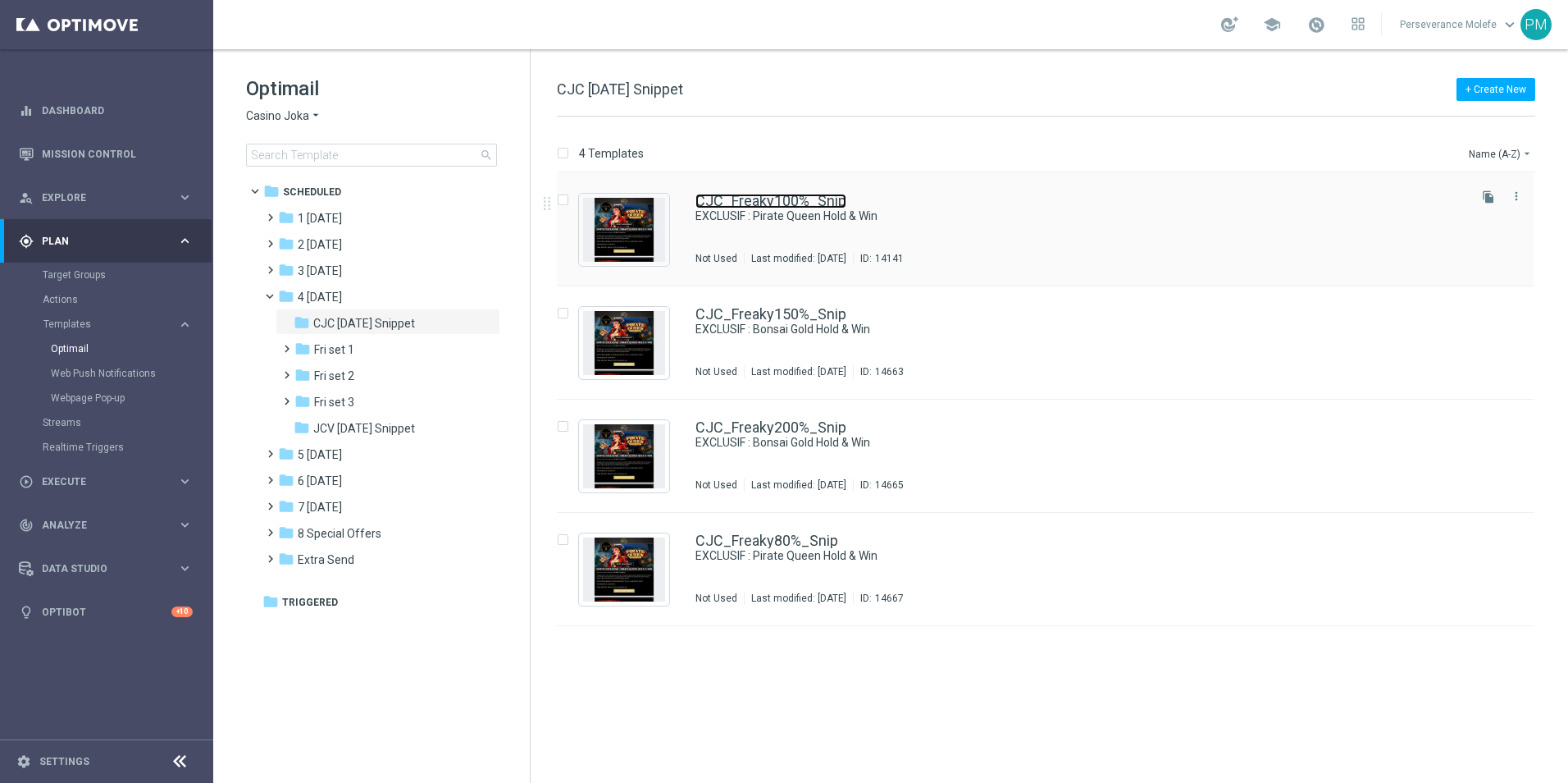
click at [748, 206] on link "CJC_Freaky100%_Snip" at bounding box center [771, 201] width 151 height 14
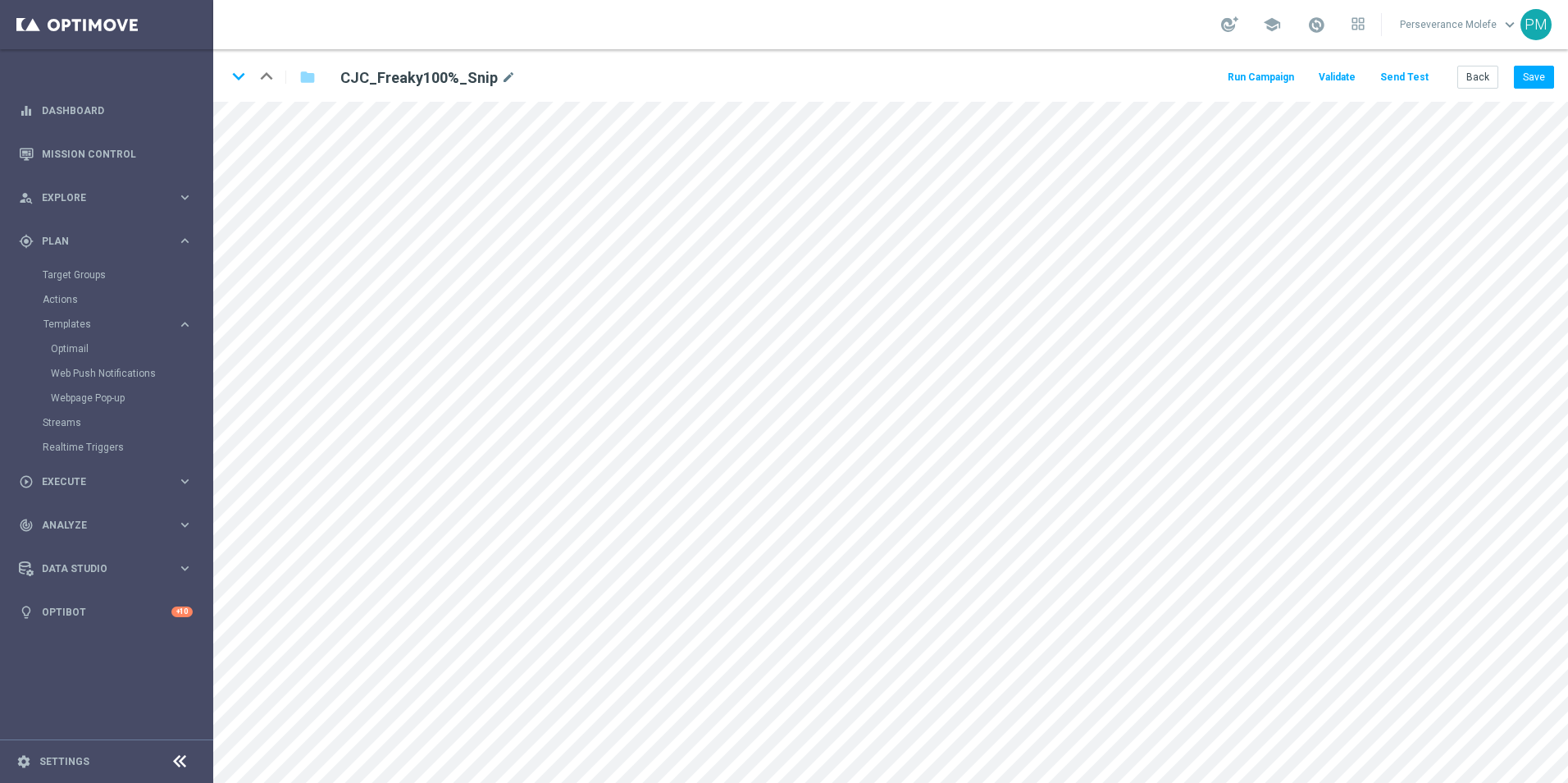
click at [1410, 79] on button "Send Test" at bounding box center [1405, 77] width 53 height 22
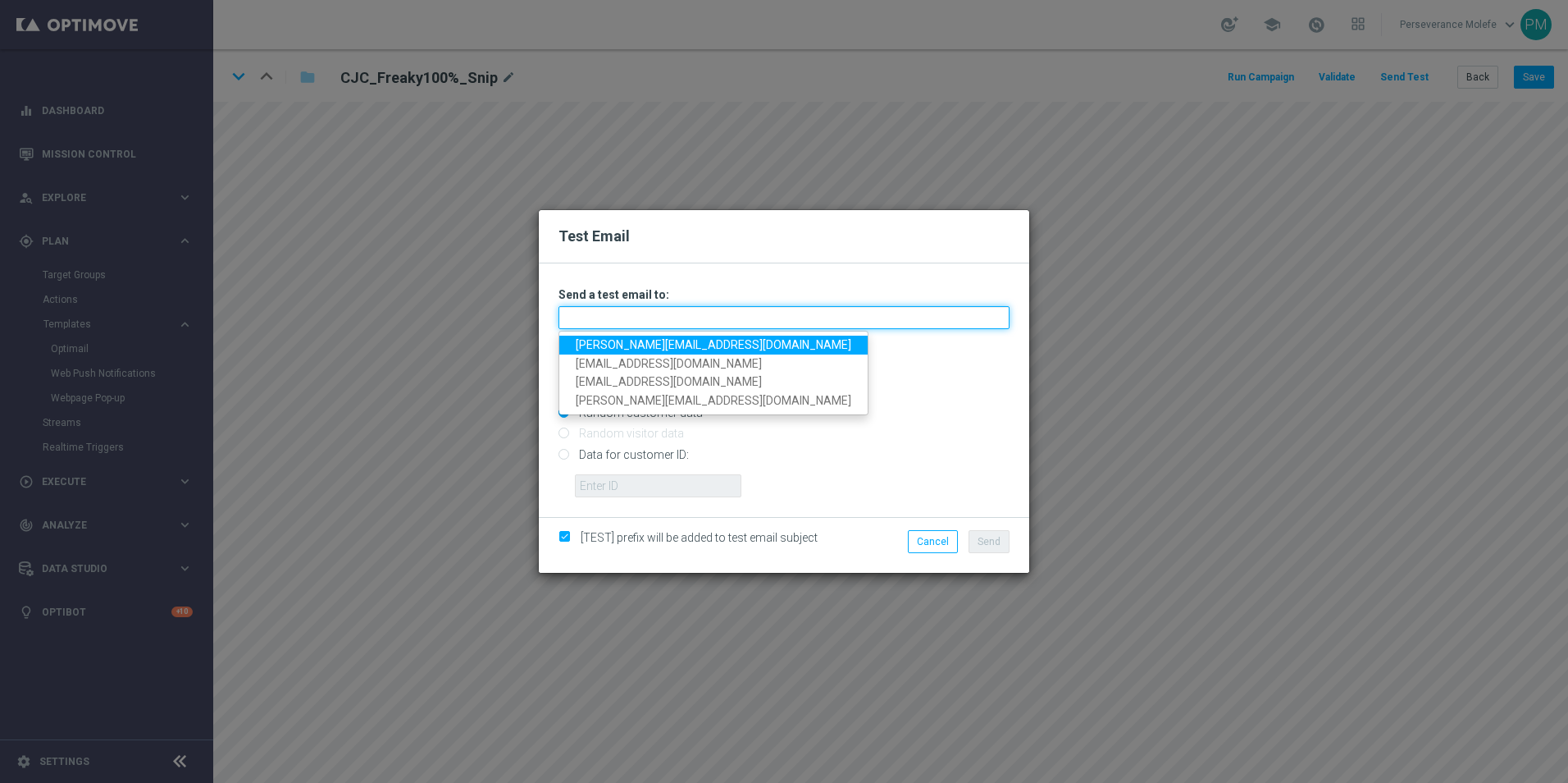
click at [740, 314] on input "text" at bounding box center [784, 317] width 452 height 23
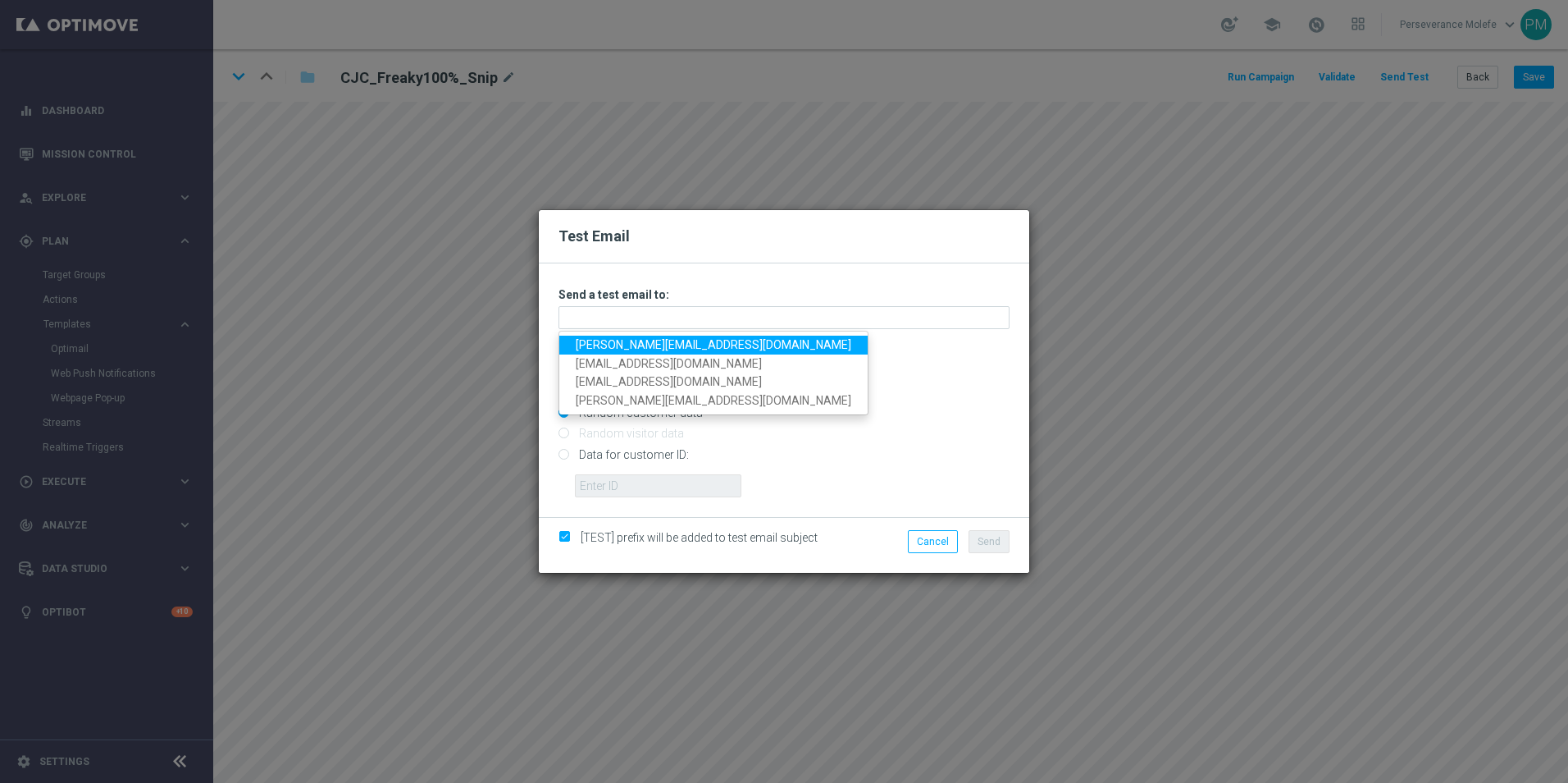
click at [655, 344] on link "[PERSON_NAME][EMAIL_ADDRESS][DOMAIN_NAME]" at bounding box center [713, 345] width 308 height 19
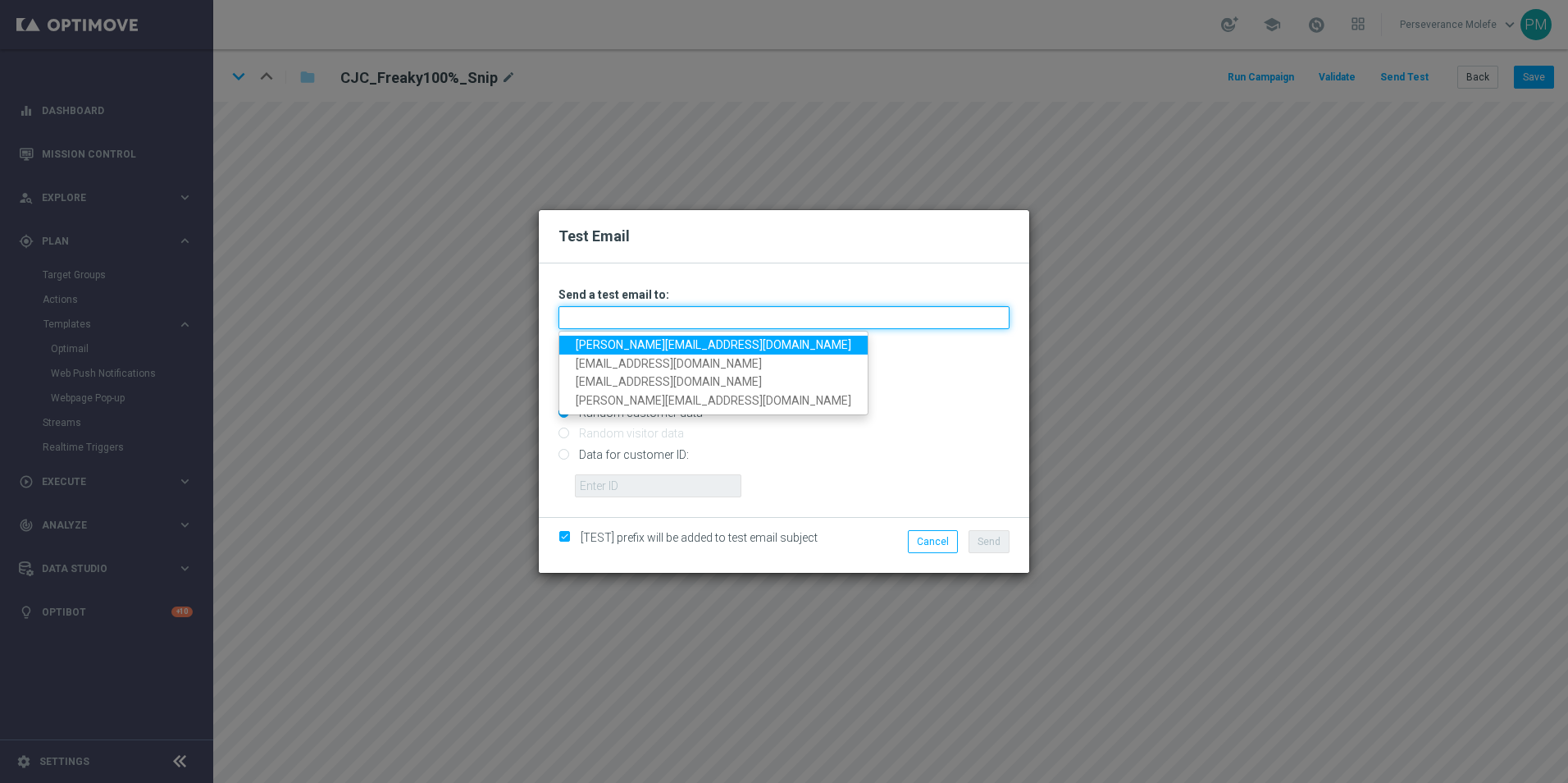
type input "[PERSON_NAME][EMAIL_ADDRESS][DOMAIN_NAME]"
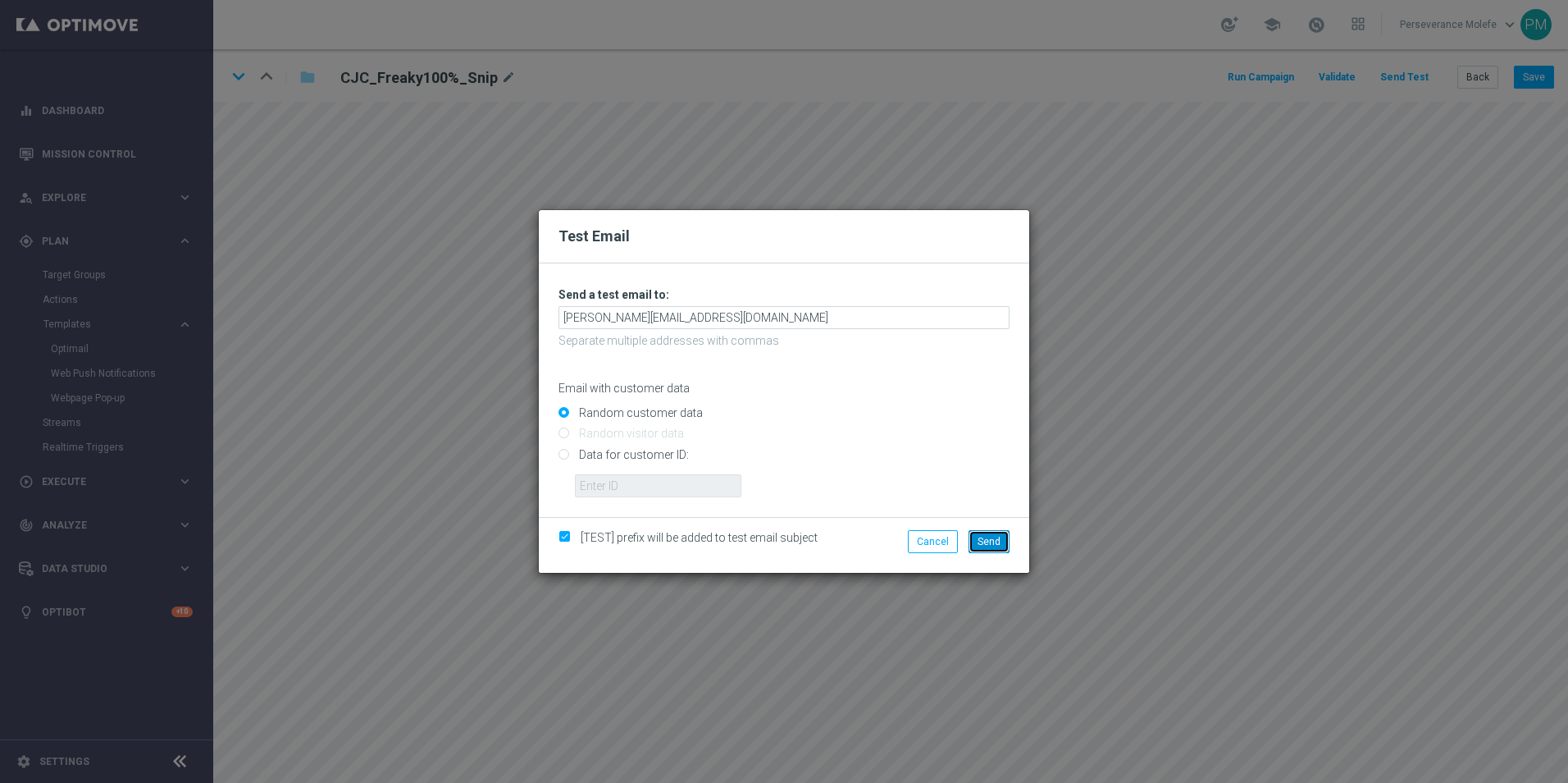
click at [1000, 545] on span "Send" at bounding box center [989, 541] width 23 height 12
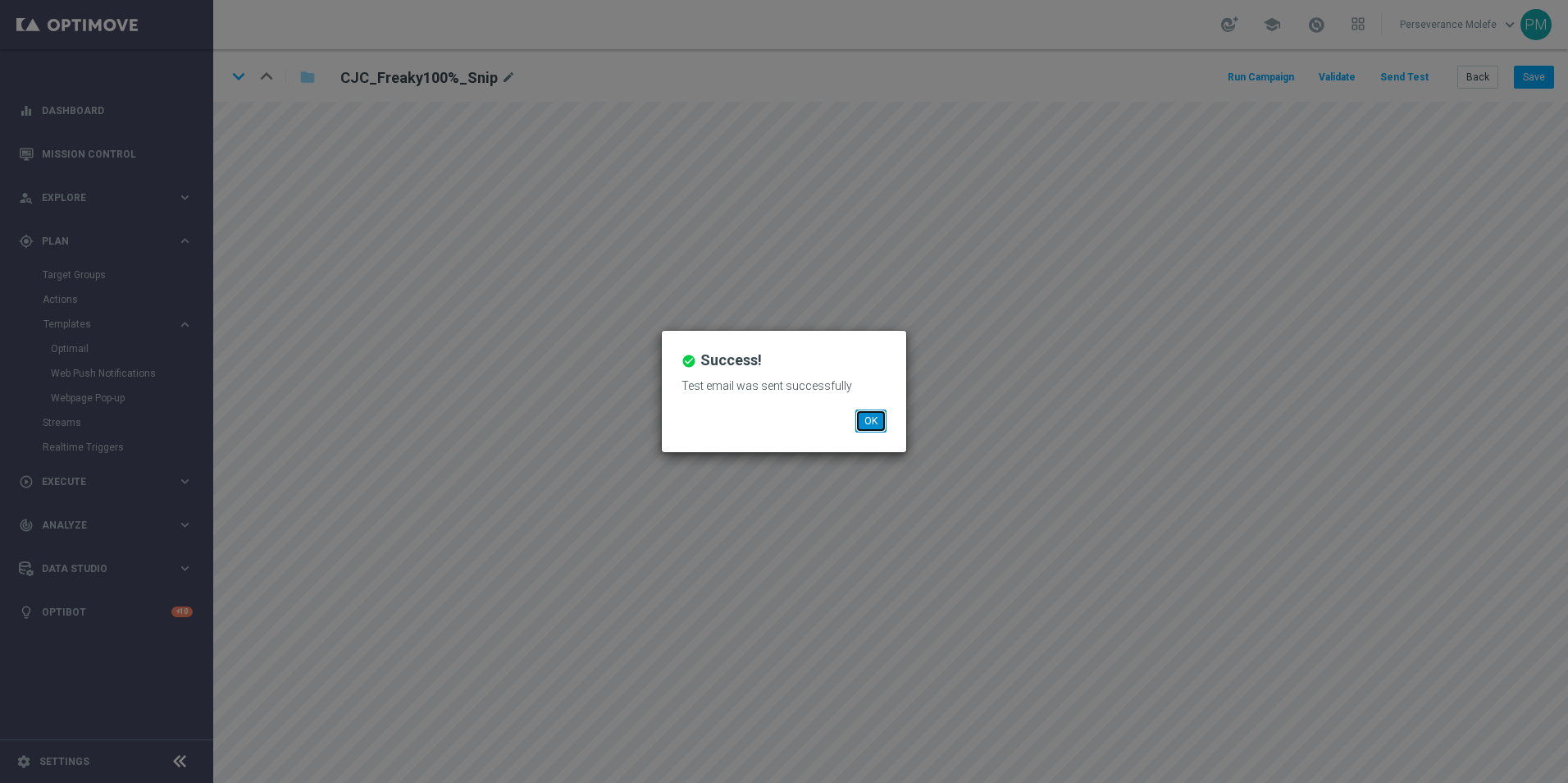
click at [879, 419] on button "OK" at bounding box center [871, 420] width 31 height 23
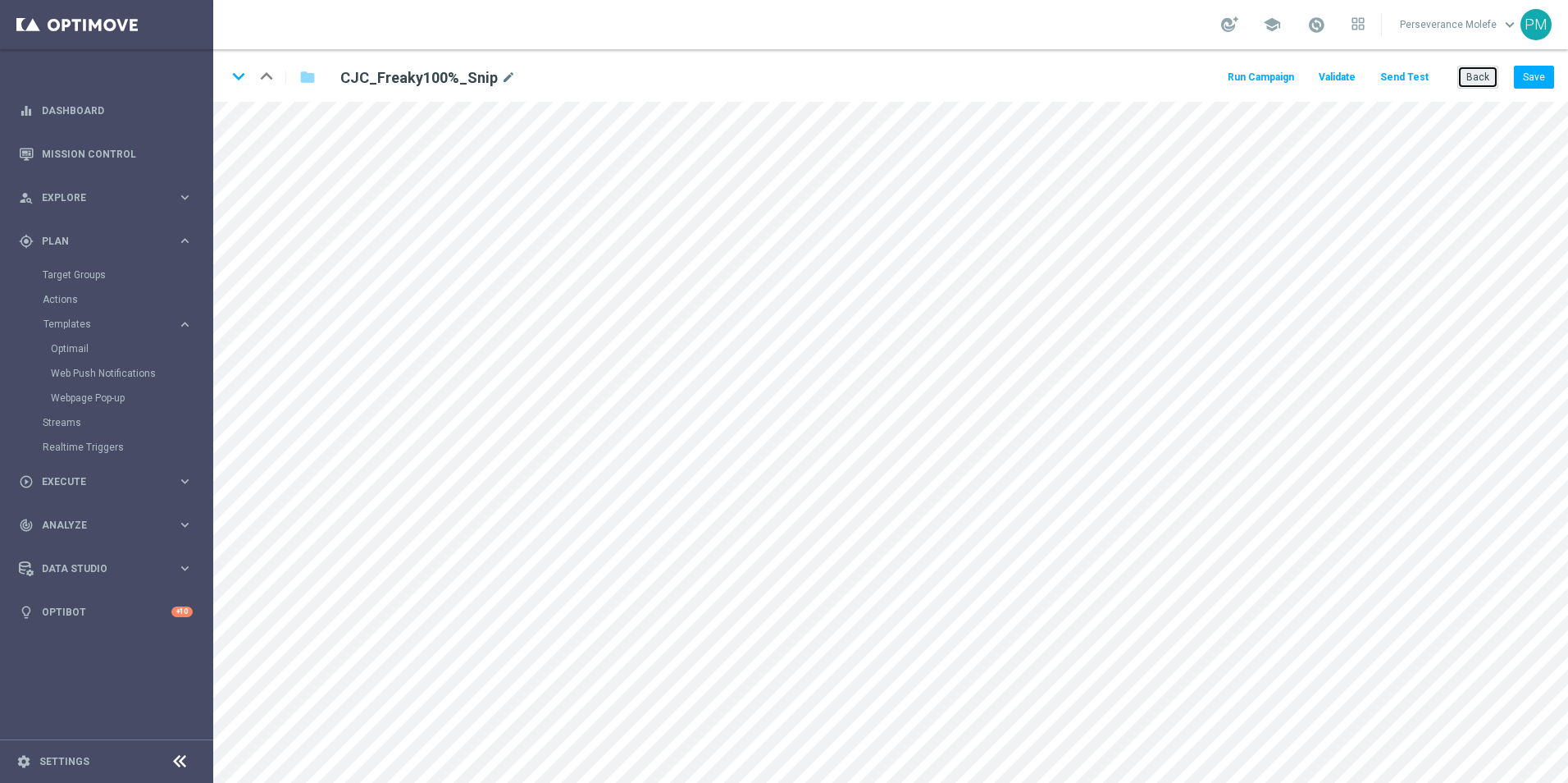
click at [1475, 84] on button "Back" at bounding box center [1478, 76] width 41 height 23
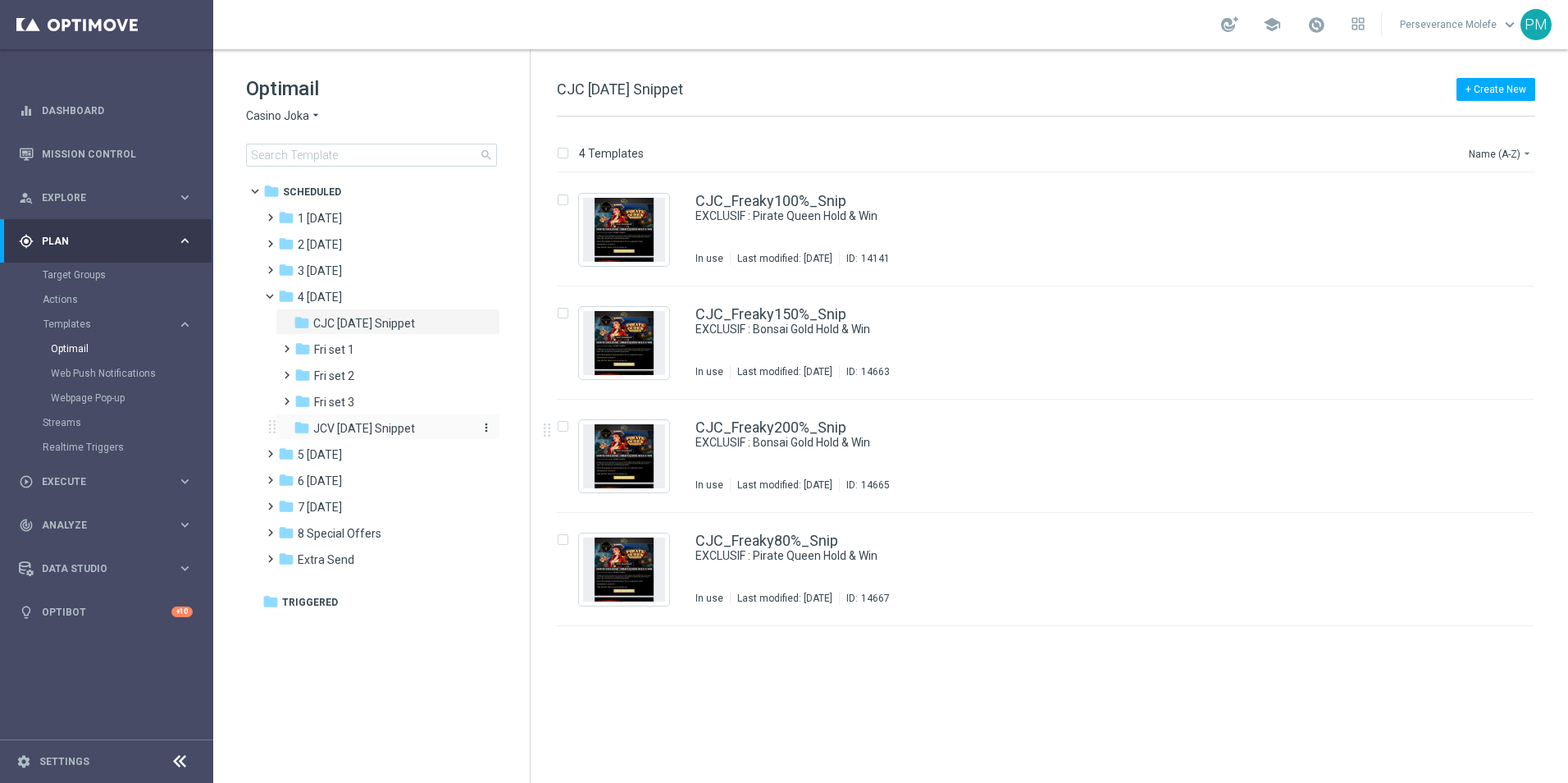
click at [392, 427] on span "JCV [DATE] Snippet" at bounding box center [364, 428] width 102 height 14
click at [285, 116] on span "Casino Joka" at bounding box center [277, 116] width 64 height 15
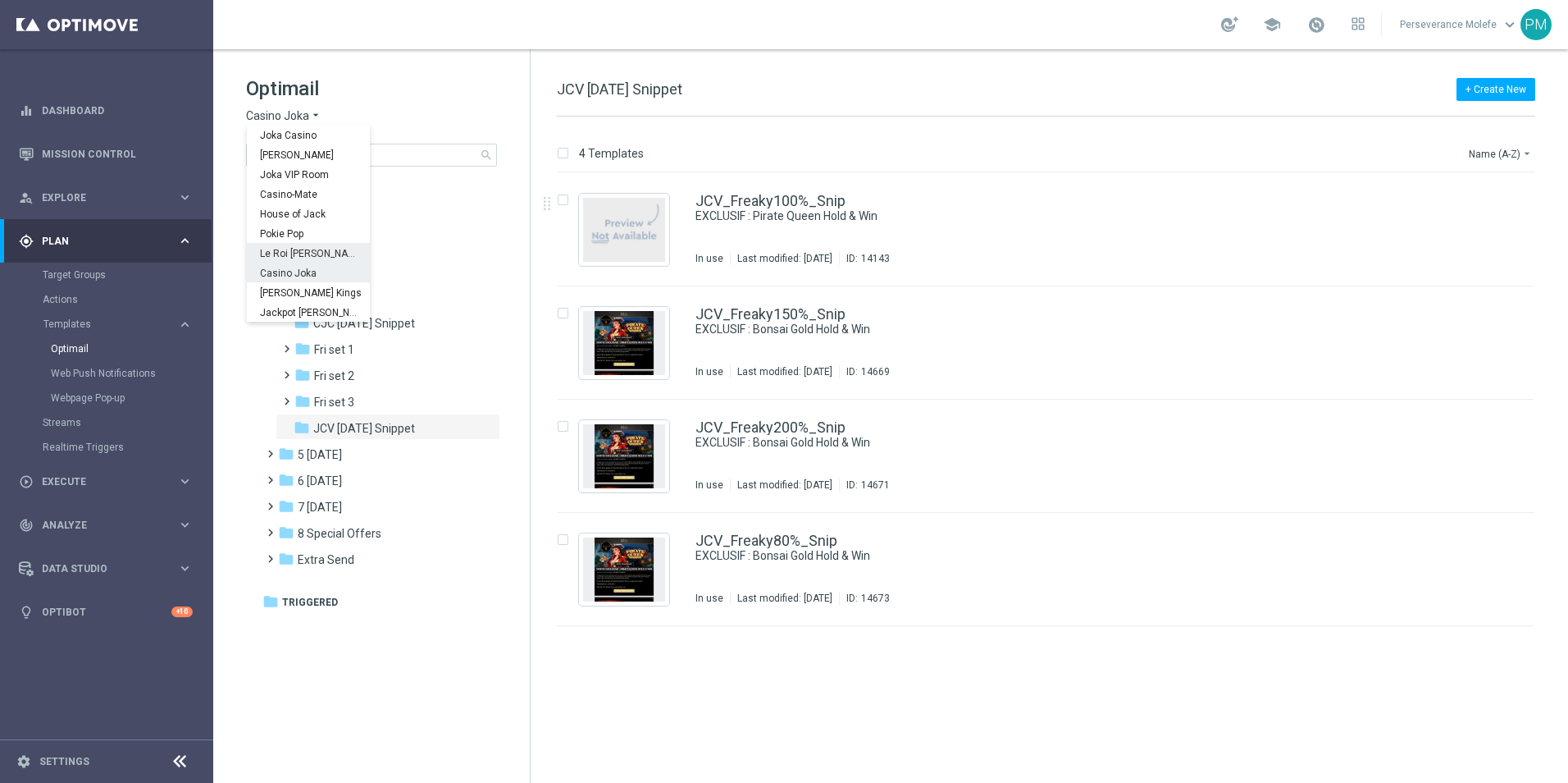
click at [0, 0] on span "Le Roi [PERSON_NAME]" at bounding box center [0, 0] width 0 height 0
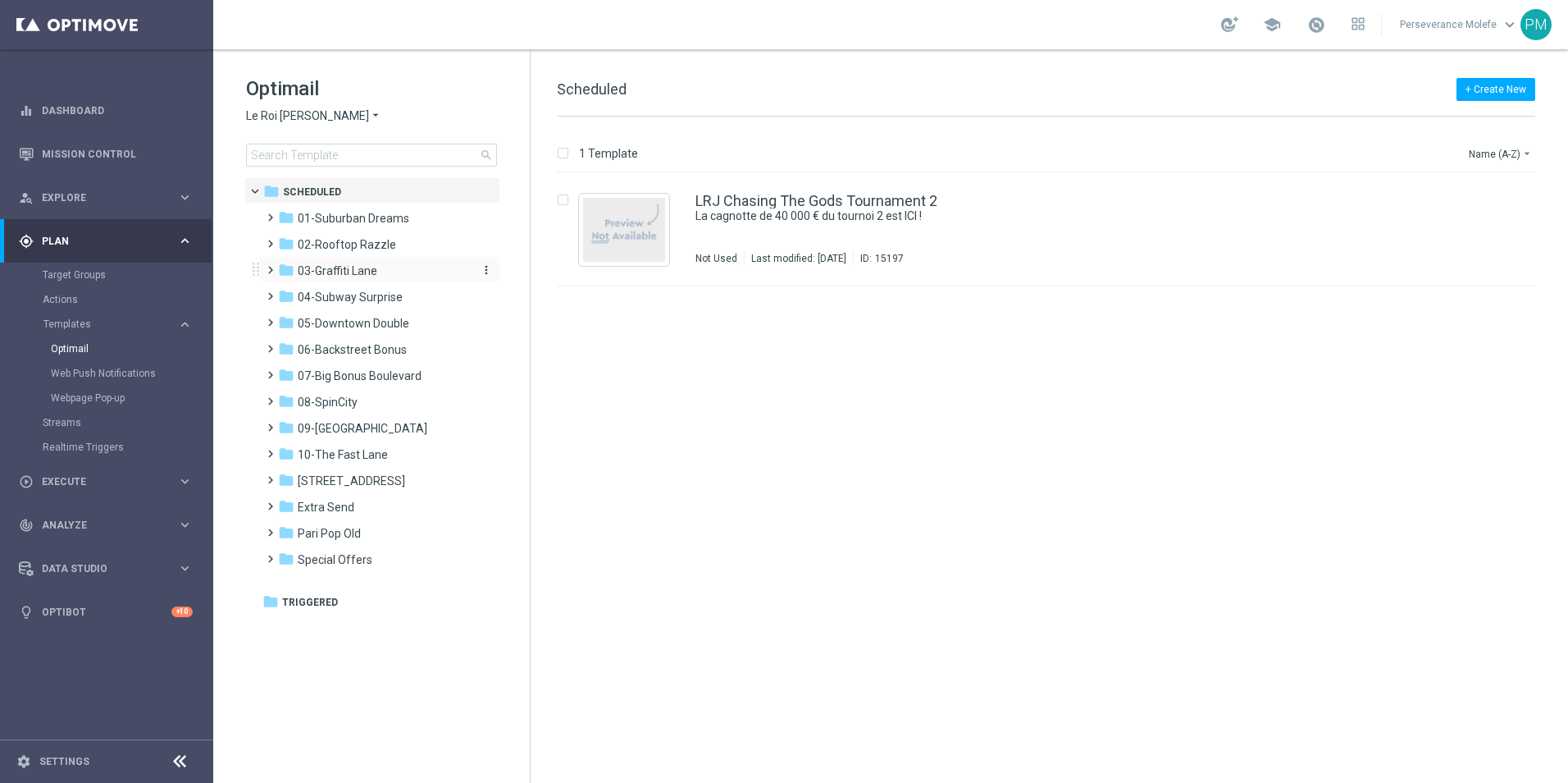
click at [374, 267] on span "03-Graffiti Lane" at bounding box center [337, 270] width 80 height 14
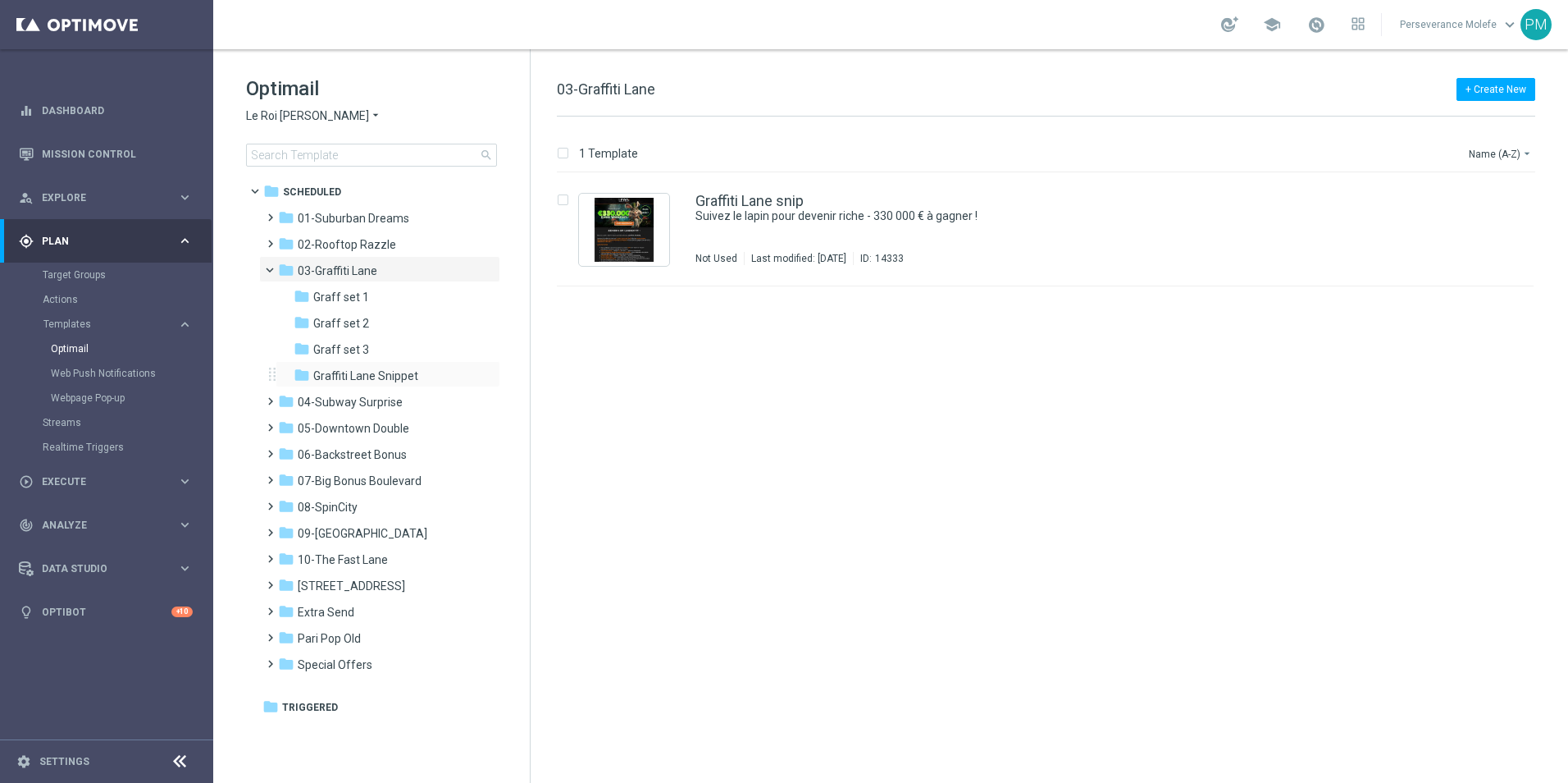
click at [370, 364] on div "folder Graffiti Lane Snippet more_vert" at bounding box center [387, 374] width 224 height 26
click at [402, 379] on span "Graffiti Lane Snippet" at bounding box center [366, 375] width 105 height 14
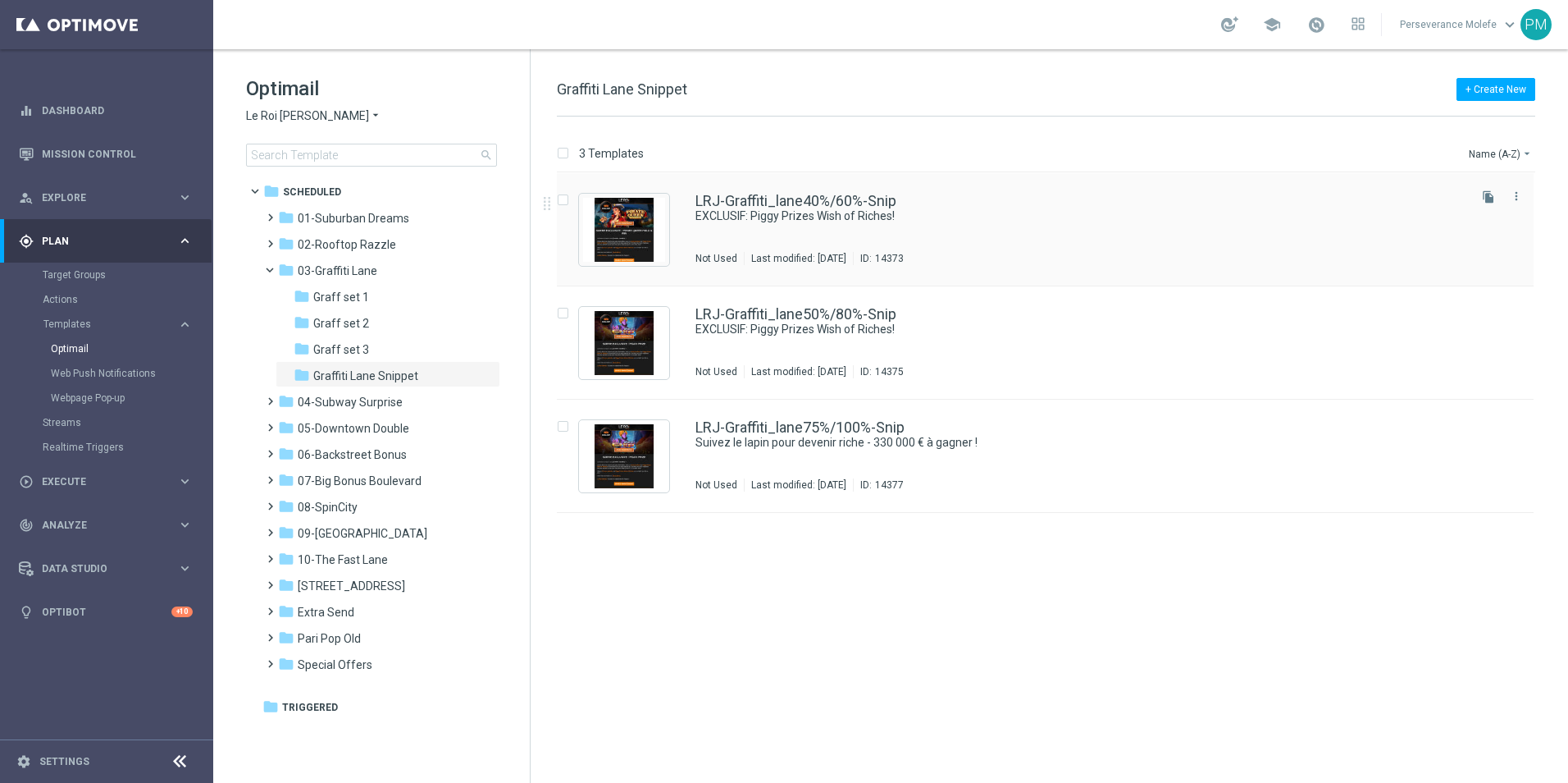
click at [736, 190] on div "LRJ-Graffiti_lane40%/60%-Snip EXCLUSIF: Piggy Prizes Wish of Riches! Not Used L…" at bounding box center [1044, 230] width 977 height 114
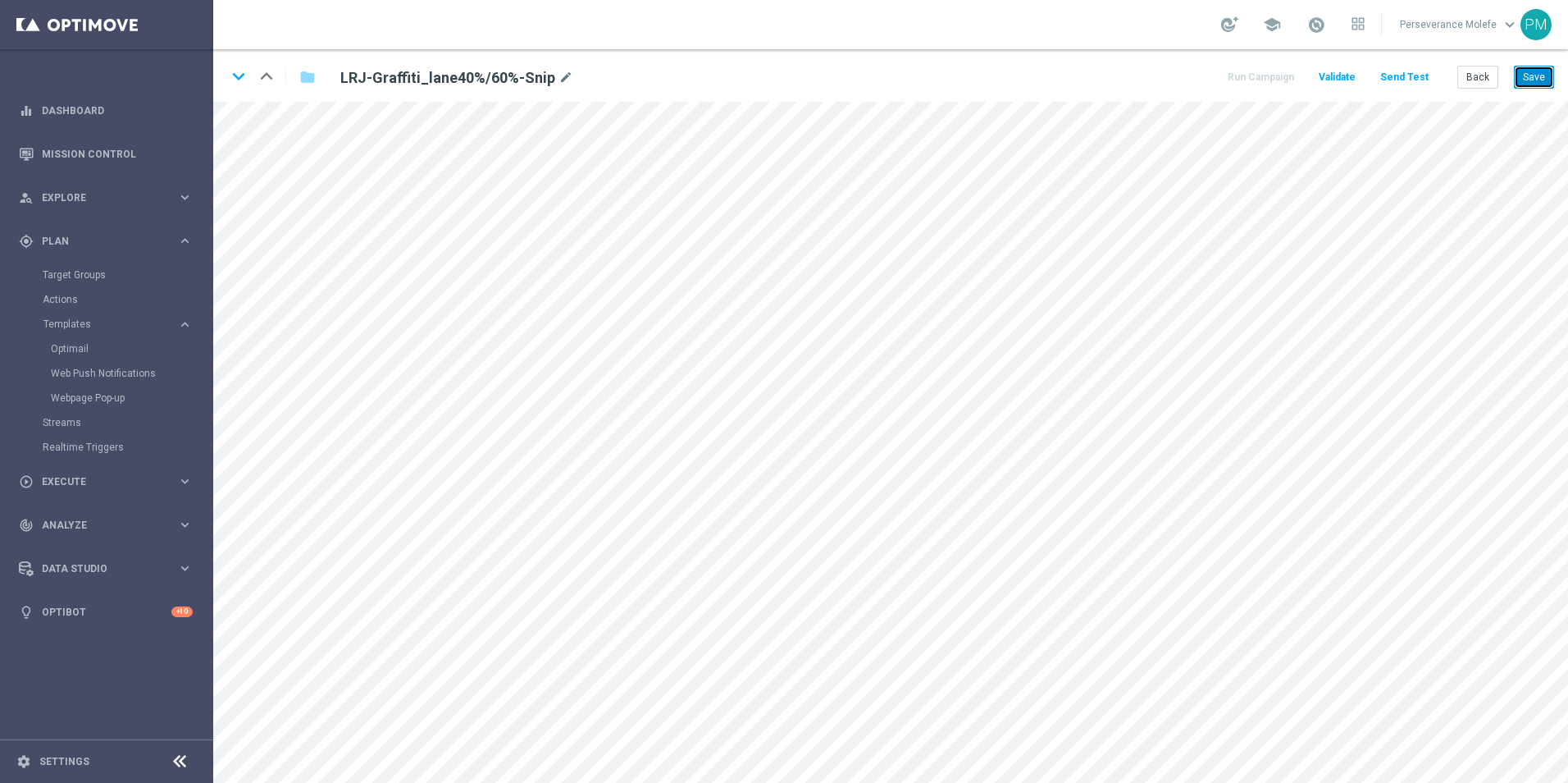
click at [1529, 81] on button "Save" at bounding box center [1533, 76] width 40 height 23
click at [1535, 76] on button "Save" at bounding box center [1533, 76] width 40 height 23
click at [1488, 77] on button "Back" at bounding box center [1478, 76] width 41 height 23
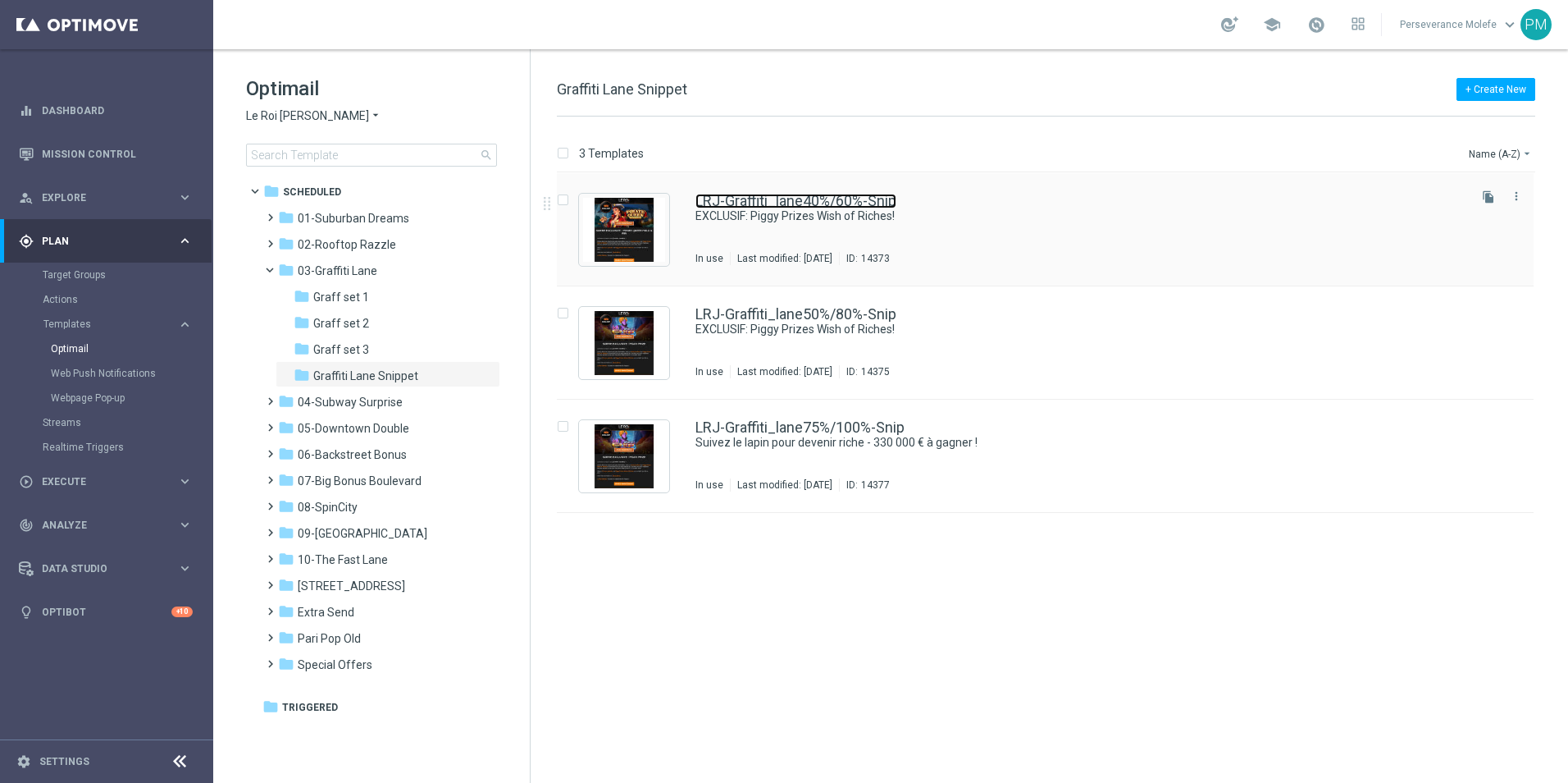
click at [773, 201] on link "LRJ-Graffiti_lane40%/60%-Snip" at bounding box center [795, 201] width 201 height 14
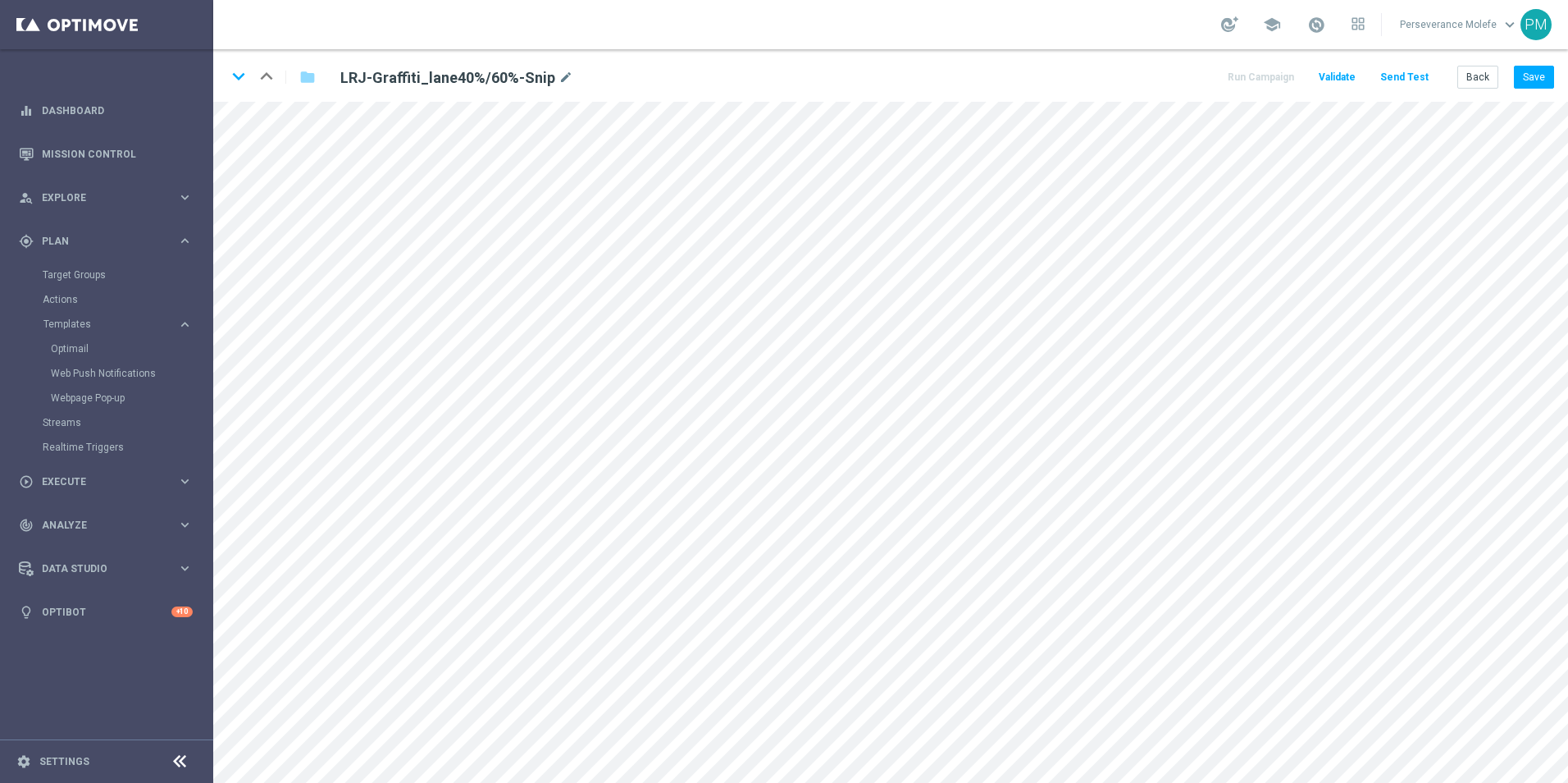
click at [1511, 82] on div "Back Save" at bounding box center [1506, 76] width 97 height 23
click at [1518, 81] on button "Save" at bounding box center [1533, 76] width 40 height 23
click at [1485, 78] on button "Back" at bounding box center [1478, 76] width 41 height 23
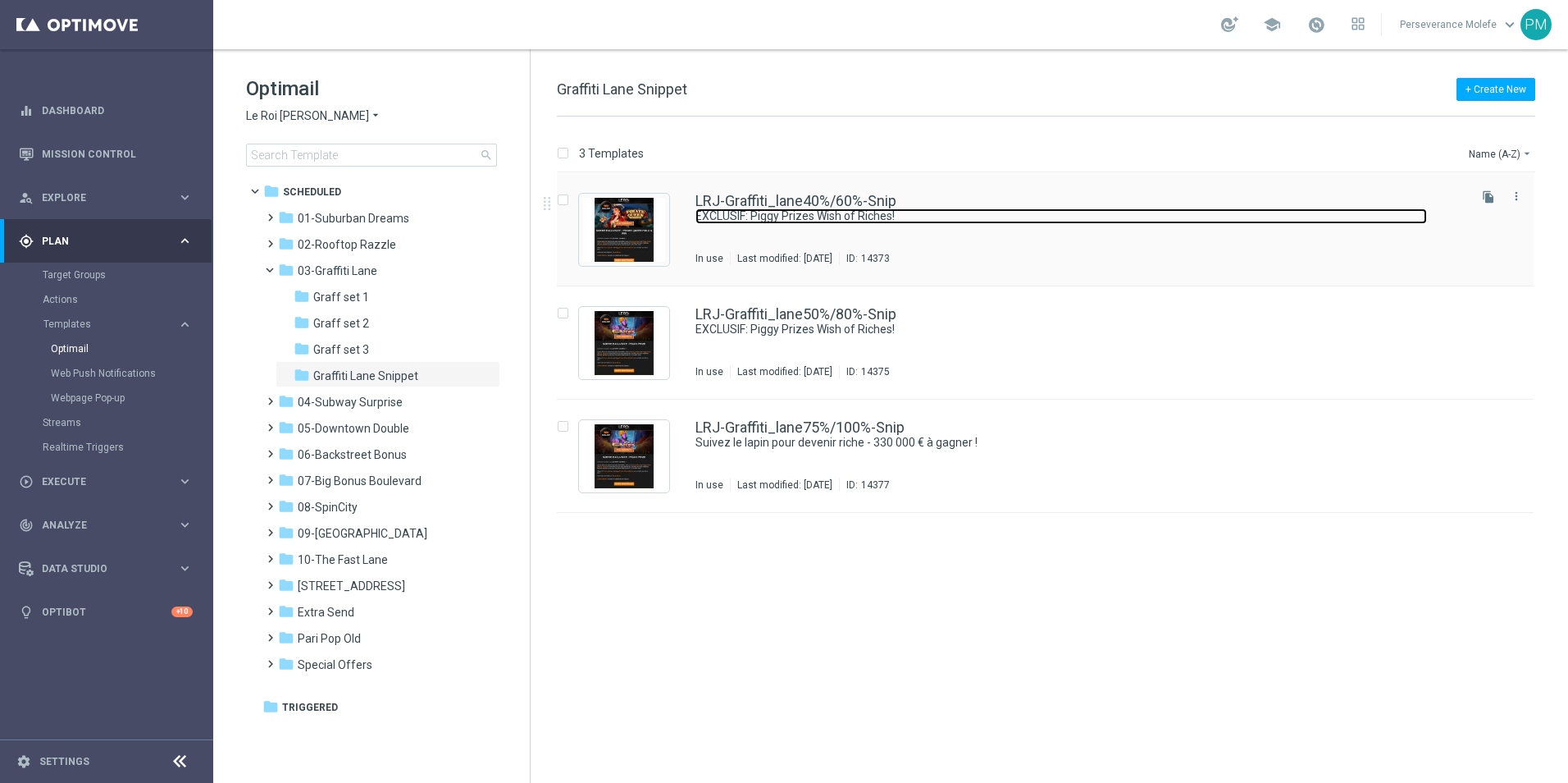
click at [748, 214] on link "EXCLUSIF: Piggy Prizes Wish of Riches!" at bounding box center [1061, 216] width 732 height 15
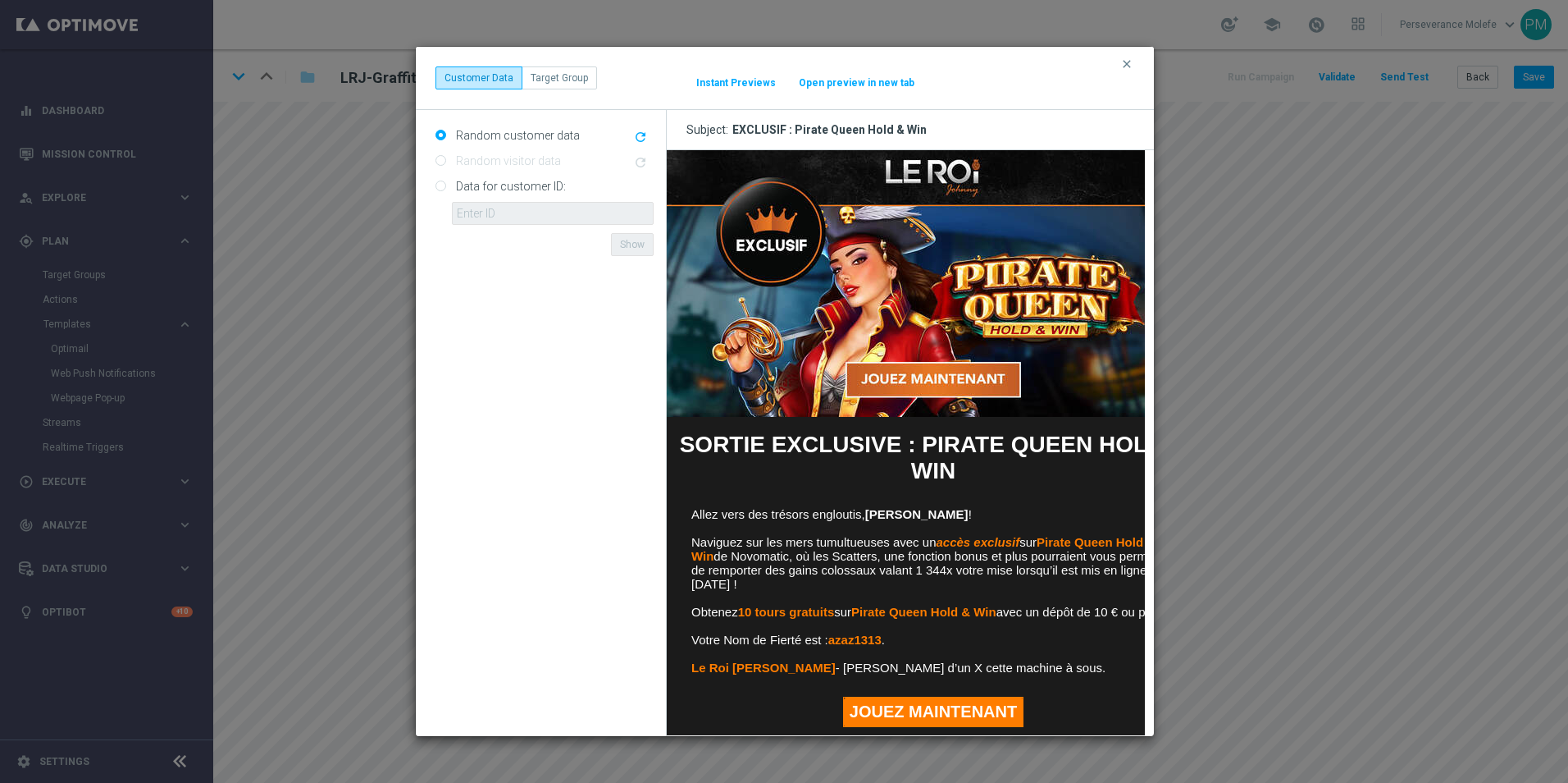
click at [850, 80] on button "Open preview in new tab" at bounding box center [856, 82] width 117 height 13
click at [1128, 61] on icon "clear" at bounding box center [1127, 64] width 13 height 13
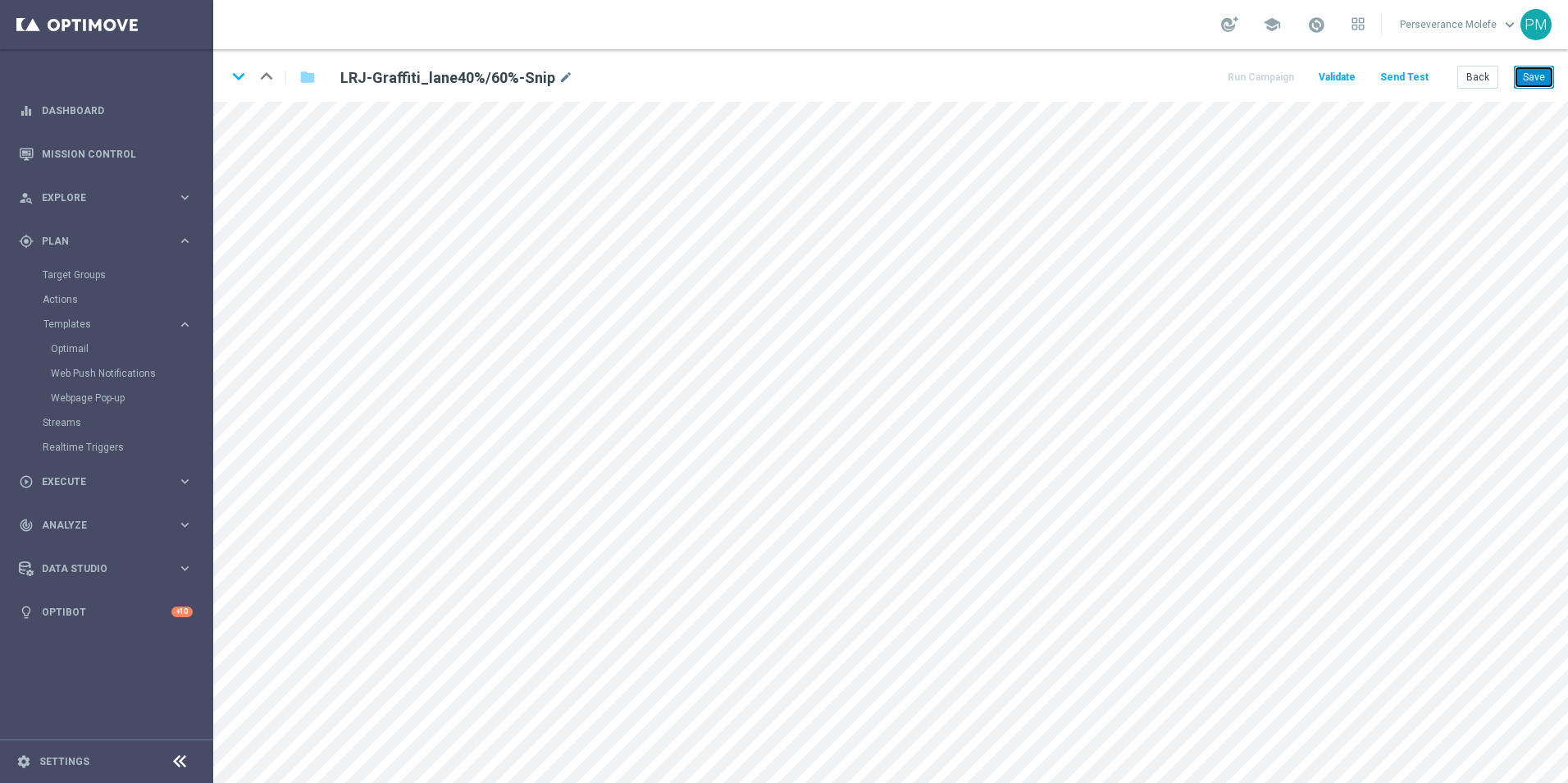
click at [1530, 82] on button "Save" at bounding box center [1533, 76] width 40 height 23
click at [1482, 72] on button "Back" at bounding box center [1478, 76] width 41 height 23
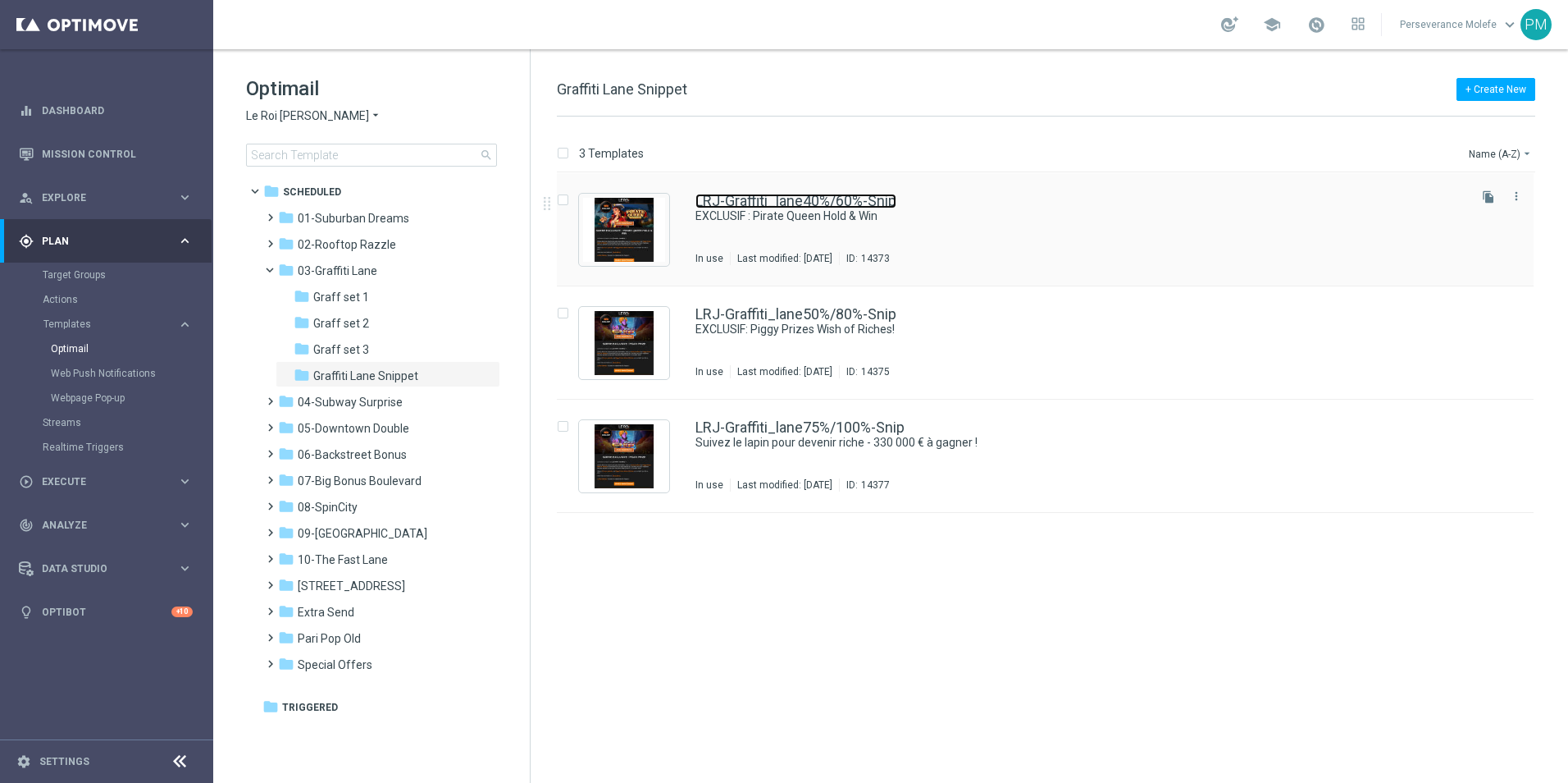
click at [751, 204] on link "LRJ-Graffiti_lane40%/60%-Snip" at bounding box center [795, 201] width 201 height 14
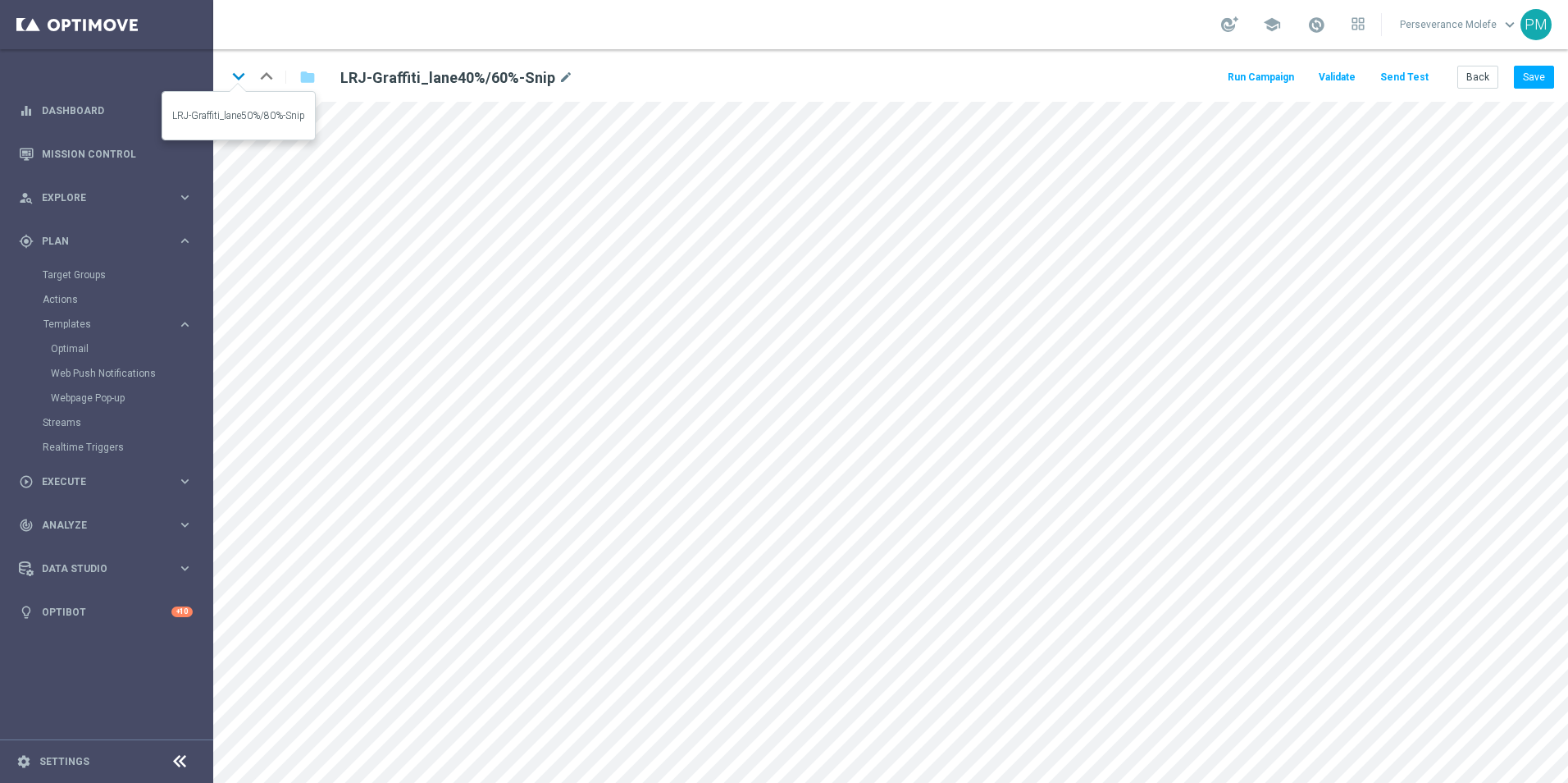
click at [241, 81] on icon "keyboard_arrow_down" at bounding box center [238, 76] width 25 height 25
click at [266, 85] on icon "keyboard_arrow_up" at bounding box center [266, 76] width 25 height 25
click at [1547, 81] on button "Save" at bounding box center [1533, 76] width 40 height 23
click at [1463, 79] on button "Back" at bounding box center [1478, 76] width 41 height 23
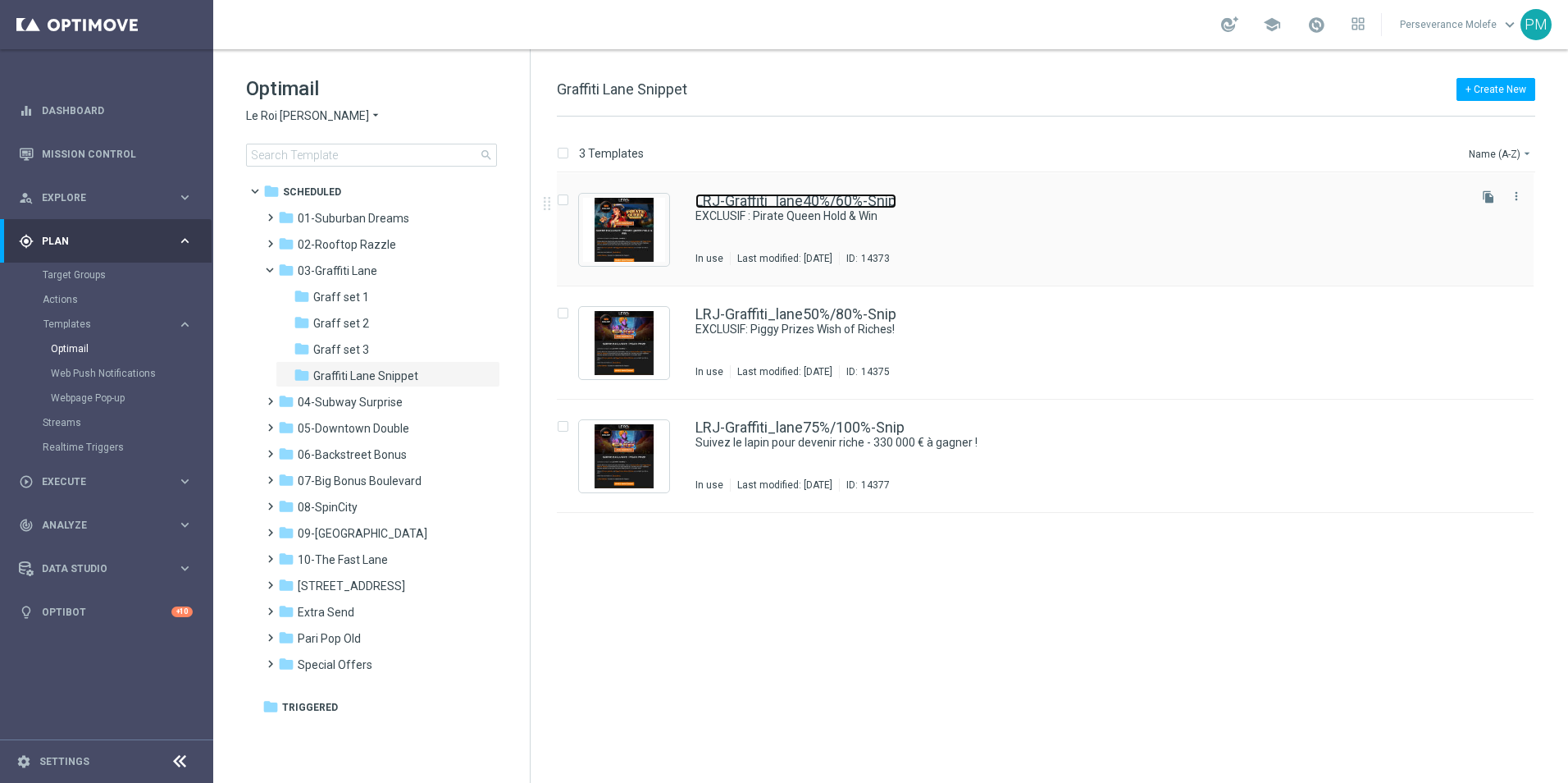
click at [774, 206] on link "LRJ-Graffiti_lane40%/60%-Snip" at bounding box center [795, 201] width 201 height 14
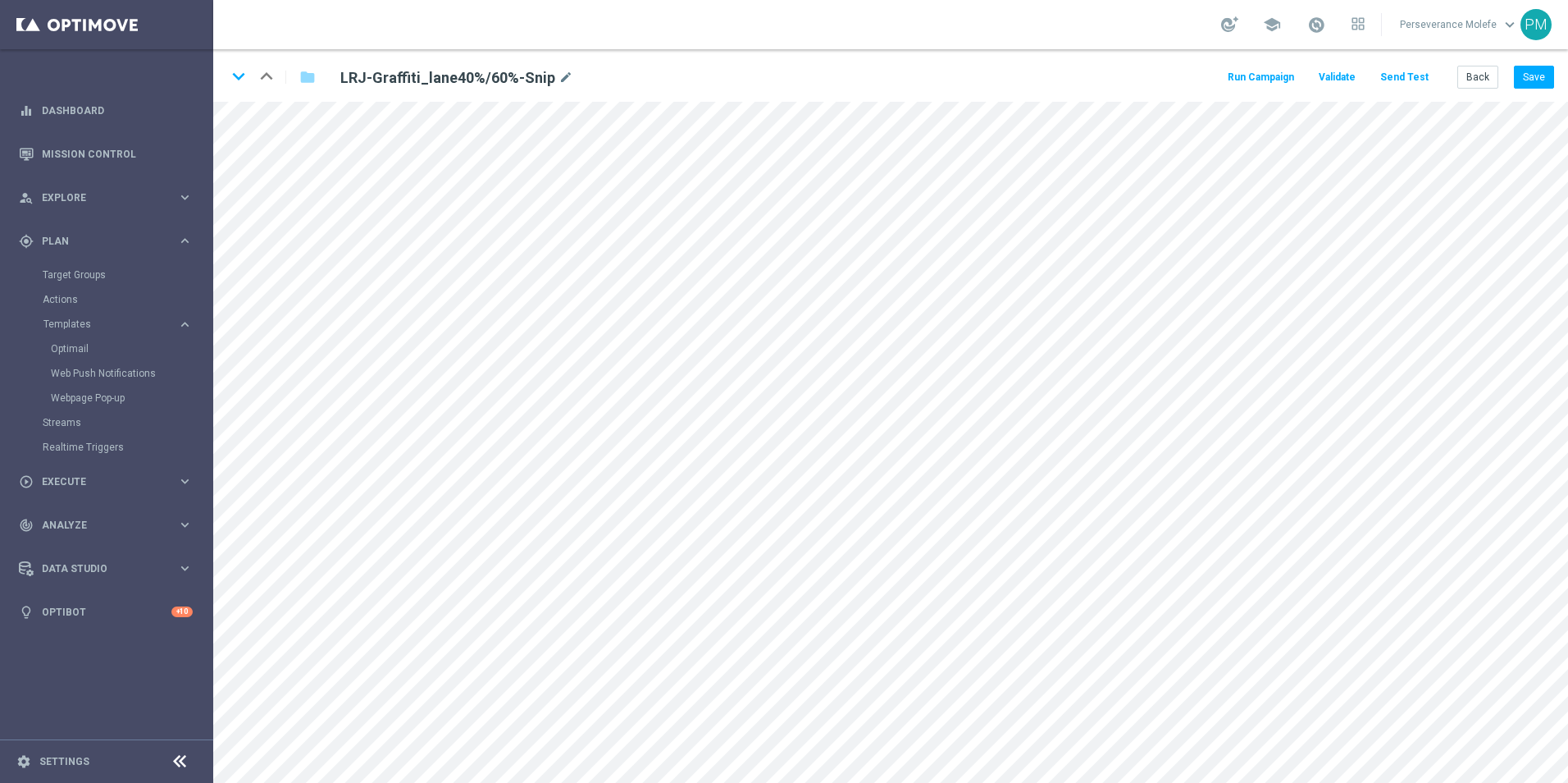
click at [1399, 76] on button "Send Test" at bounding box center [1405, 77] width 53 height 22
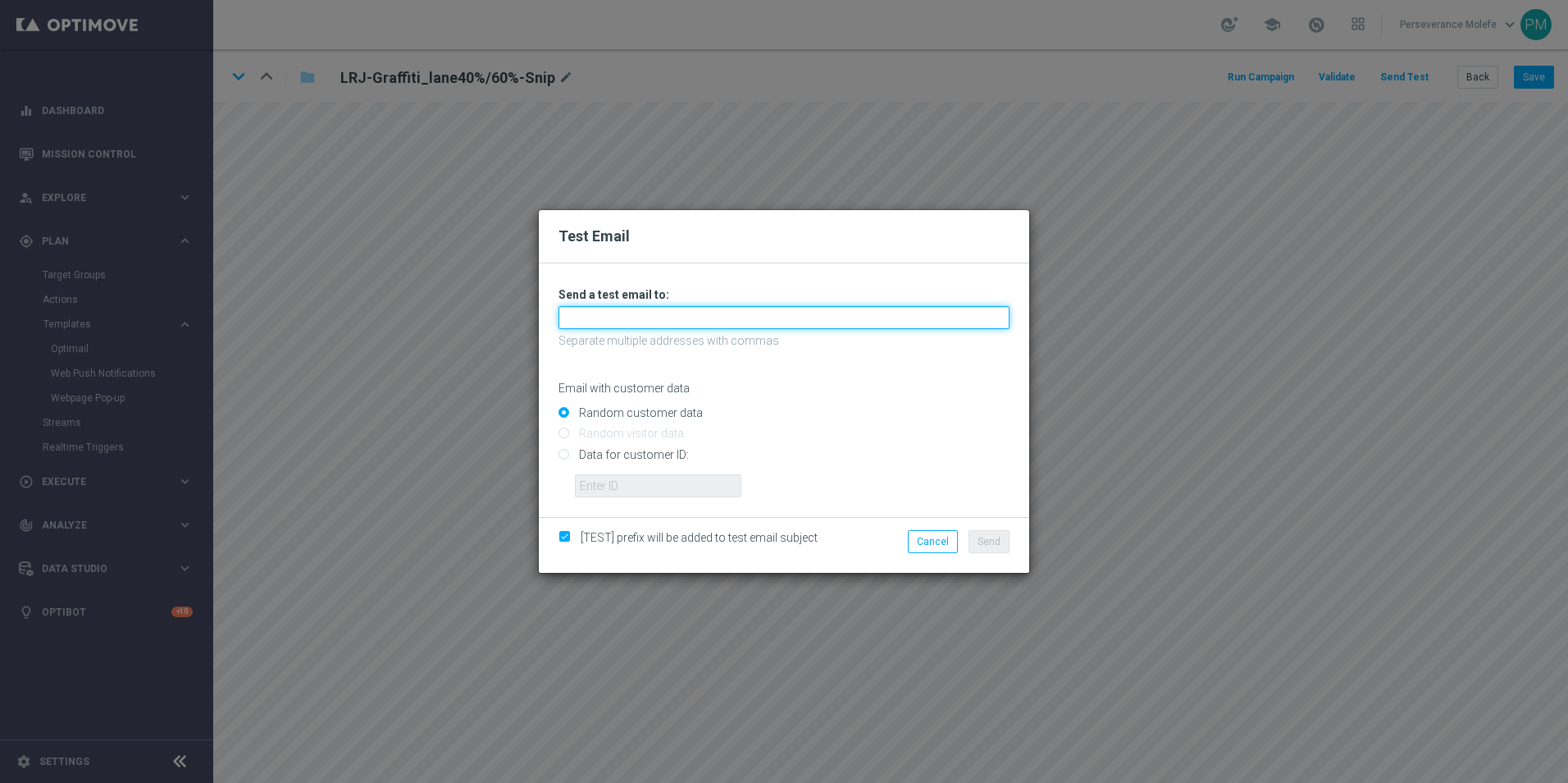
click at [635, 314] on input "text" at bounding box center [784, 317] width 452 height 23
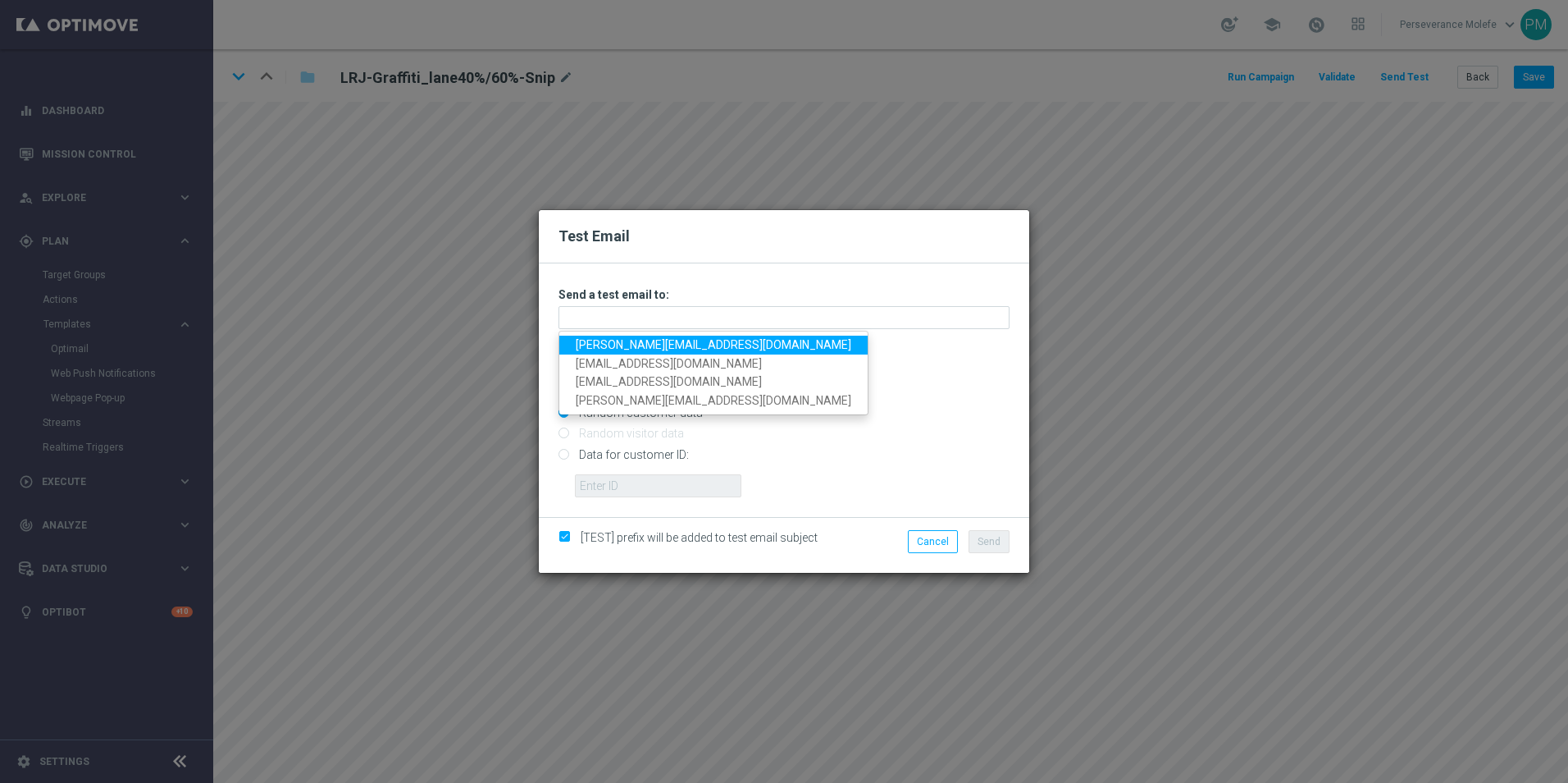
click at [622, 339] on link "[PERSON_NAME][EMAIL_ADDRESS][DOMAIN_NAME]" at bounding box center [713, 345] width 308 height 19
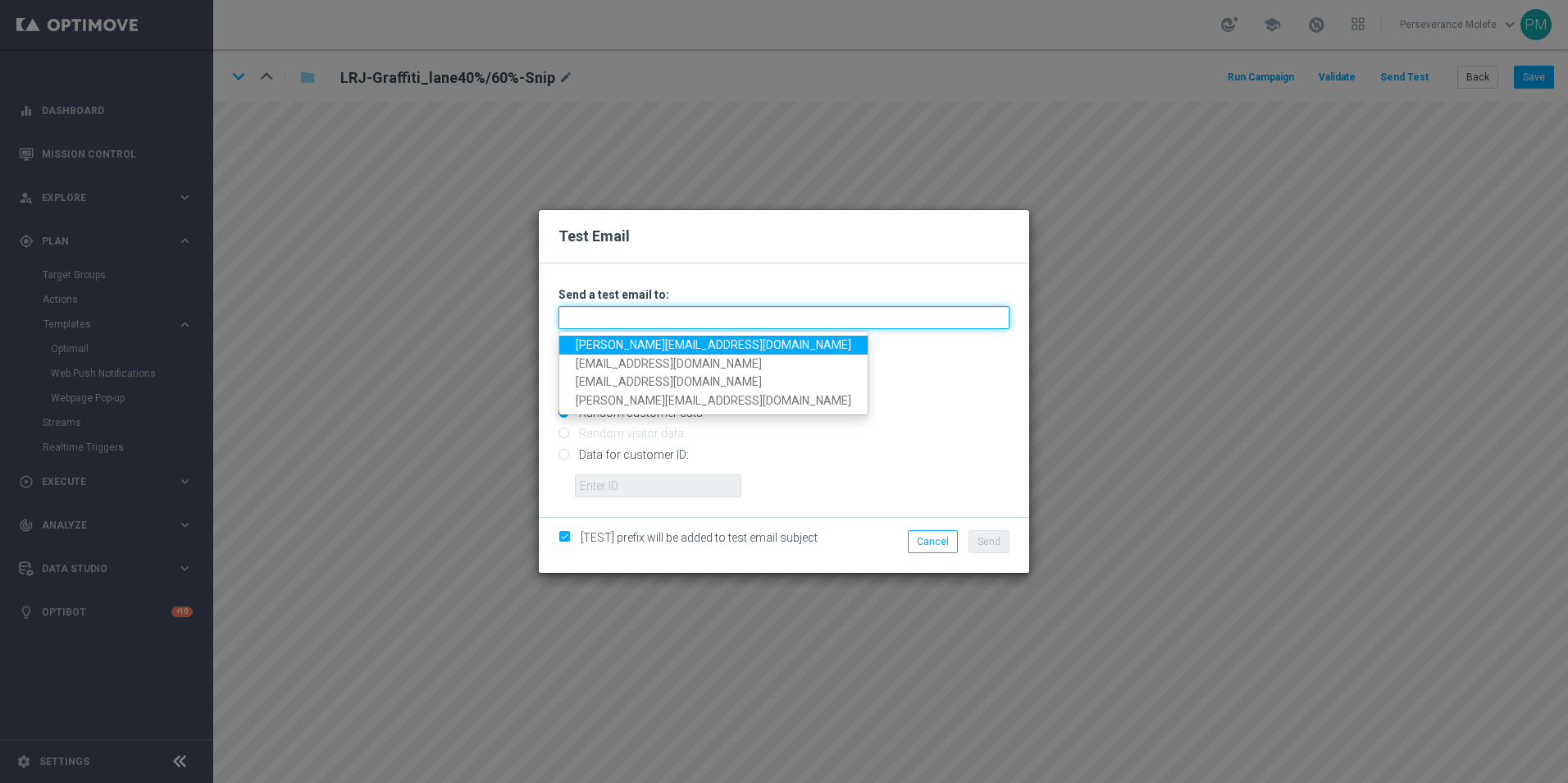
type input "[PERSON_NAME][EMAIL_ADDRESS][DOMAIN_NAME]"
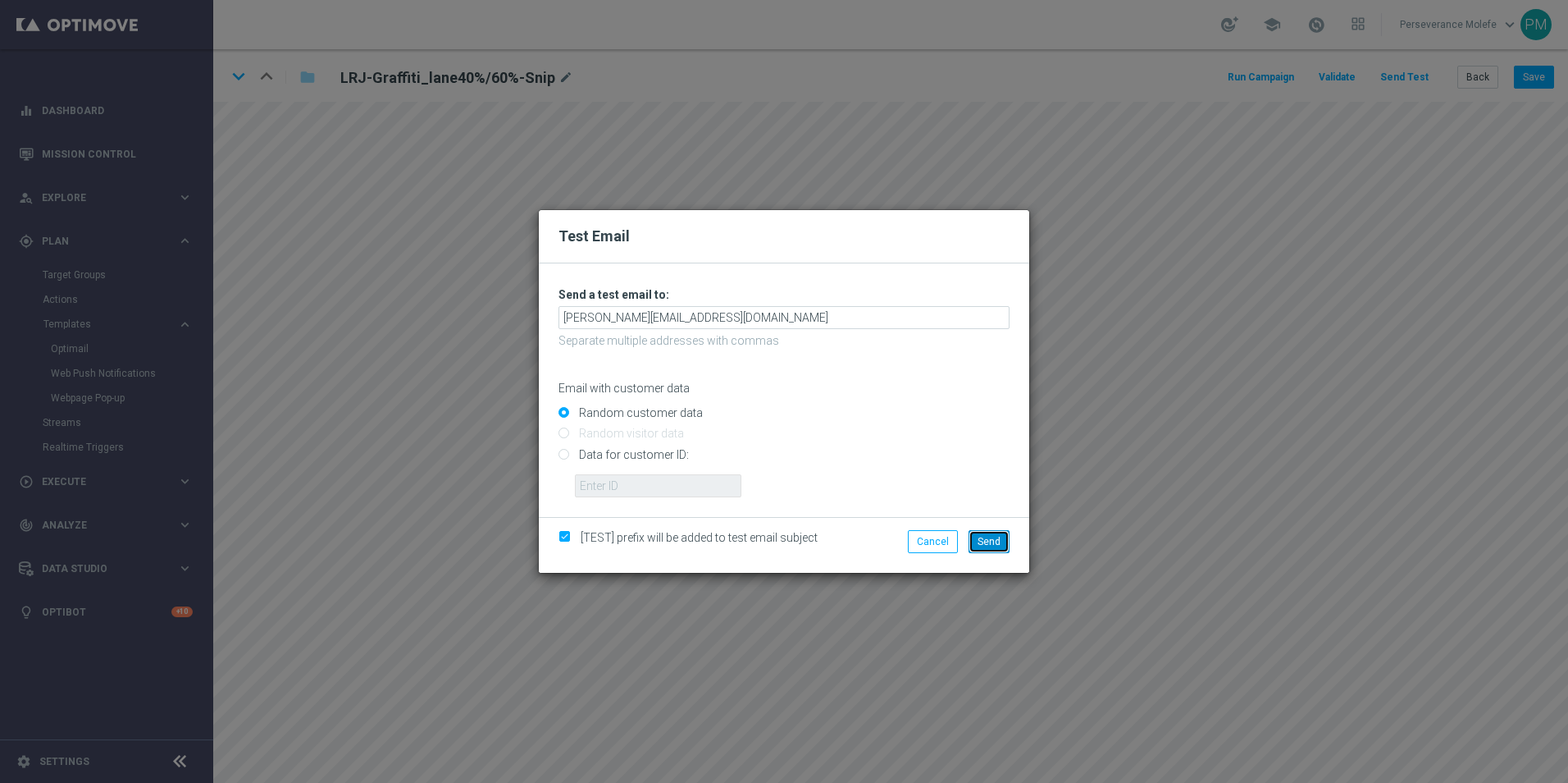
click at [995, 536] on span "Send" at bounding box center [989, 541] width 23 height 12
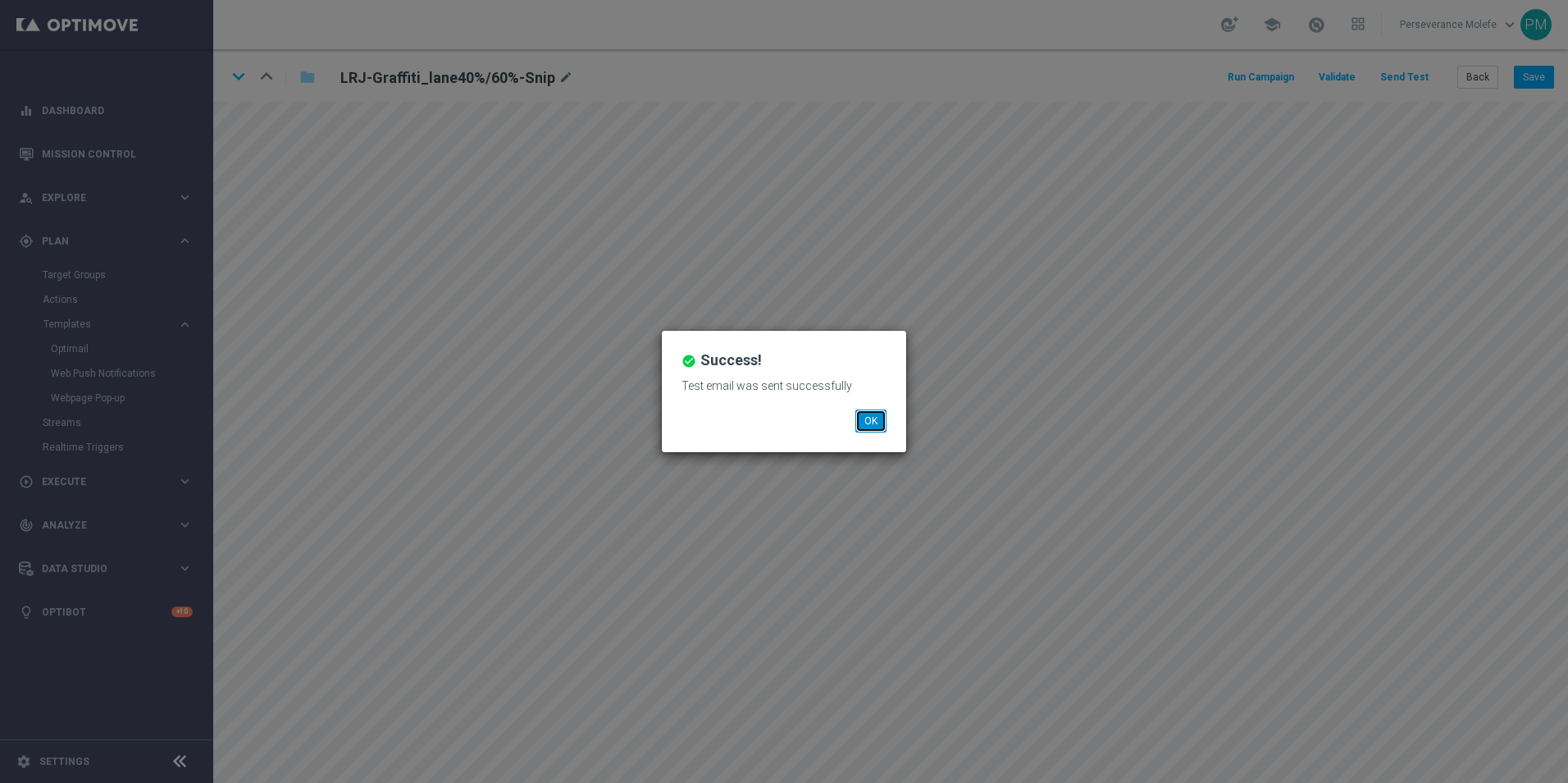
click at [862, 411] on button "OK" at bounding box center [871, 420] width 31 height 23
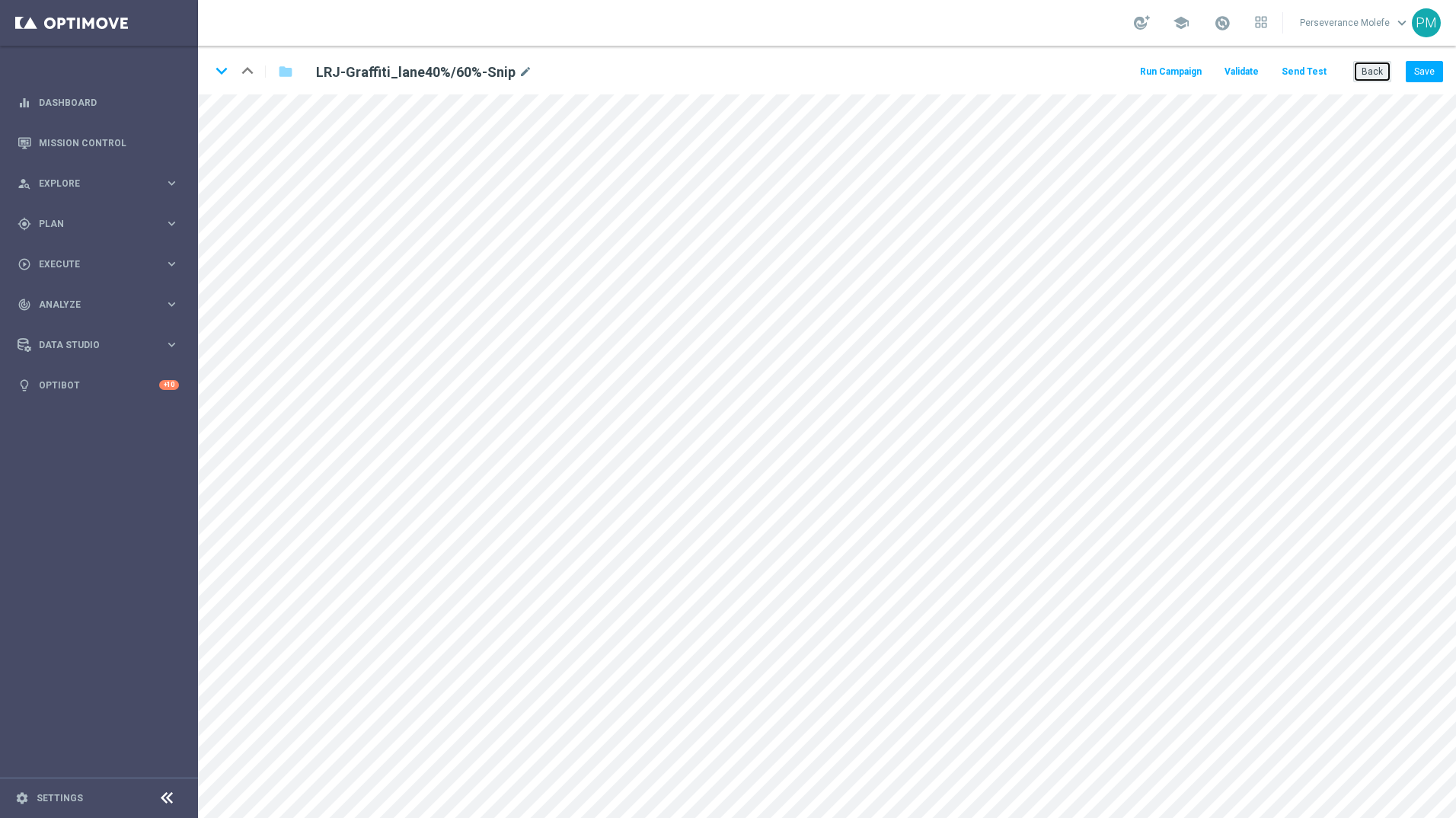
click at [1364, 76] on button "Back" at bounding box center [1373, 71] width 38 height 21
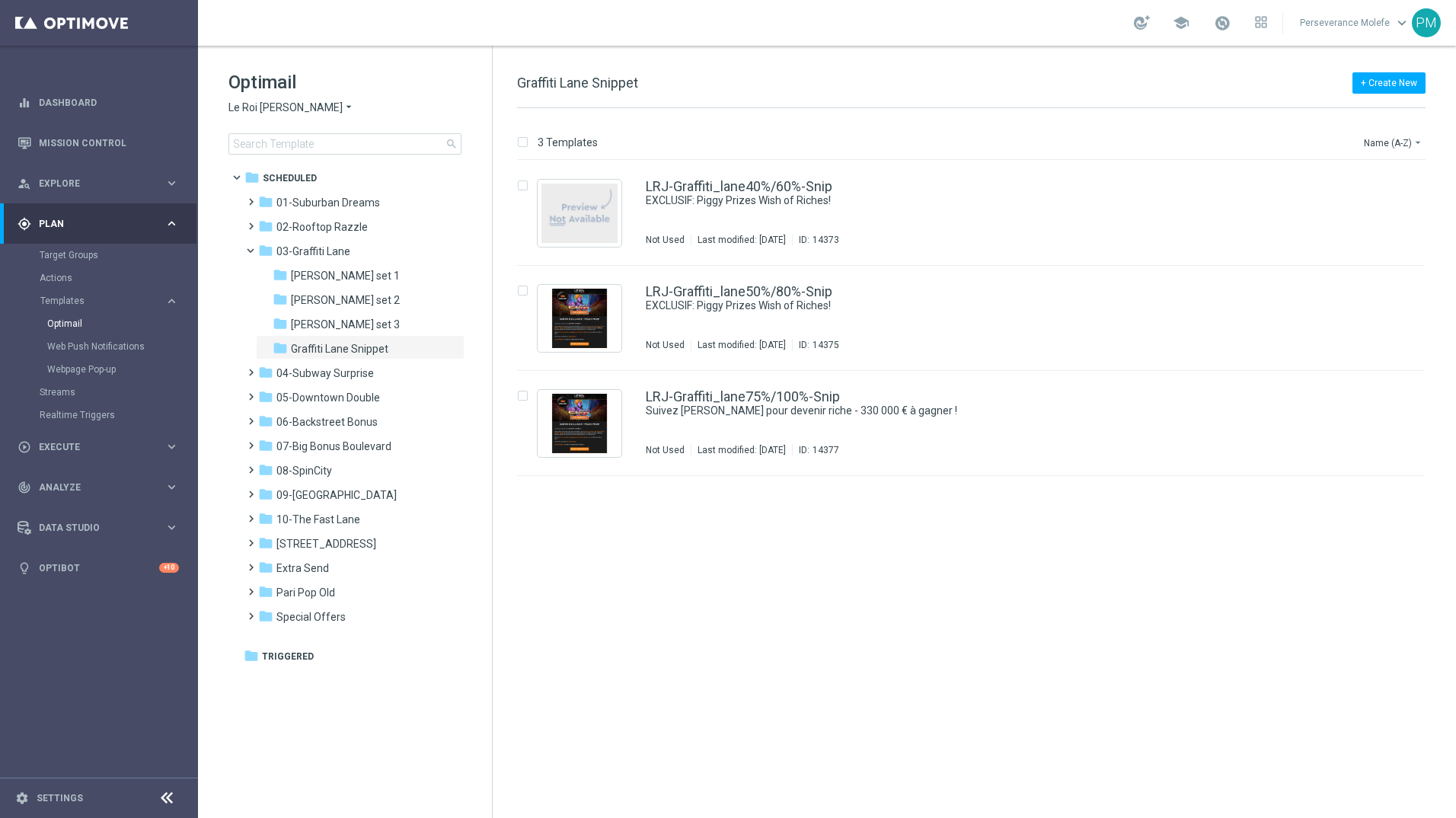
click at [270, 111] on span "Le Roi [PERSON_NAME]" at bounding box center [285, 108] width 114 height 14
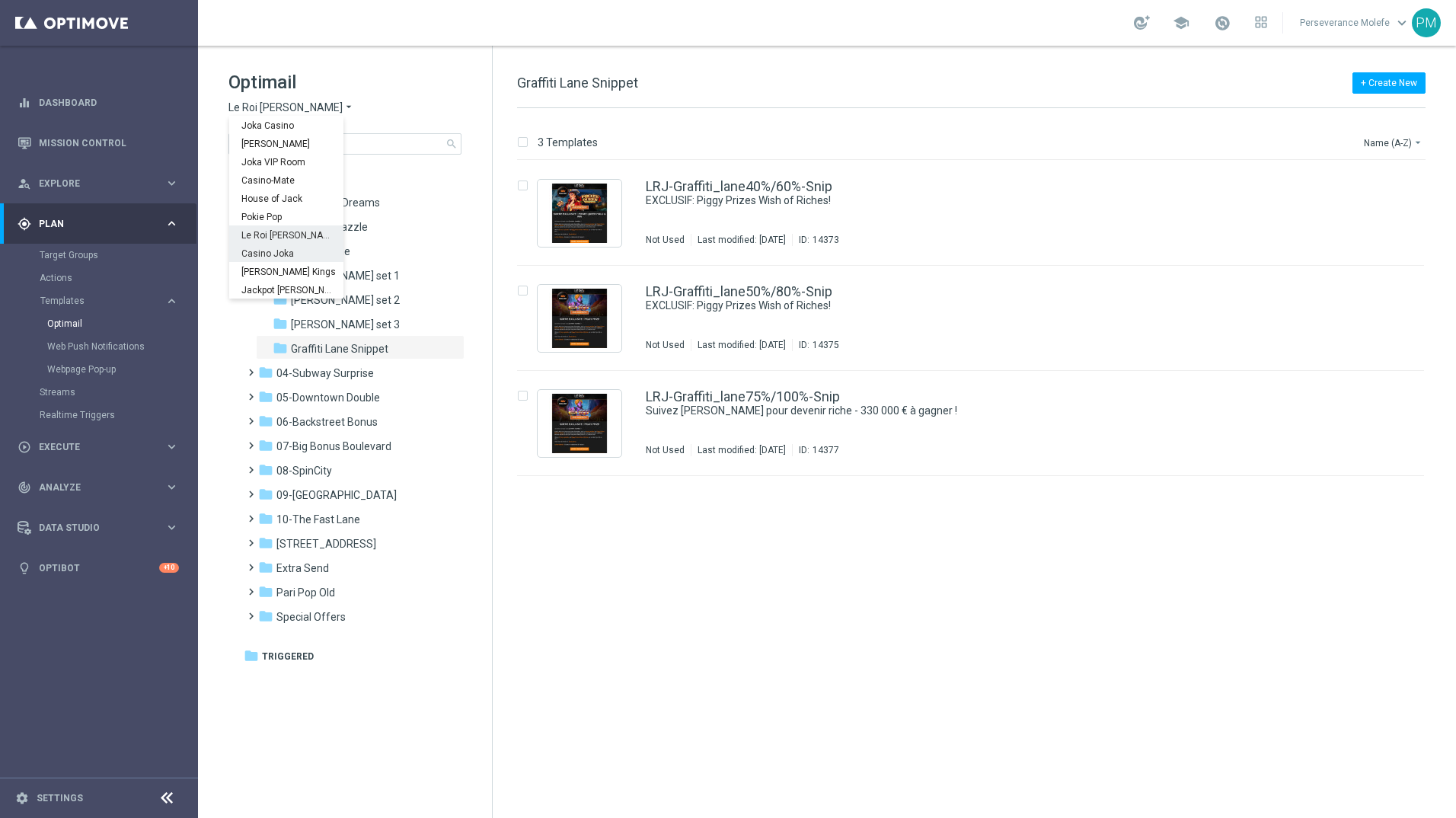
click at [0, 0] on span "Casino Joka" at bounding box center [0, 0] width 0 height 0
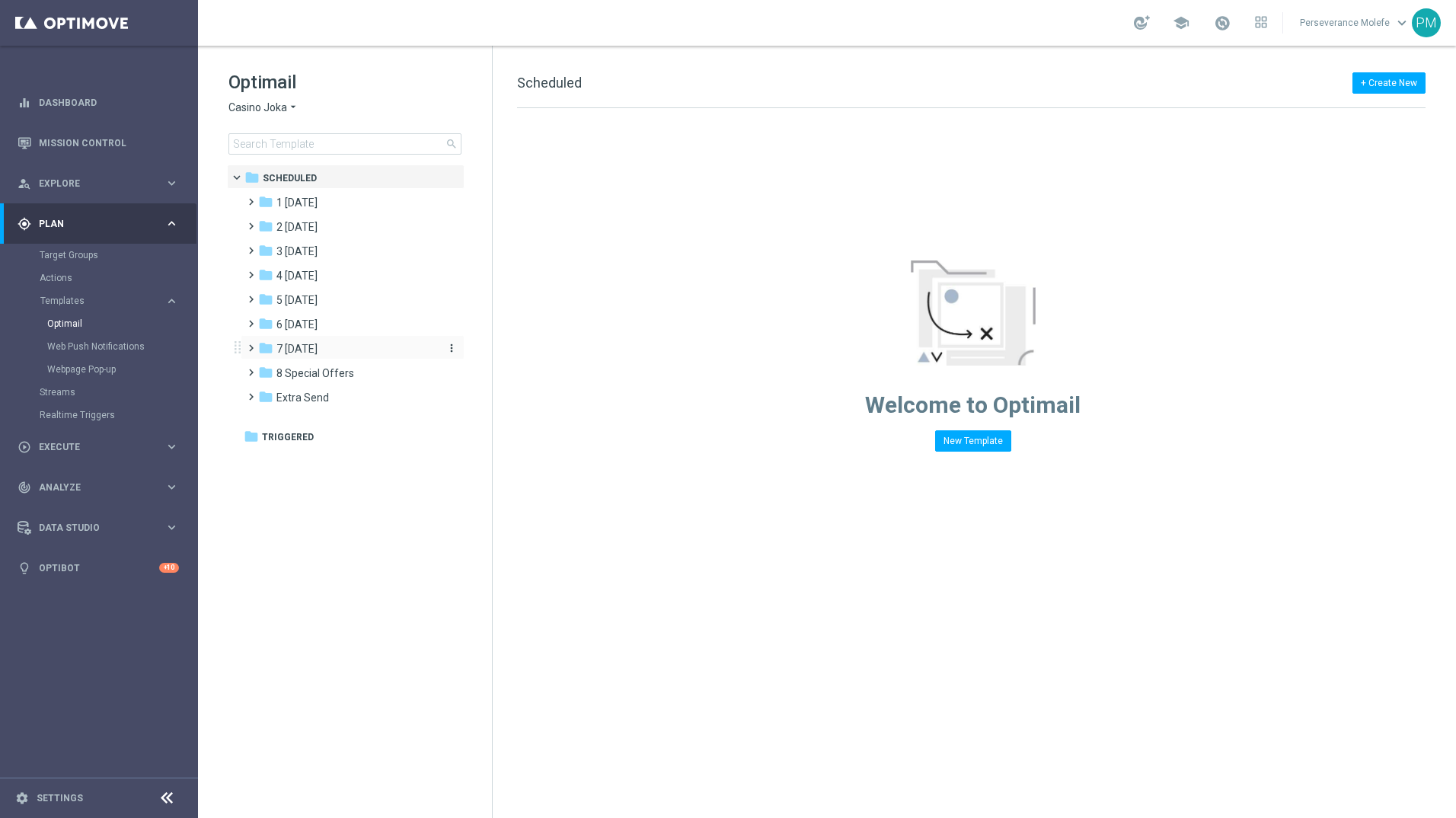
click at [318, 346] on span "7 [DATE]" at bounding box center [297, 348] width 41 height 13
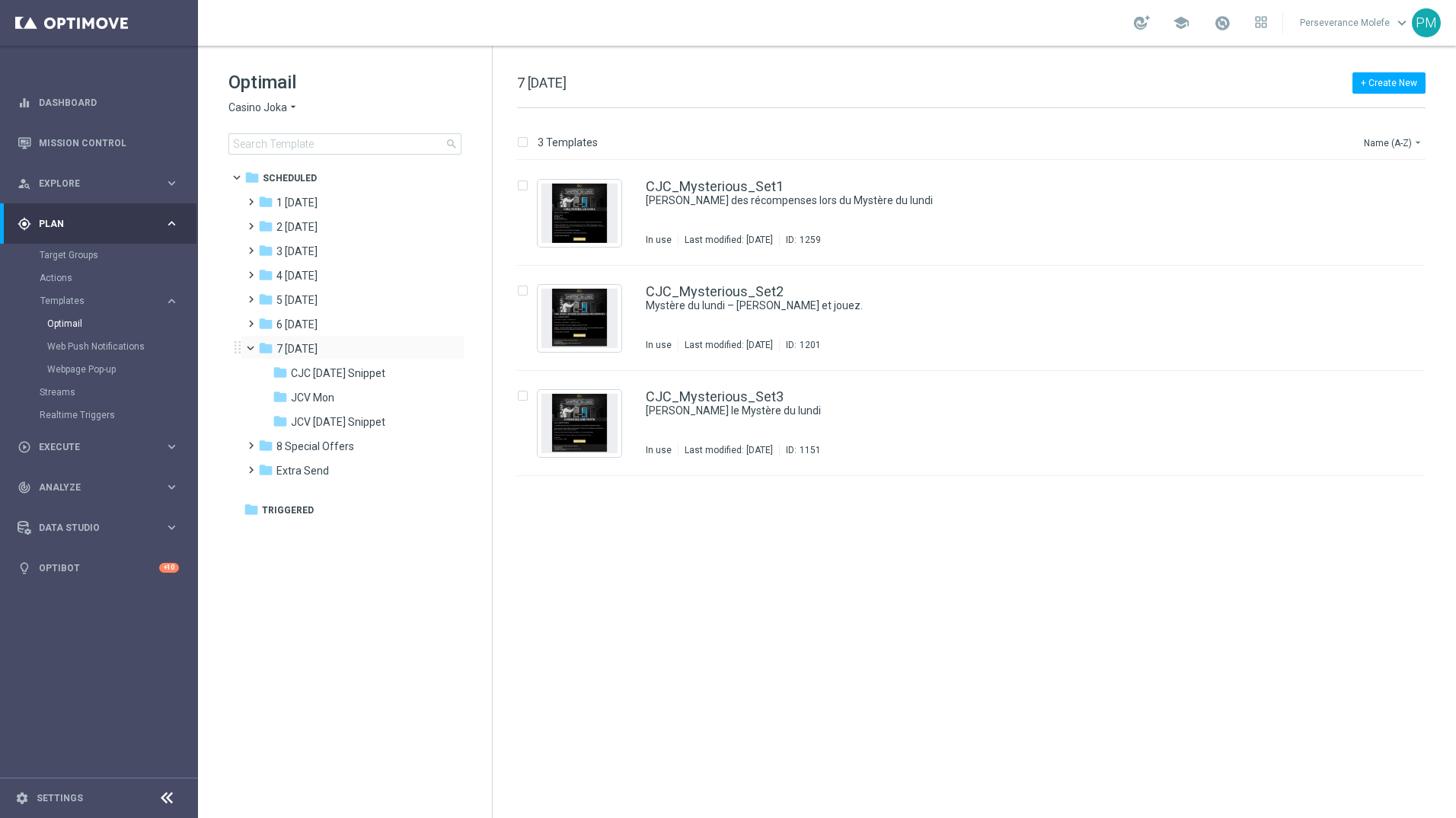
click at [254, 348] on span at bounding box center [257, 345] width 6 height 7
click at [252, 271] on span at bounding box center [248, 268] width 7 height 6
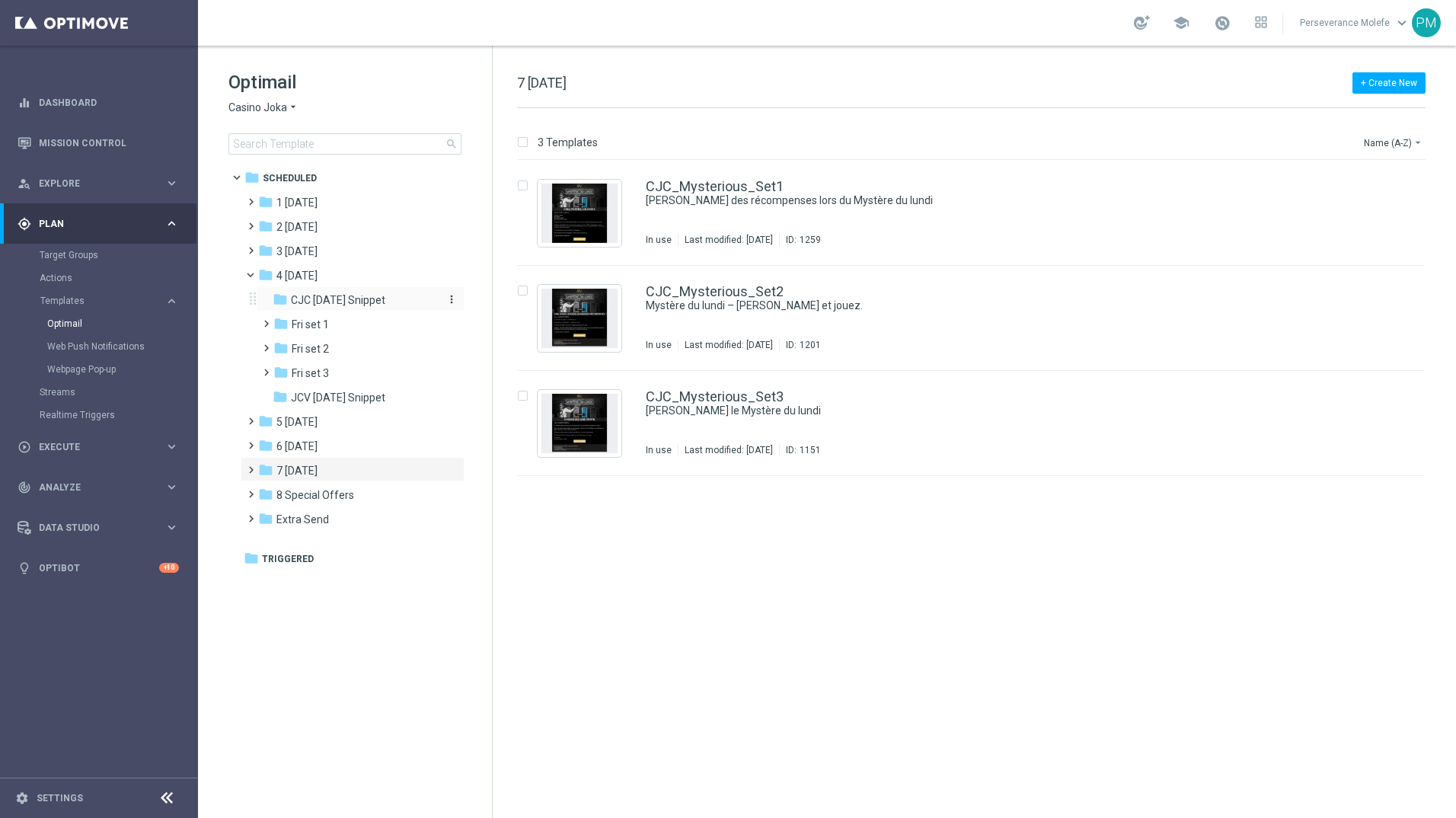
click at [308, 296] on span "CJC [DATE] Snippet" at bounding box center [338, 300] width 94 height 13
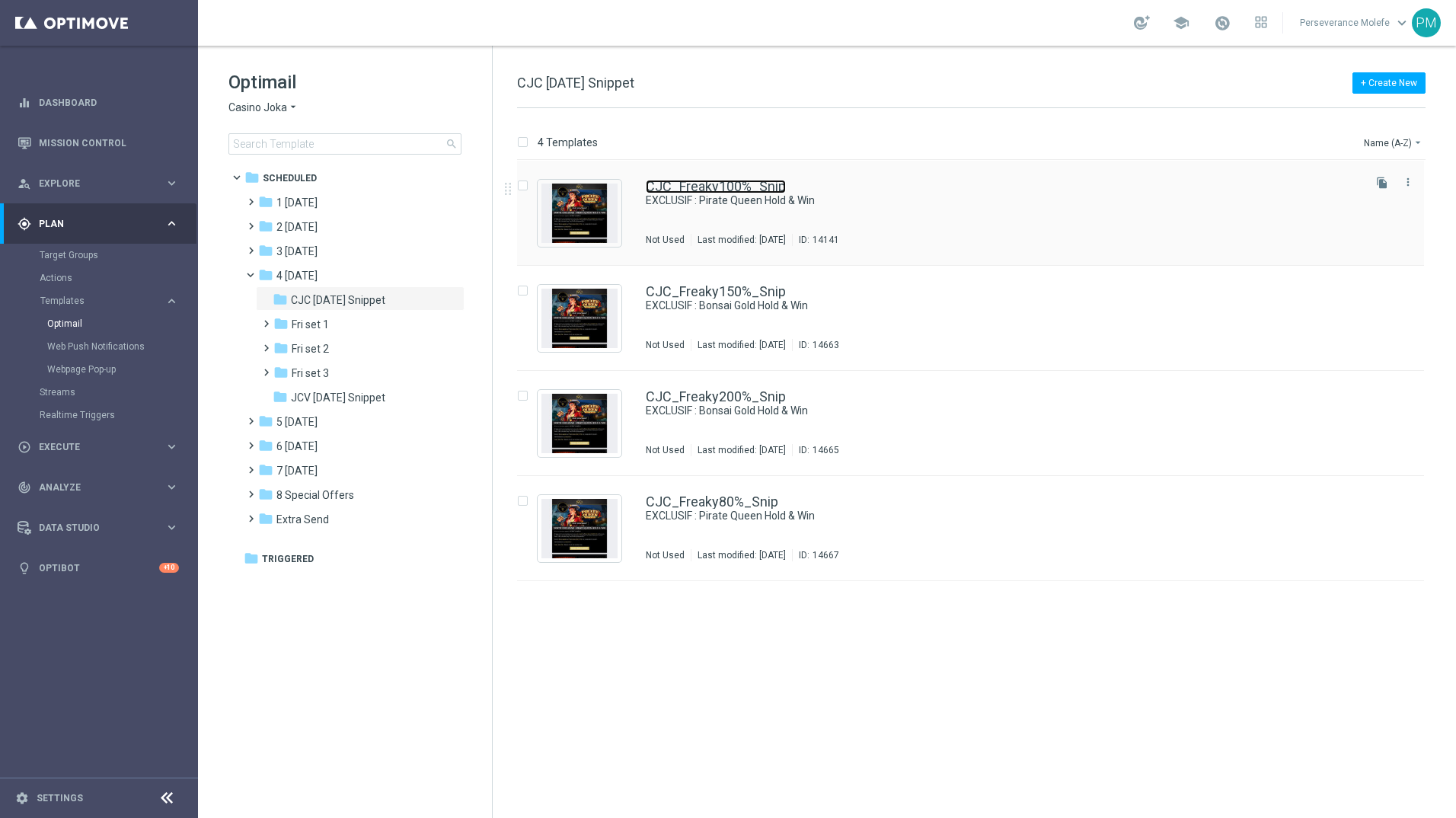
click at [735, 183] on link "CJC_Freaky100%_Snip" at bounding box center [716, 186] width 140 height 13
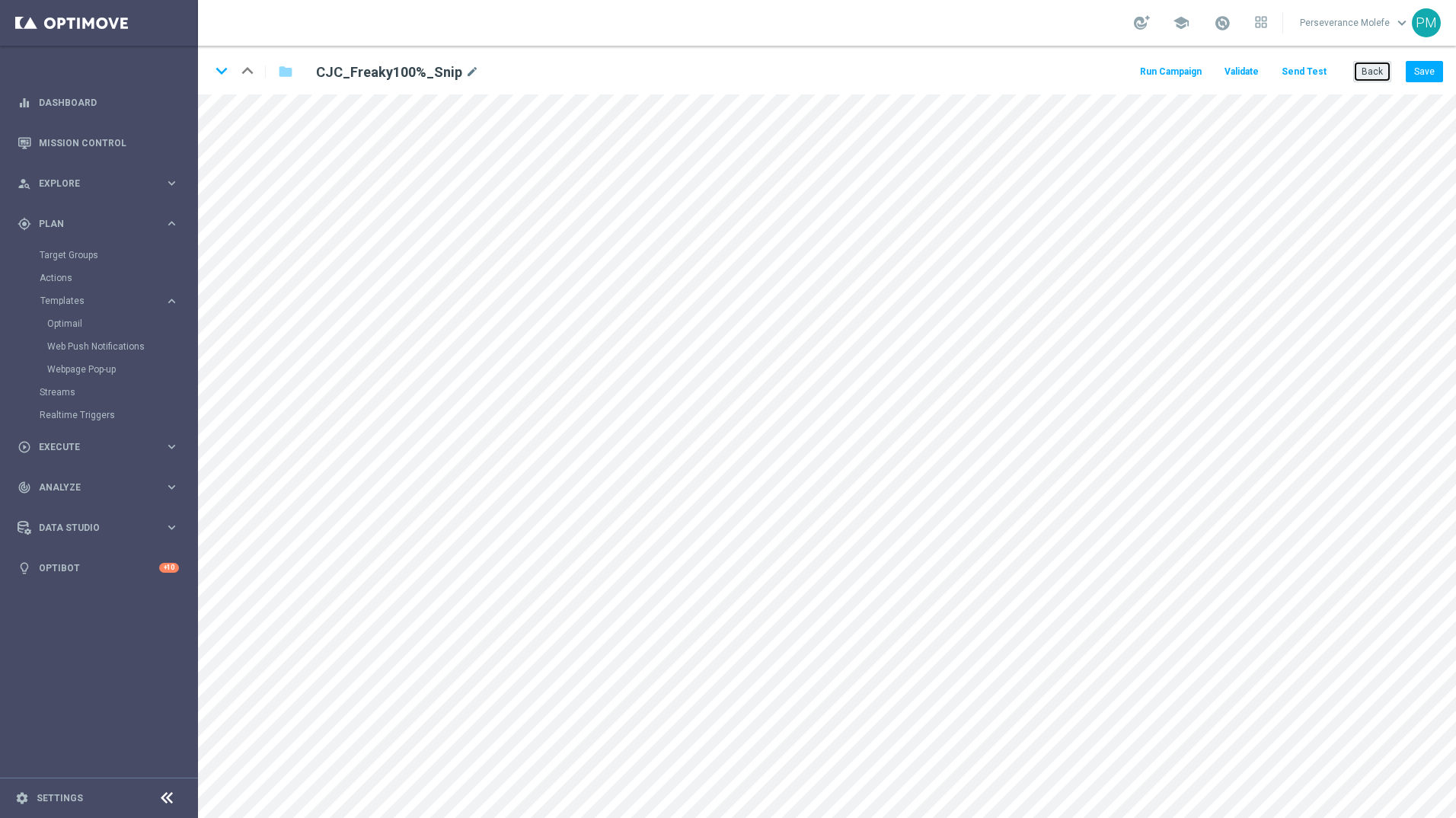
click at [1376, 77] on button "Back" at bounding box center [1373, 71] width 38 height 21
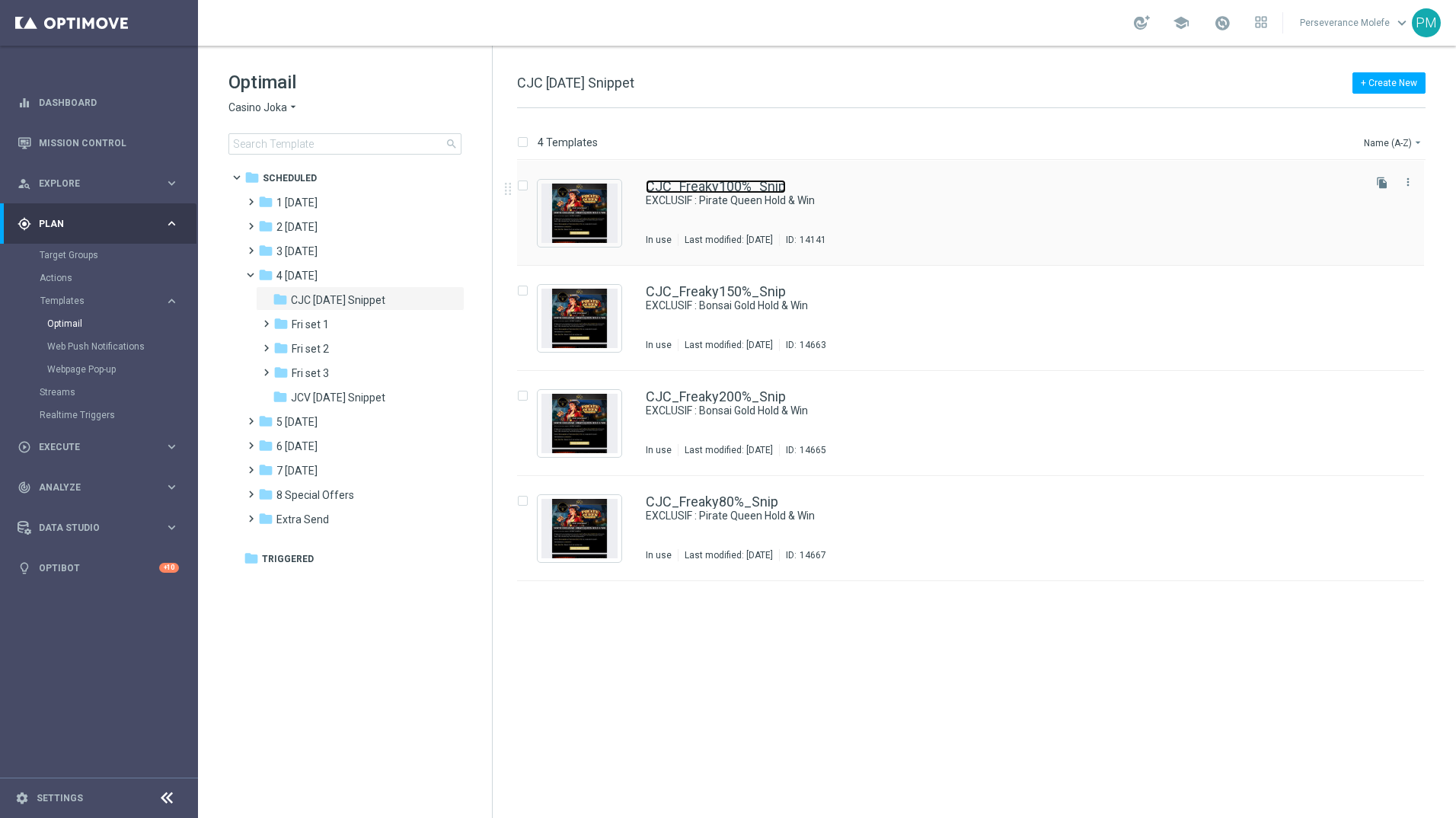
click at [715, 190] on link "CJC_Freaky100%_Snip" at bounding box center [716, 186] width 140 height 13
